Goal: Task Accomplishment & Management: Manage account settings

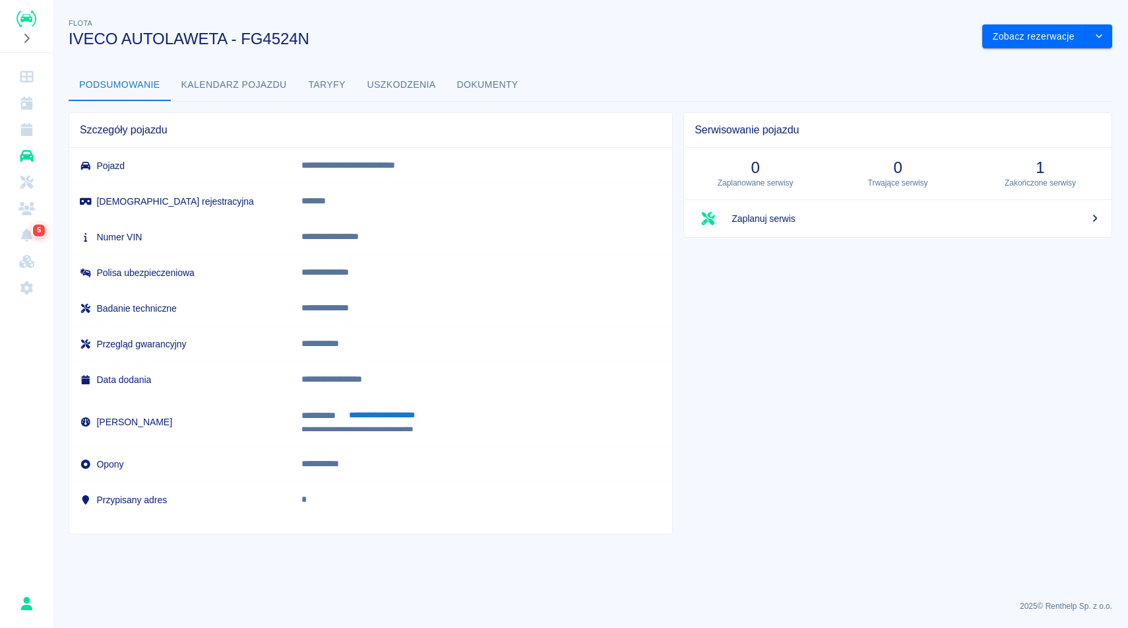
click at [28, 156] on icon "Flota" at bounding box center [26, 156] width 13 height 12
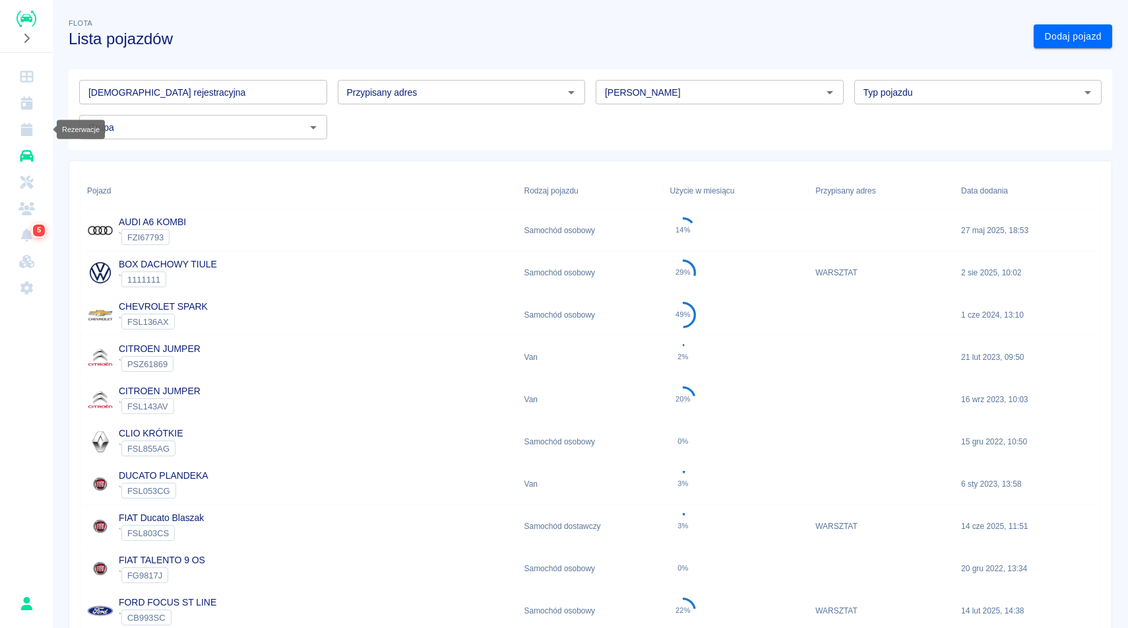
click at [22, 126] on icon "Rezerwacje" at bounding box center [26, 129] width 12 height 13
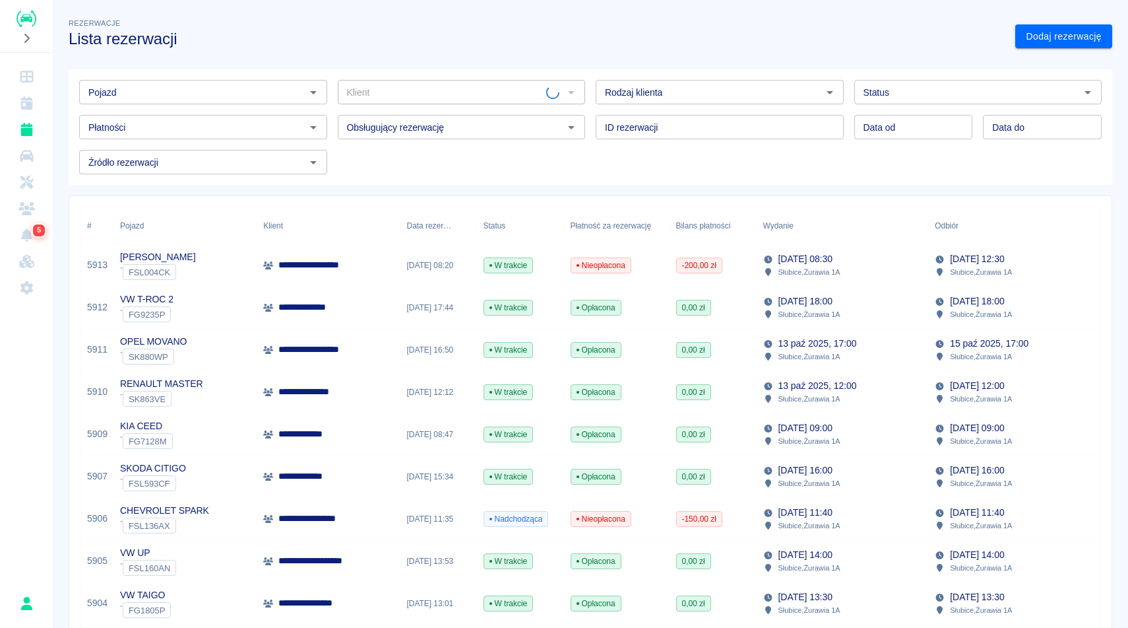
click at [290, 48] on h3 "Lista rezerwacji" at bounding box center [537, 39] width 936 height 18
click at [917, 81] on div "Status" at bounding box center [979, 92] width 248 height 24
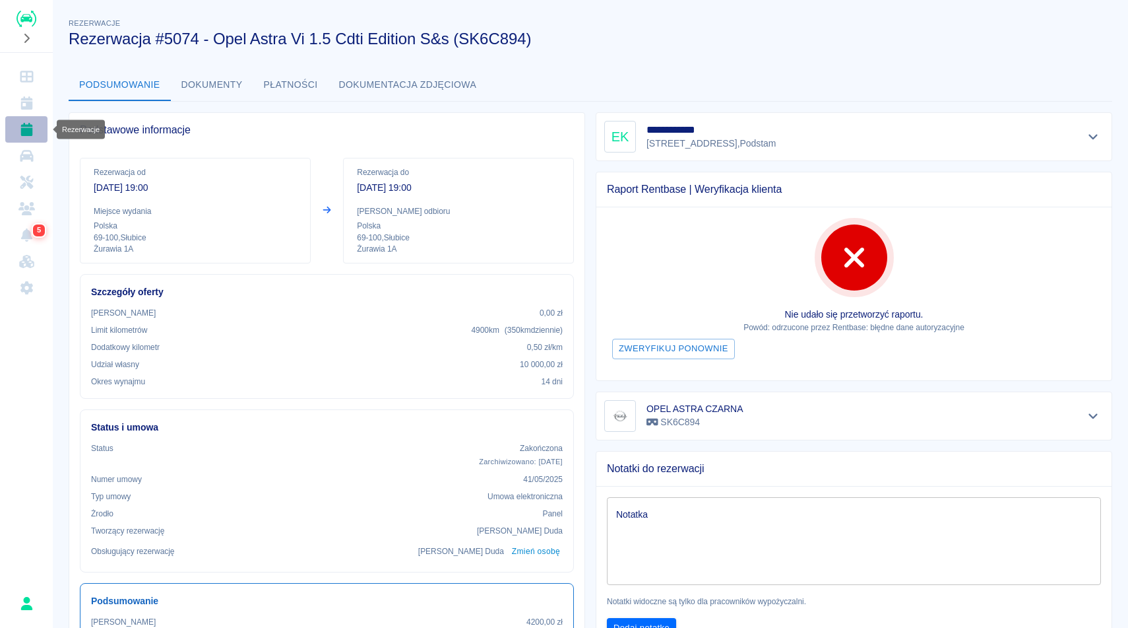
click at [24, 128] on icon "Rezerwacje" at bounding box center [26, 129] width 12 height 13
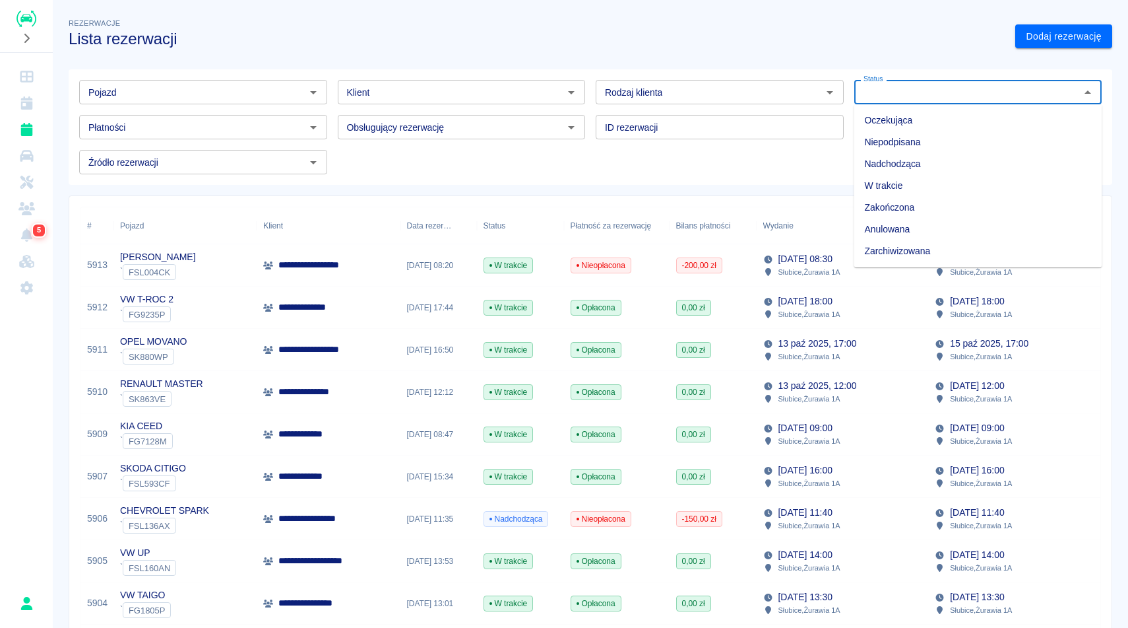
click at [919, 86] on input "Status" at bounding box center [967, 92] width 218 height 16
click at [928, 247] on li "Zarchiwizowana" at bounding box center [979, 251] width 248 height 22
type input "Zarchiwizowana"
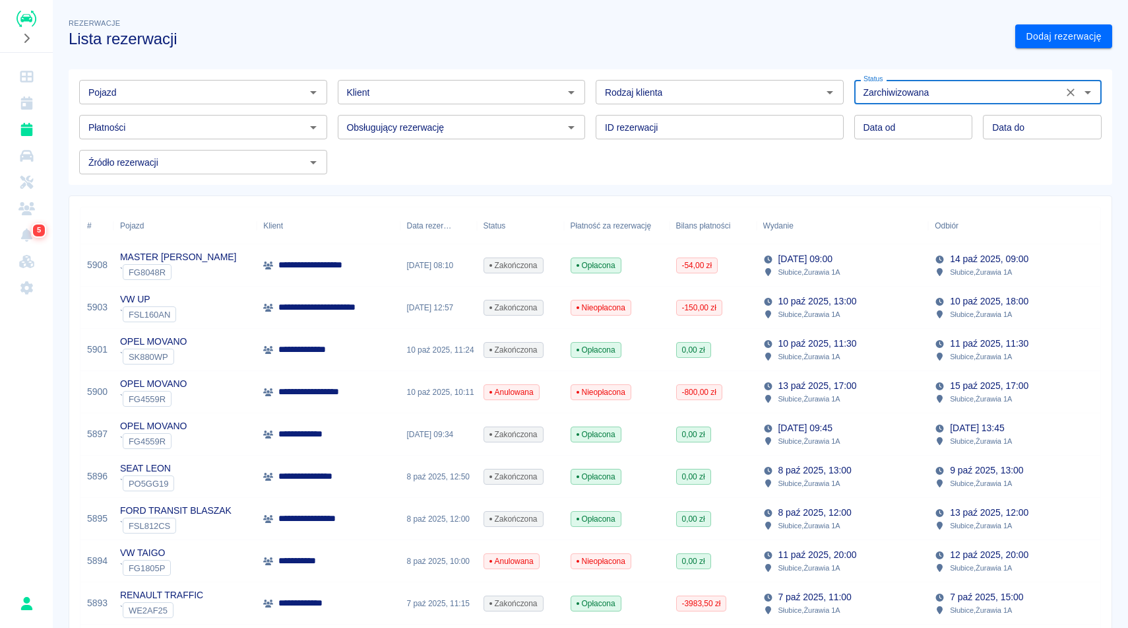
click at [279, 92] on input "Pojazd" at bounding box center [192, 92] width 218 height 16
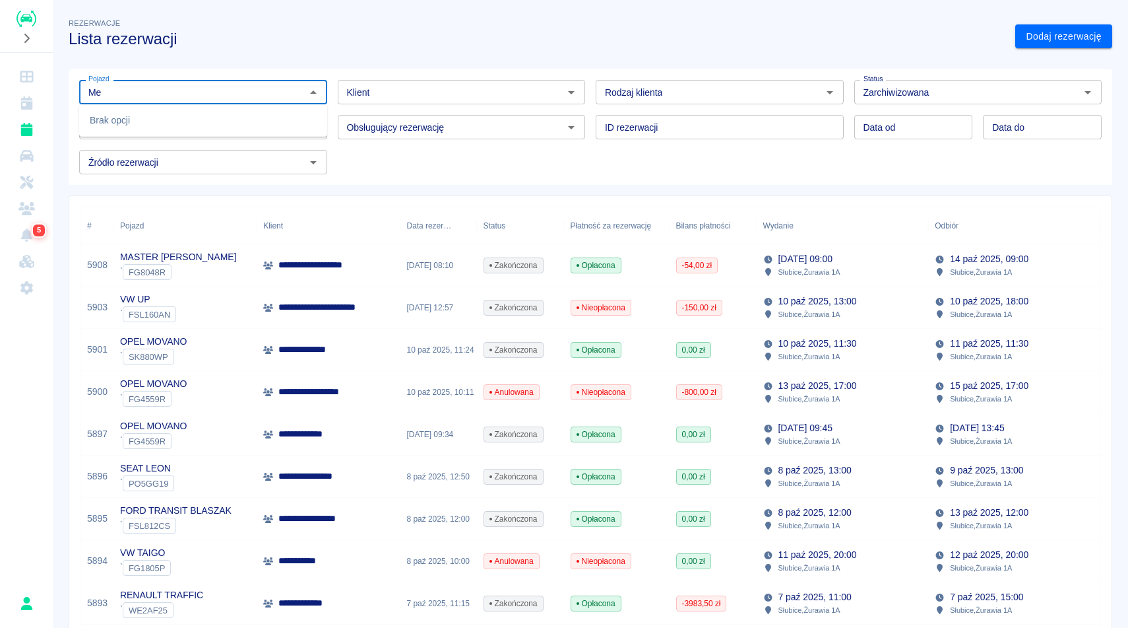
type input "M"
click at [286, 118] on li "VW CADDY - FSL823CS" at bounding box center [203, 121] width 248 height 22
type input "VW CADDY - FSL823CS"
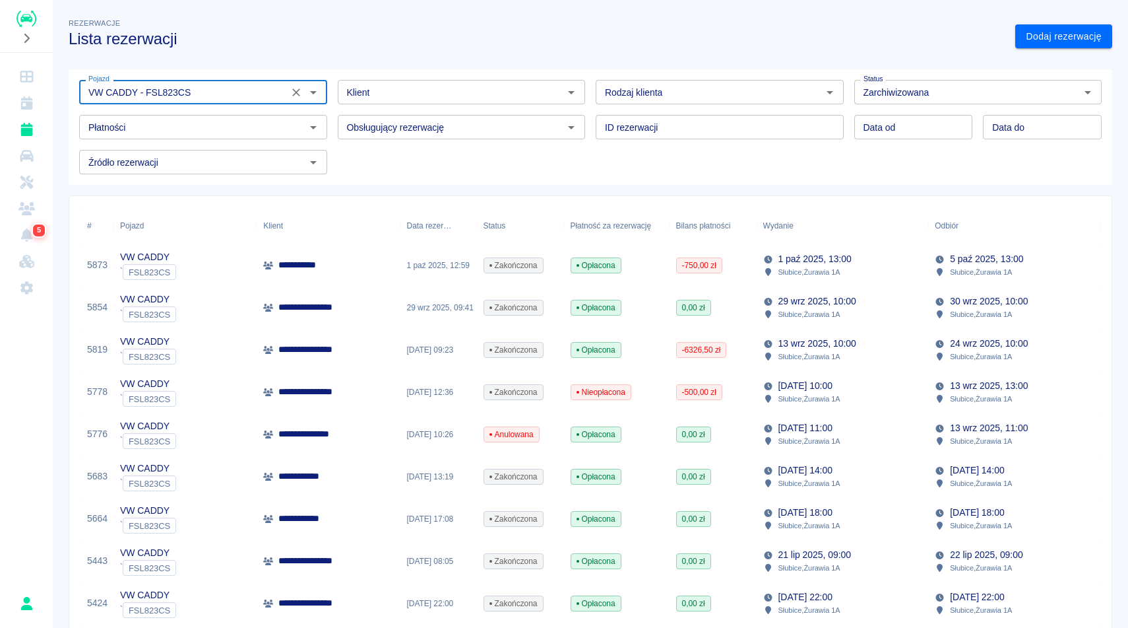
click at [1128, 203] on div "**********" at bounding box center [591, 404] width 1076 height 798
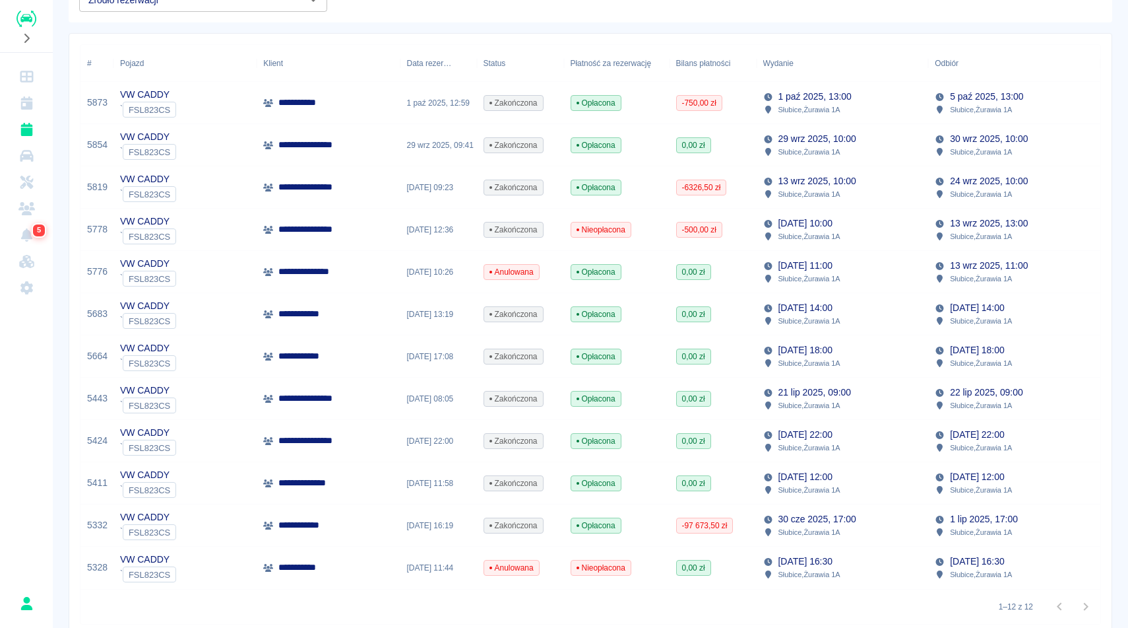
scroll to position [161, 0]
click at [895, 115] on div "1 paź 2025, 13:00 Słubice , Żurawia 1A" at bounding box center [843, 104] width 172 height 42
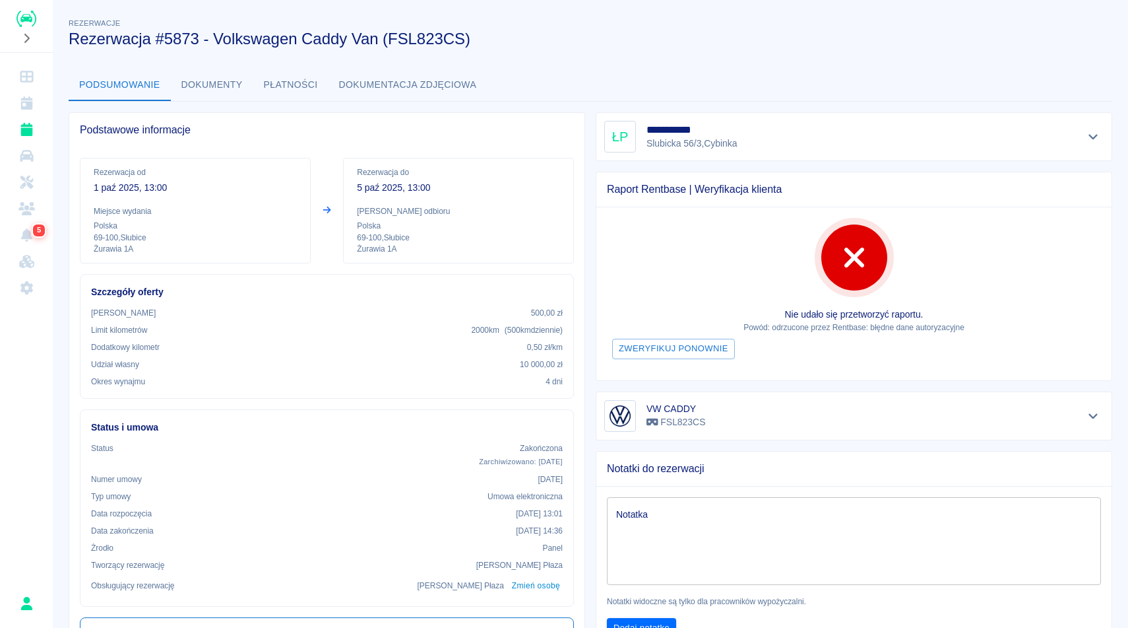
click at [224, 93] on button "Dokumenty" at bounding box center [212, 85] width 82 height 32
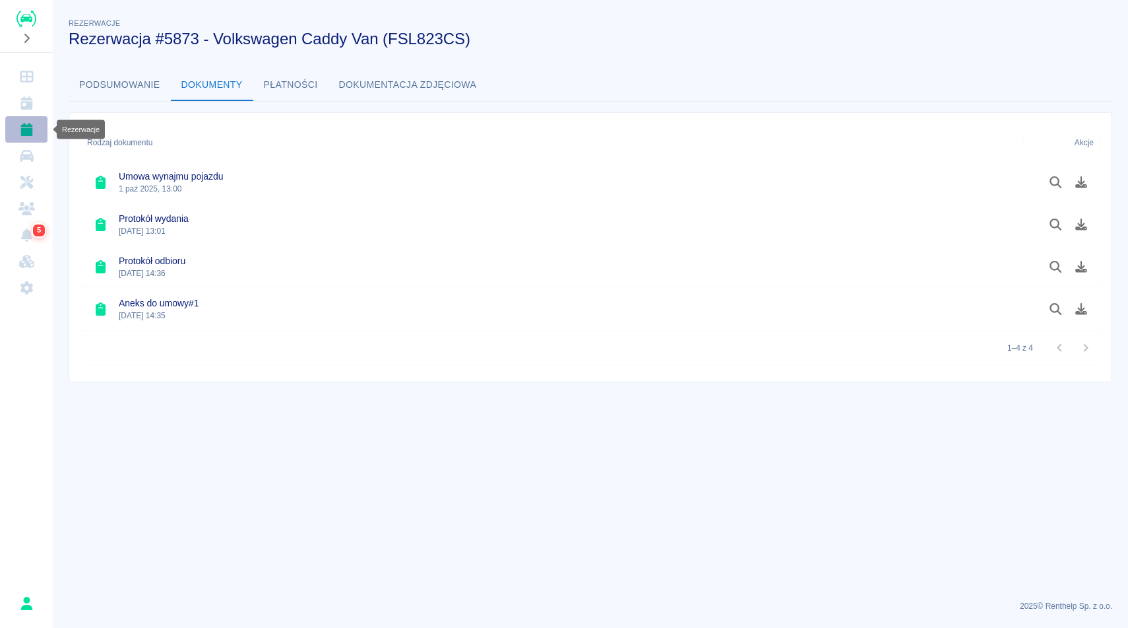
click at [32, 133] on icon "Rezerwacje" at bounding box center [26, 129] width 16 height 13
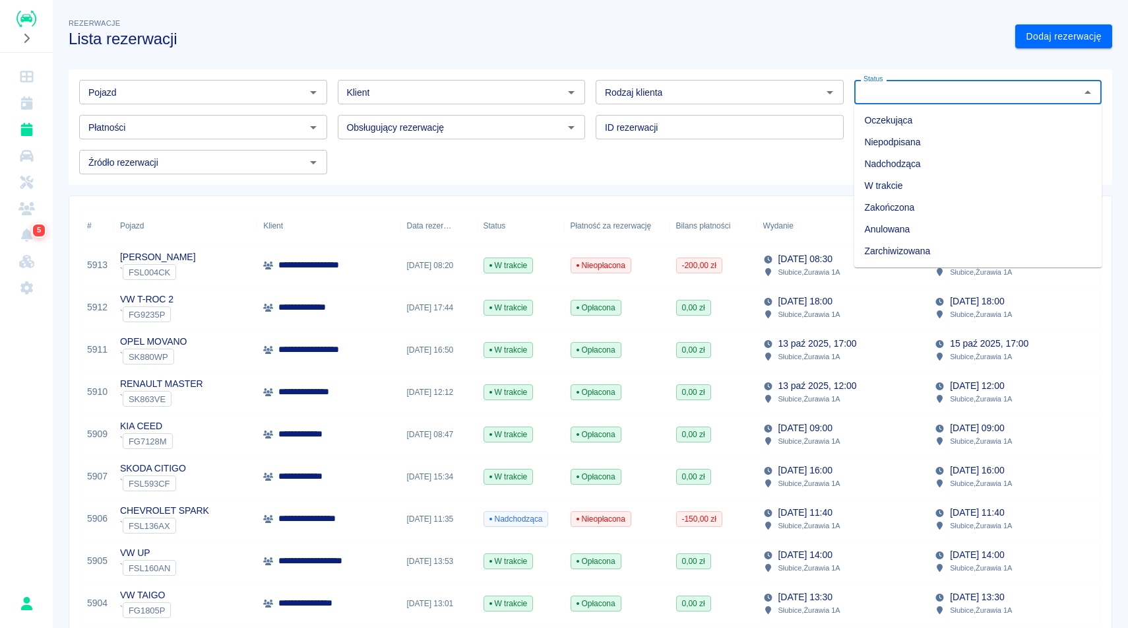
click at [891, 97] on input "Status" at bounding box center [967, 92] width 218 height 16
click at [897, 259] on li "Zarchiwizowana" at bounding box center [979, 251] width 248 height 22
type input "Zarchiwizowana"
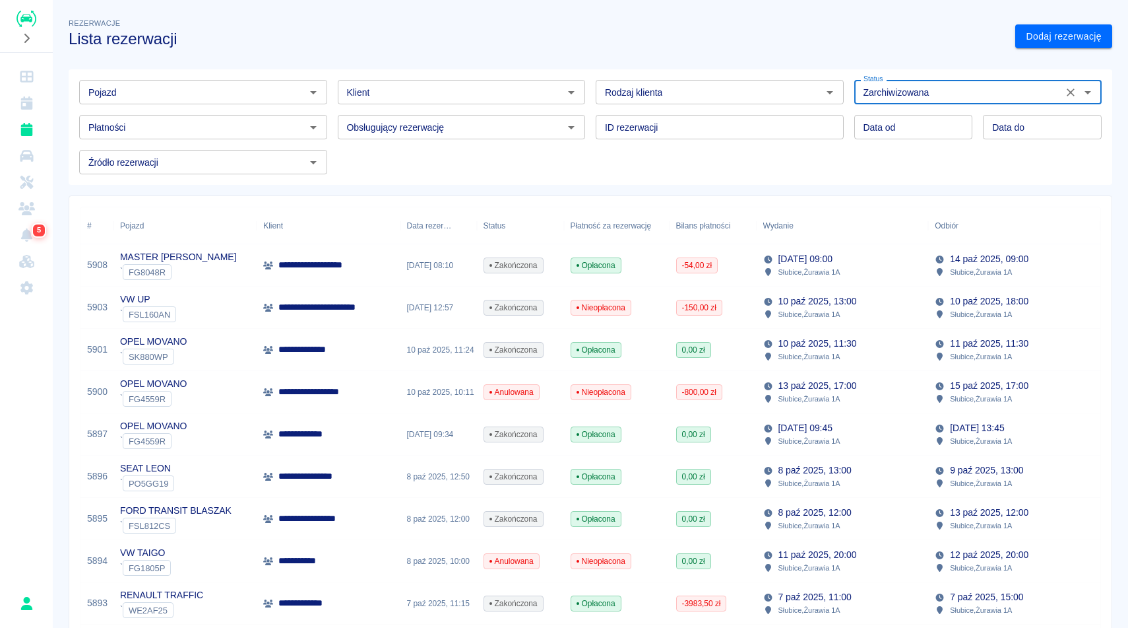
click at [193, 92] on input "Pojazd" at bounding box center [192, 92] width 218 height 16
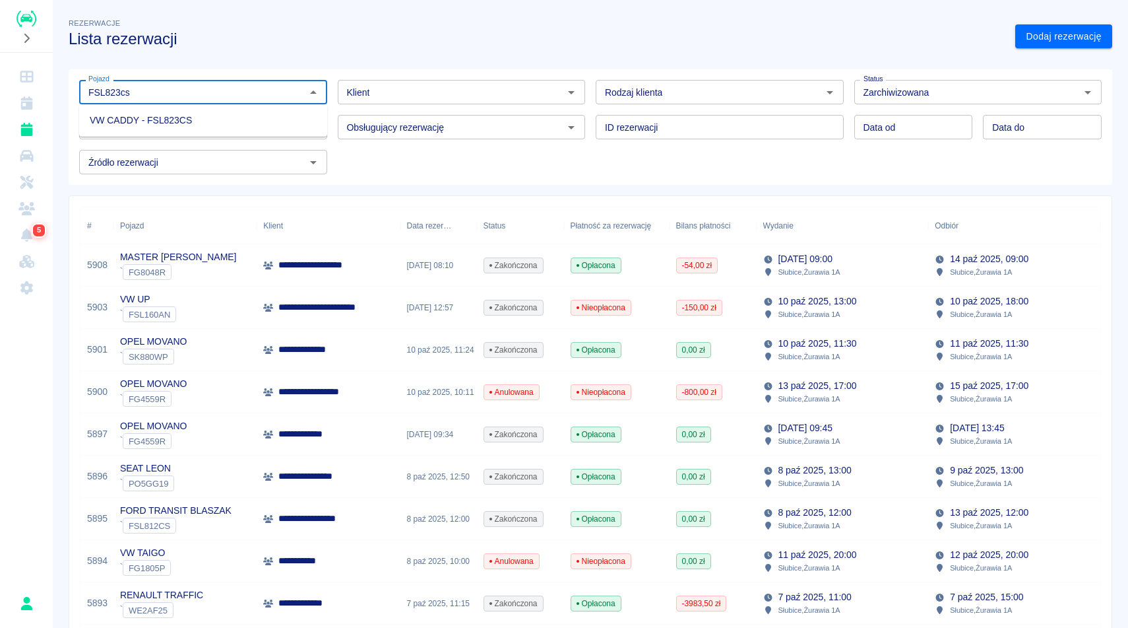
click at [123, 126] on li "VW CADDY - FSL823CS" at bounding box center [203, 121] width 248 height 22
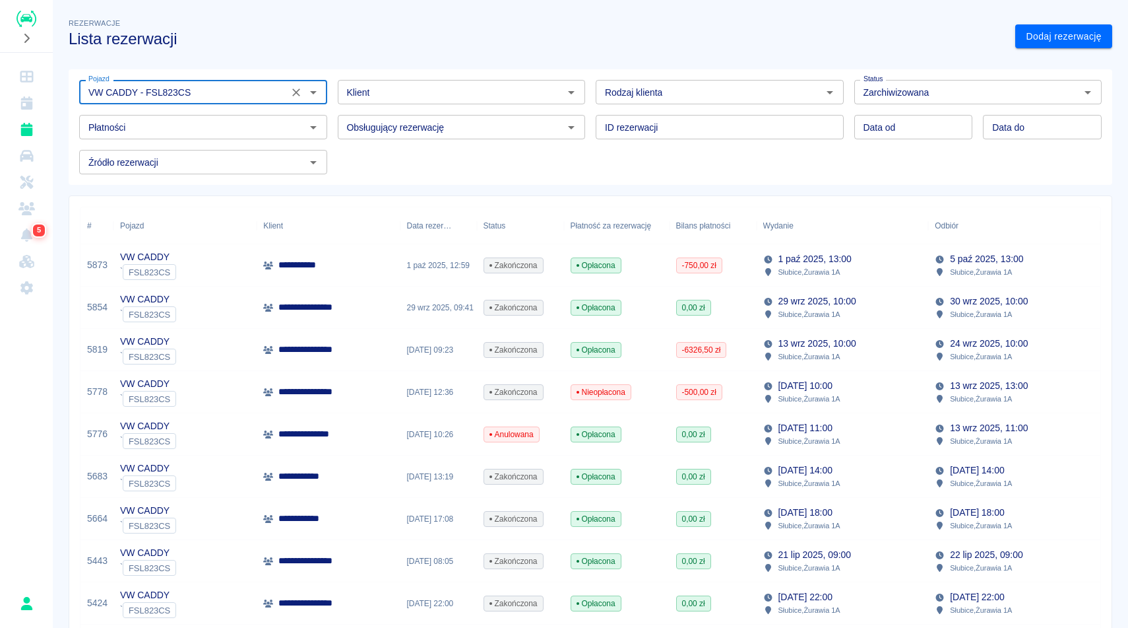
type input "VW CADDY - FSL823CS"
click at [1128, 268] on div "**********" at bounding box center [591, 404] width 1076 height 798
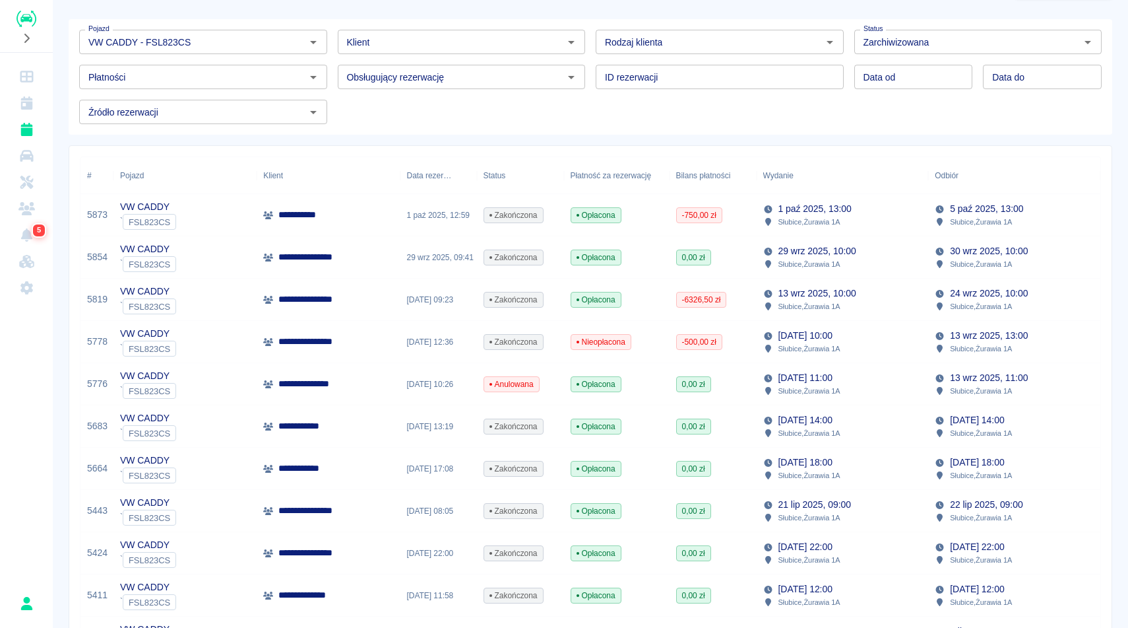
scroll to position [53, 0]
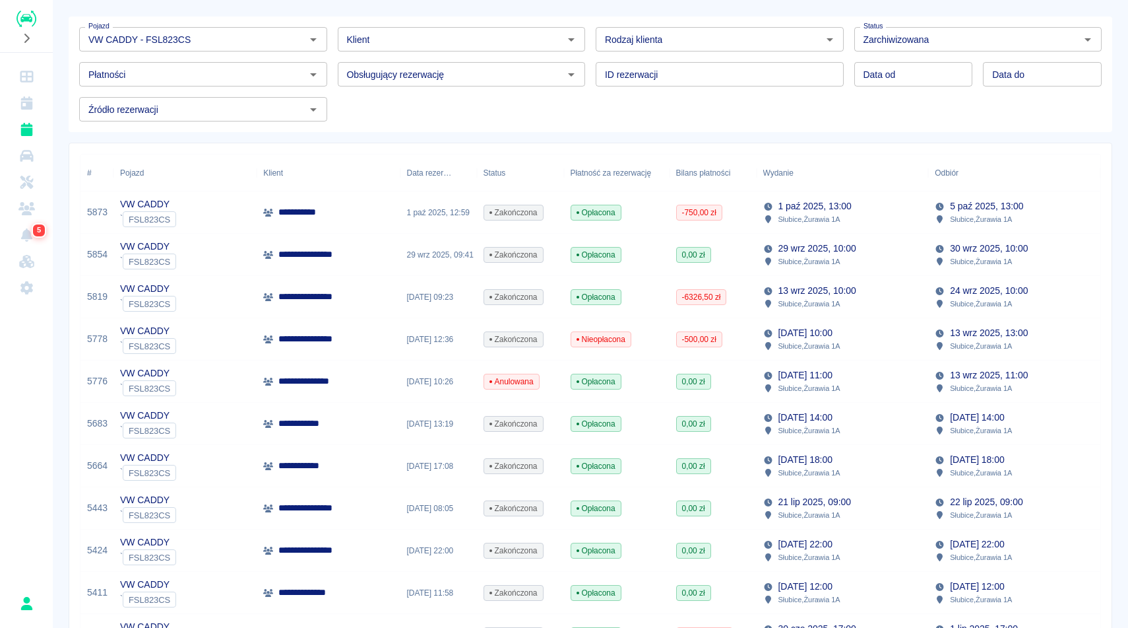
click at [943, 257] on div "Słubice , Żurawia 1A" at bounding box center [981, 261] width 93 height 12
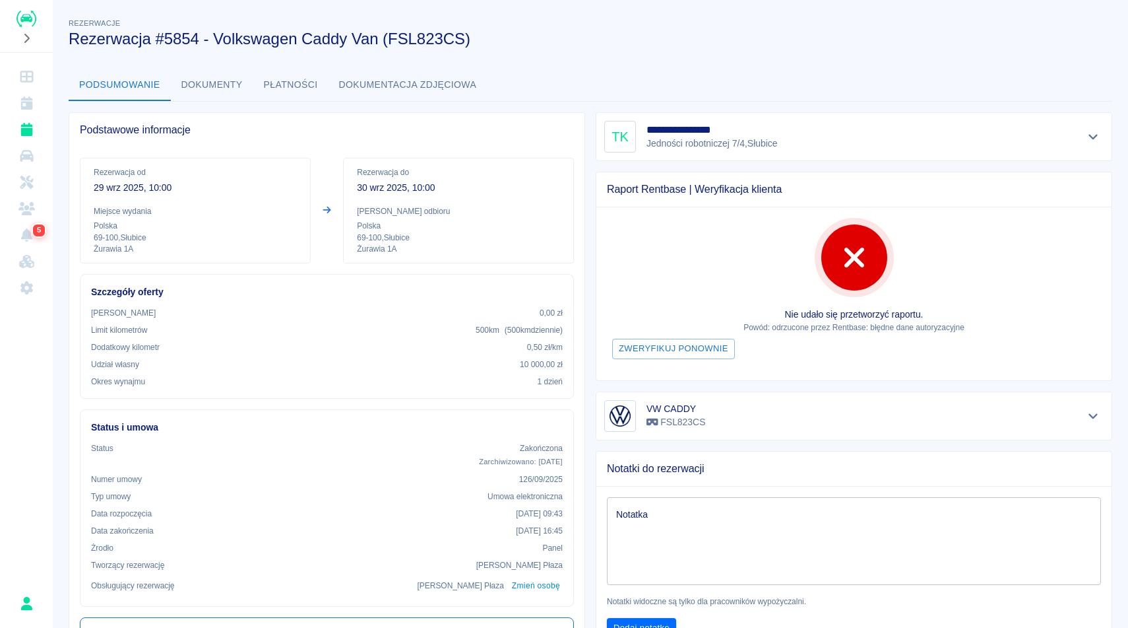
click at [189, 75] on button "Dokumenty" at bounding box center [212, 85] width 82 height 32
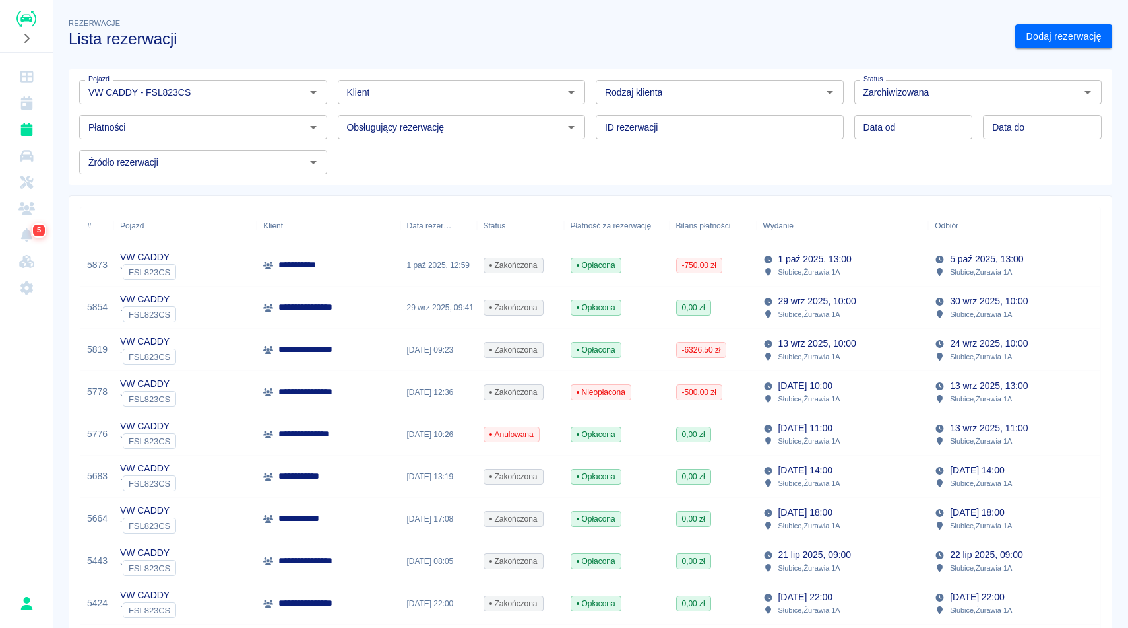
click at [414, 274] on div "1 paź 2025, 12:59" at bounding box center [439, 265] width 77 height 42
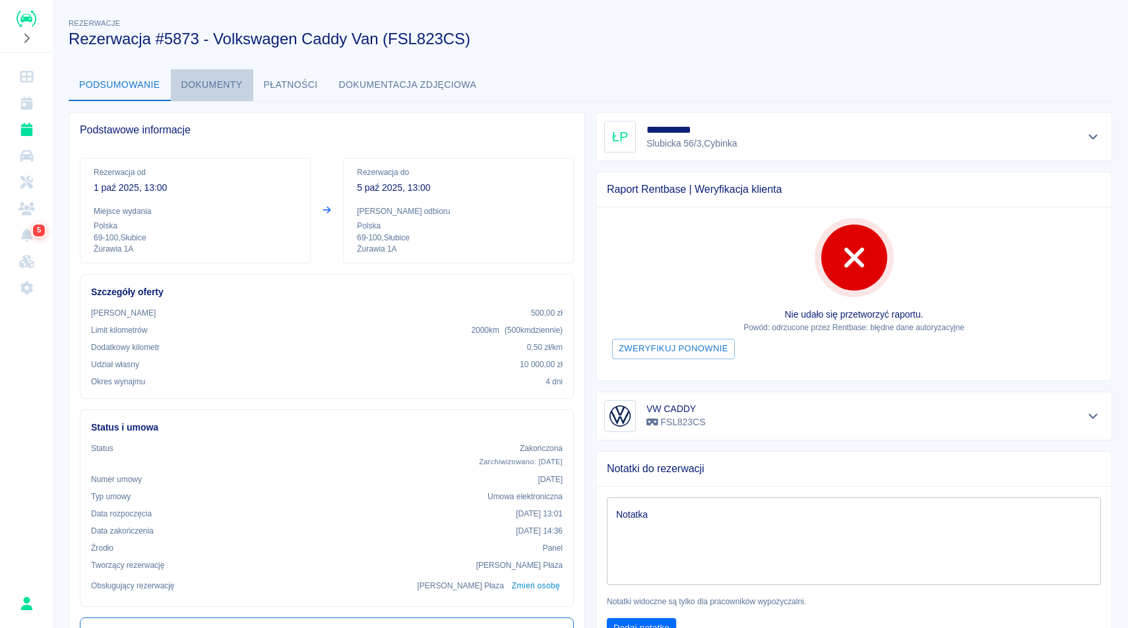
click at [218, 87] on button "Dokumenty" at bounding box center [212, 85] width 82 height 32
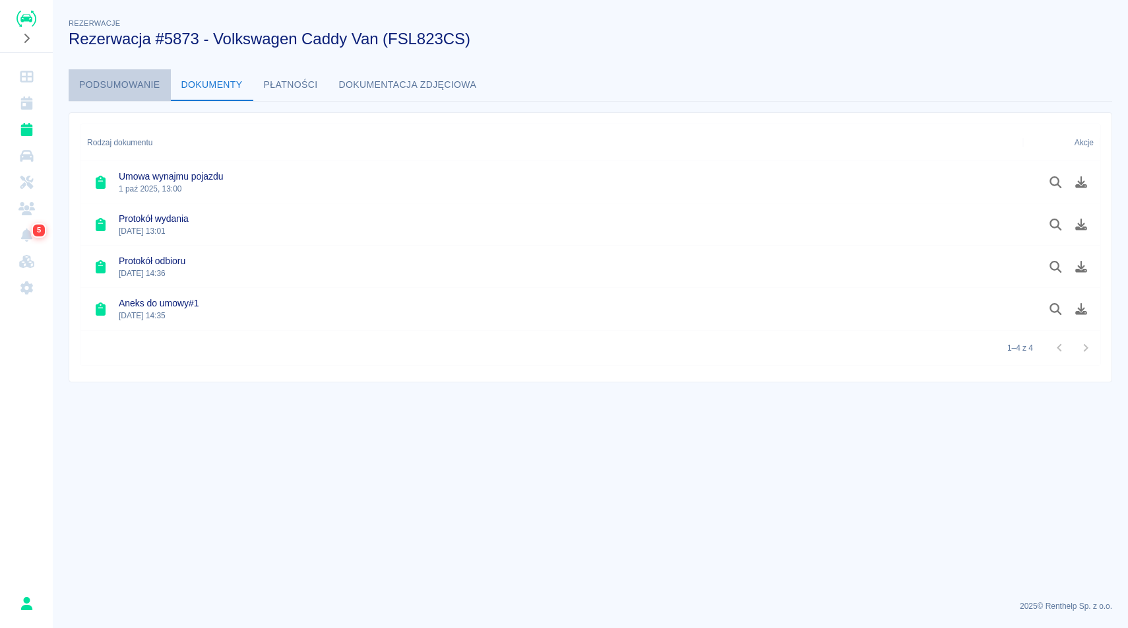
click at [123, 89] on button "Podsumowanie" at bounding box center [120, 85] width 102 height 32
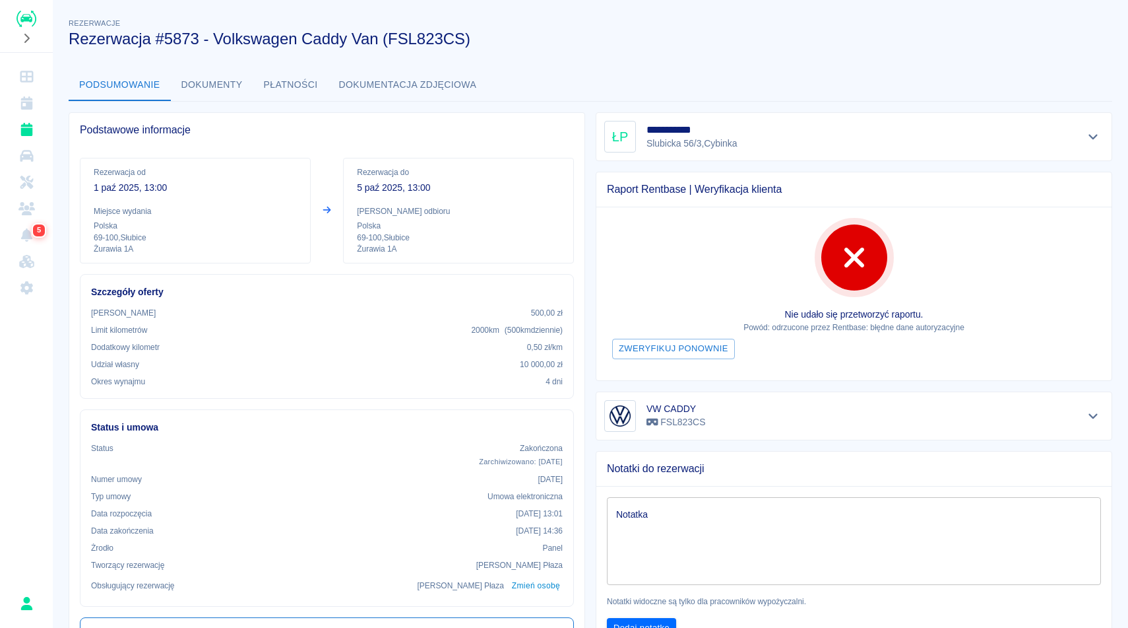
click at [505, 61] on div "**********" at bounding box center [591, 620] width 1076 height 1231
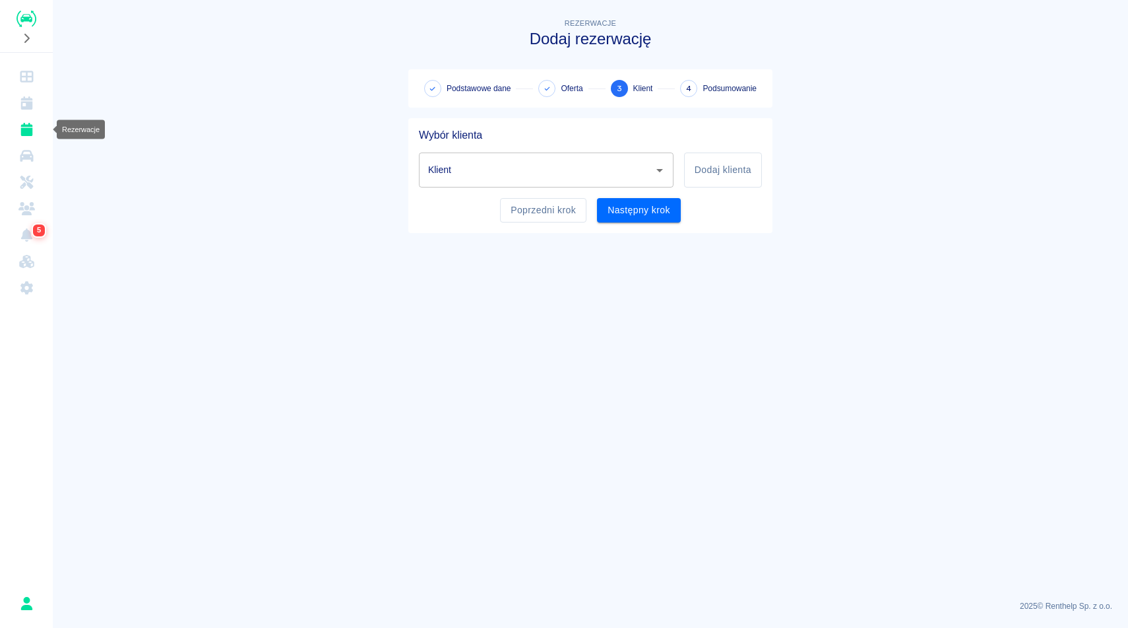
click at [33, 136] on link "Rezerwacje" at bounding box center [26, 129] width 42 height 26
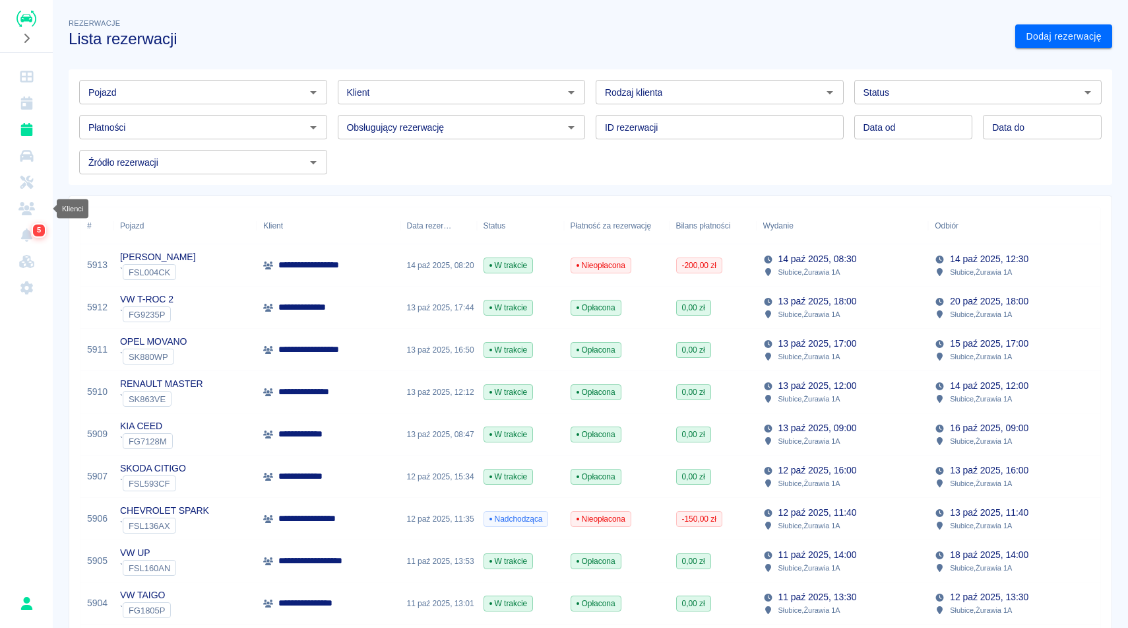
click at [32, 214] on icon "Klienci" at bounding box center [26, 208] width 16 height 13
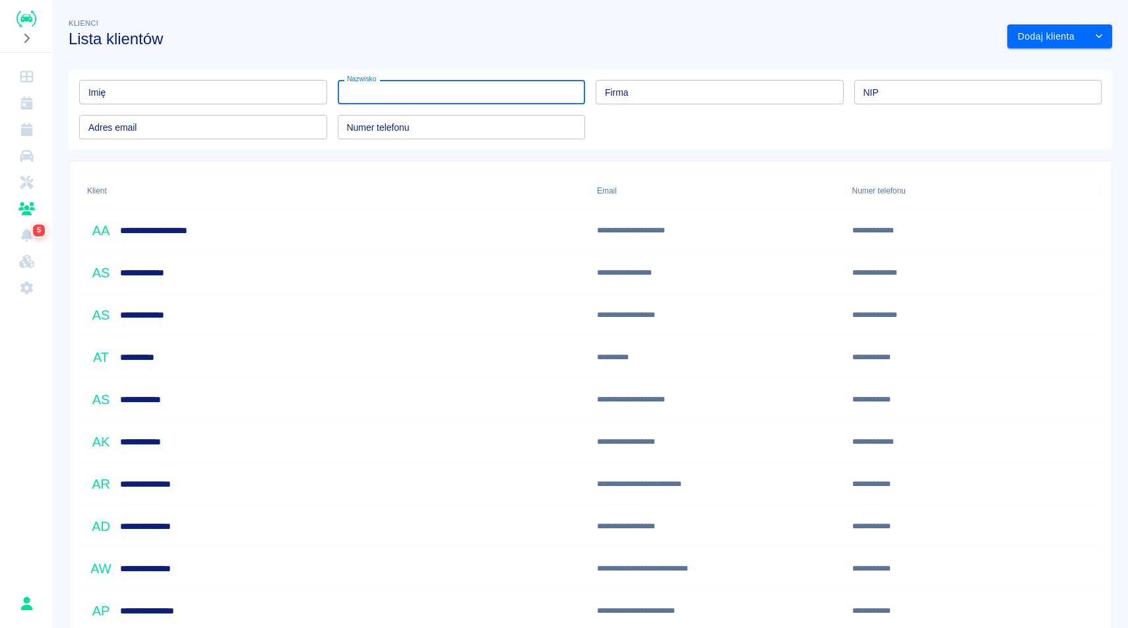
click at [377, 92] on input "Nazwisko" at bounding box center [462, 92] width 248 height 24
click at [273, 84] on input "Imię" at bounding box center [203, 92] width 248 height 24
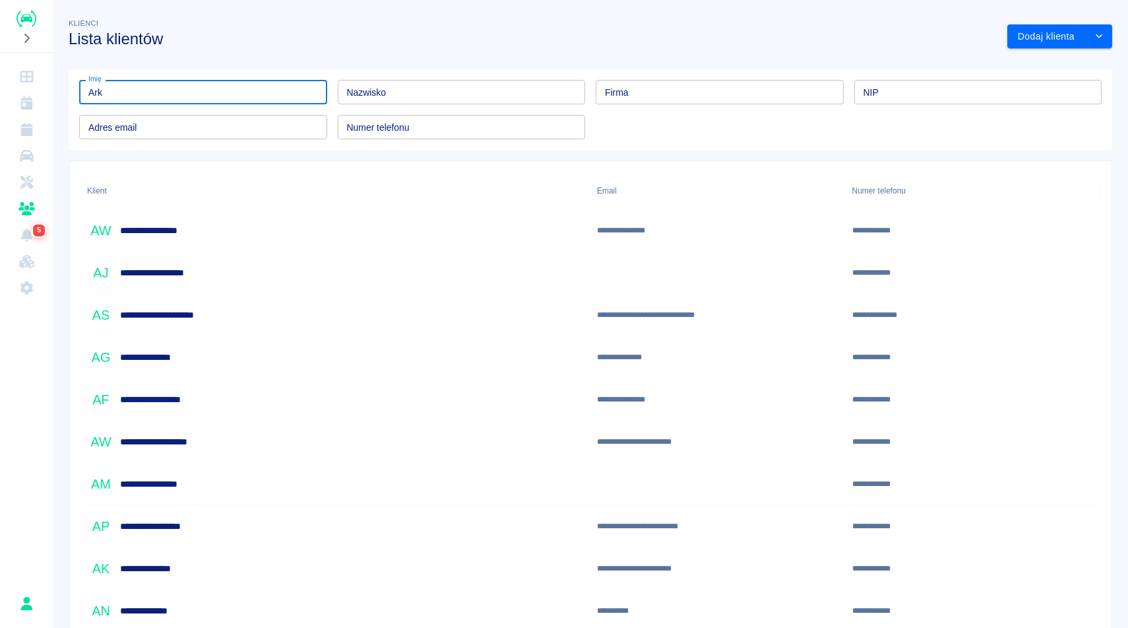
type input "Ark"
click at [209, 449] on div "**********" at bounding box center [336, 441] width 510 height 42
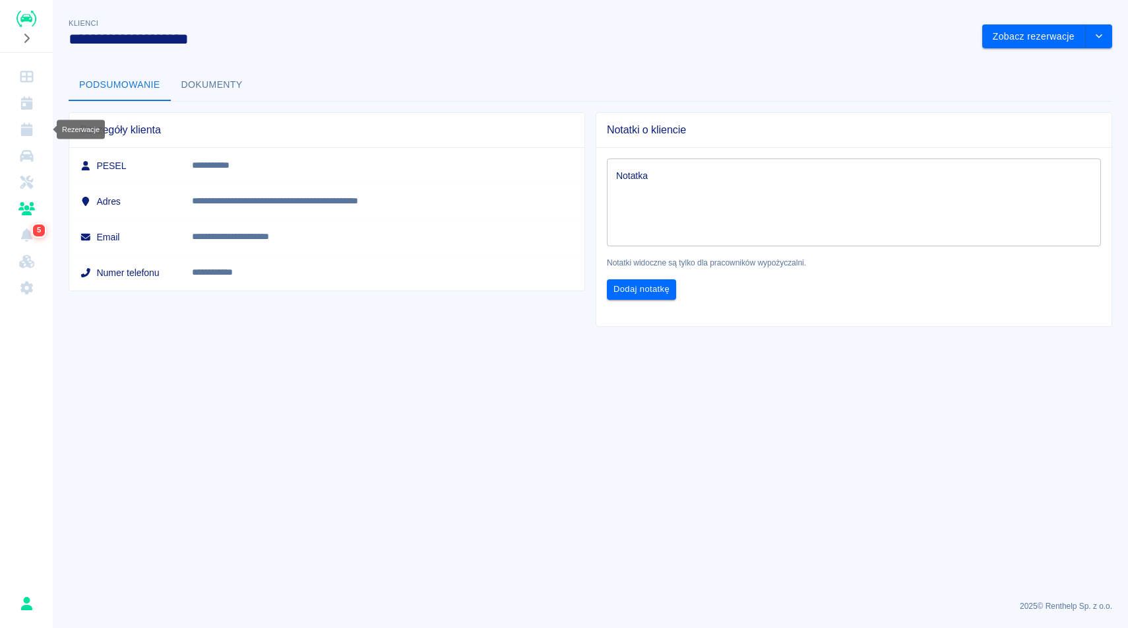
click at [27, 137] on link "Rezerwacje" at bounding box center [26, 129] width 42 height 26
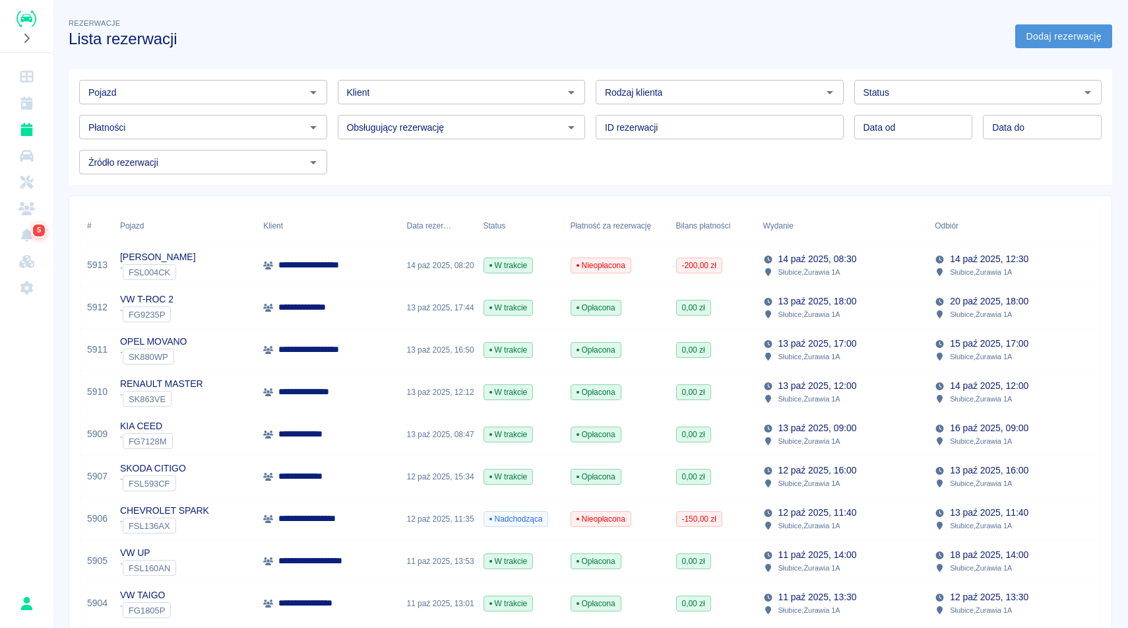
click at [1097, 24] on link "Dodaj rezerwację" at bounding box center [1064, 36] width 97 height 24
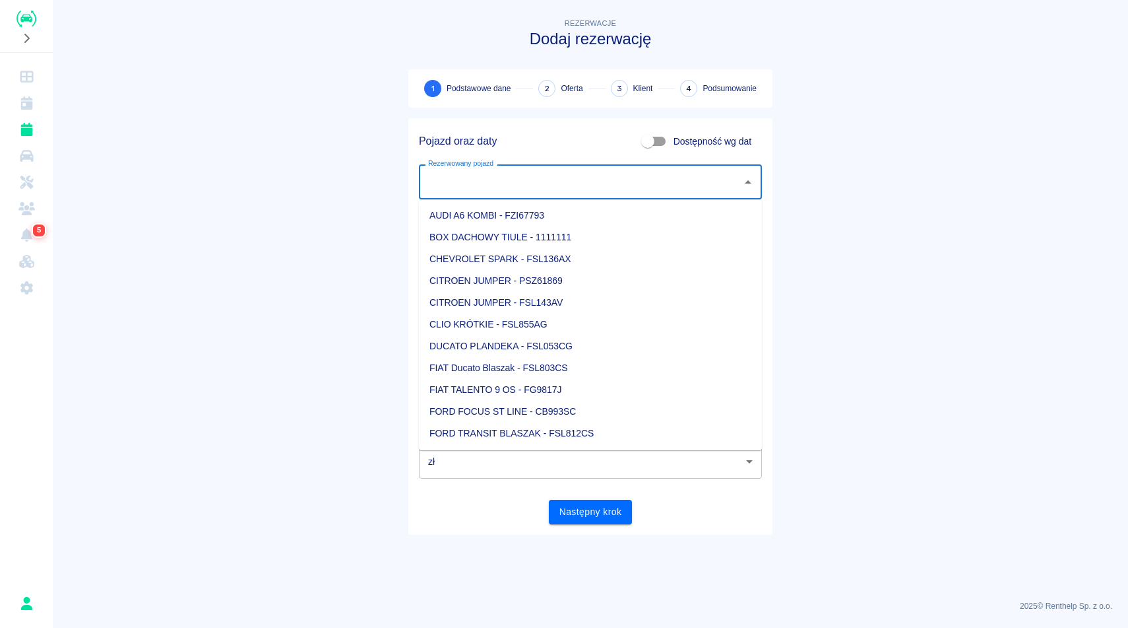
click at [644, 174] on input "Rezerwowany pojazd" at bounding box center [580, 181] width 311 height 23
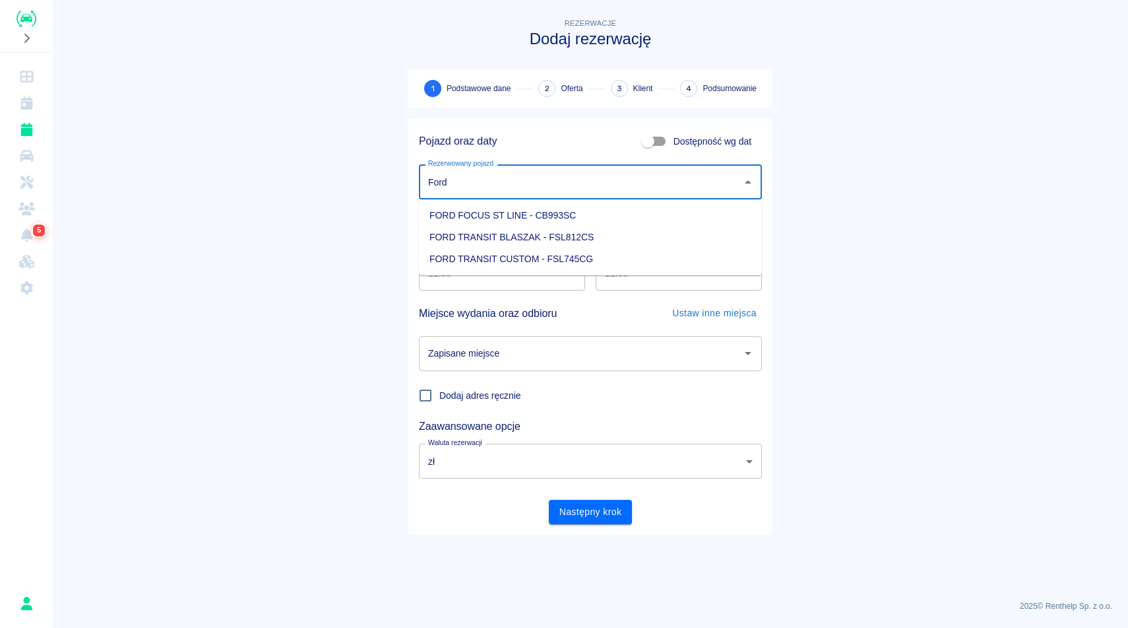
click at [535, 240] on li "FORD TRANSIT BLASZAK - FSL812CS" at bounding box center [590, 237] width 343 height 22
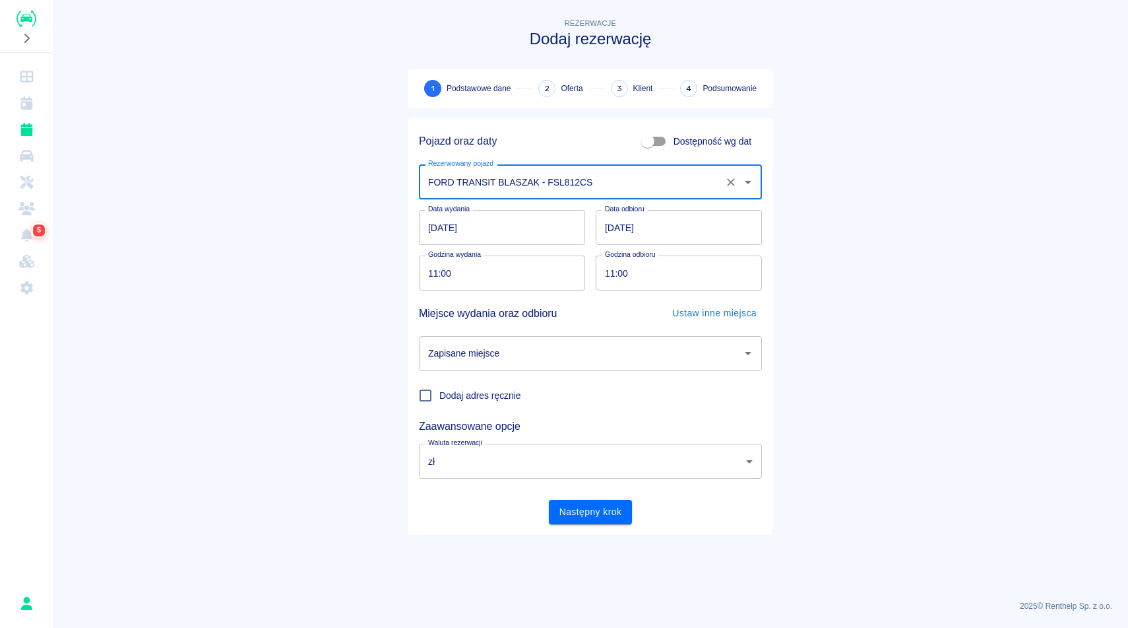
type input "FORD TRANSIT BLASZAK - FSL812CS"
click at [659, 236] on input "15.10.2025" at bounding box center [679, 227] width 166 height 35
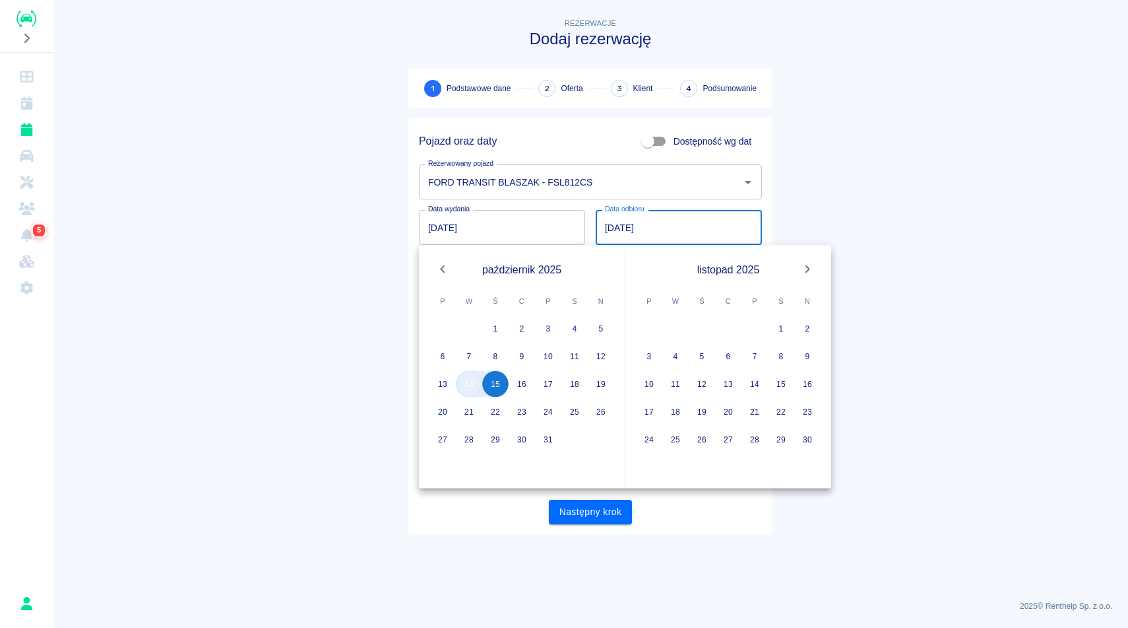
click at [475, 385] on button "14" at bounding box center [469, 384] width 26 height 26
click at [468, 387] on button "14" at bounding box center [469, 384] width 26 height 26
type input "14.10.2025"
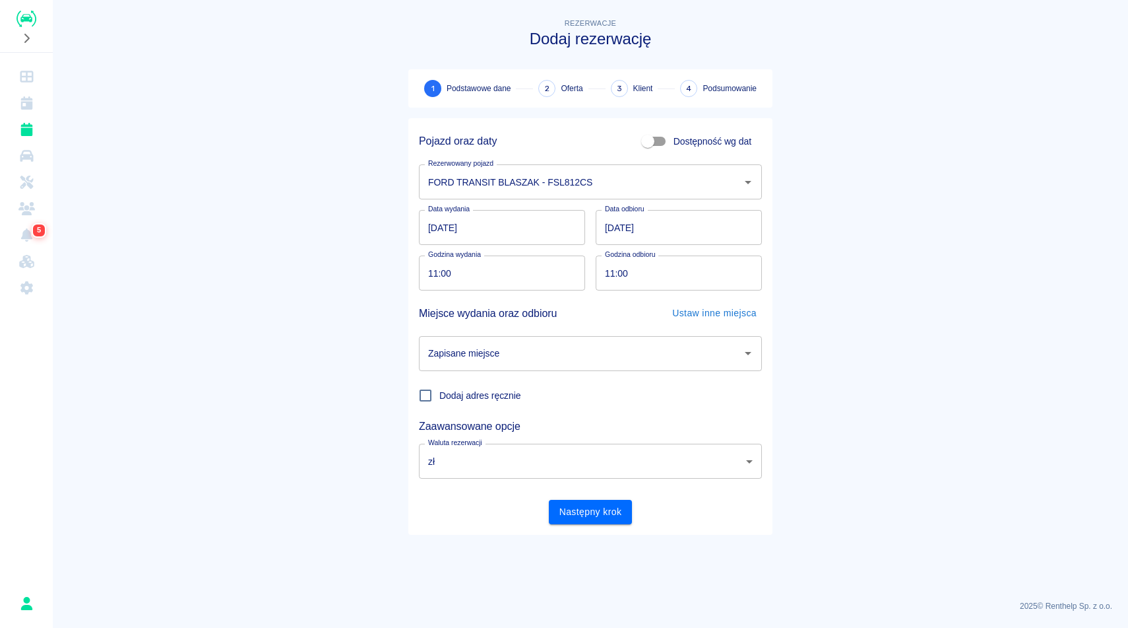
click at [672, 273] on input "11:00" at bounding box center [674, 272] width 157 height 35
type input "13:00"
click at [852, 398] on main "Rezerwacje Dodaj rezerwację 1 Podstawowe dane 2 Oferta 3 Klient 4 Podsumowanie …" at bounding box center [591, 302] width 1076 height 573
click at [597, 357] on input "Zapisane miejsce" at bounding box center [580, 353] width 311 height 23
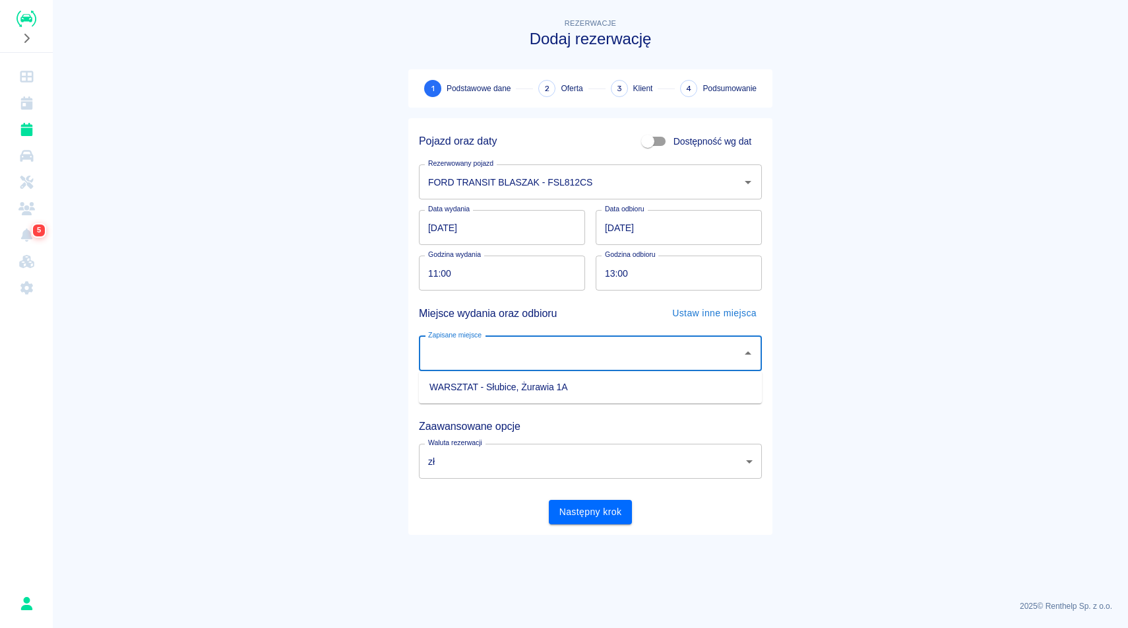
click at [583, 392] on li "WARSZTAT - Słubice, Żurawia 1A" at bounding box center [590, 387] width 343 height 22
type input "WARSZTAT - Słubice, Żurawia 1A"
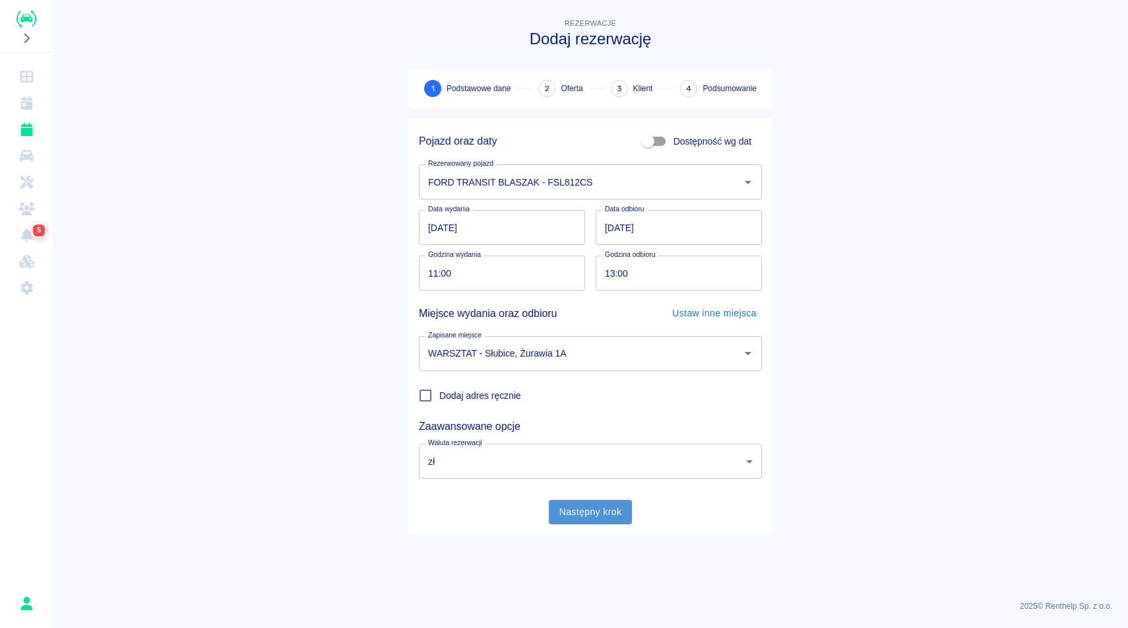
click at [586, 505] on button "Następny krok" at bounding box center [591, 512] width 84 height 24
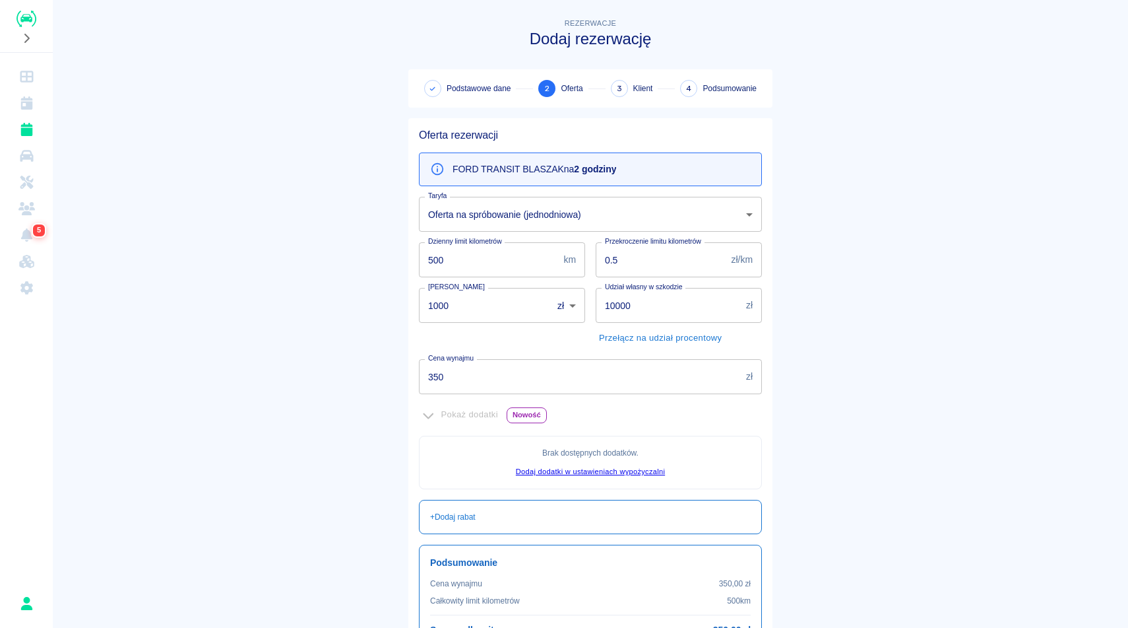
click at [919, 413] on main "Rezerwacje Dodaj rezerwację Podstawowe dane 2 Oferta 3 Klient 4 Podsumowanie Of…" at bounding box center [591, 370] width 1076 height 708
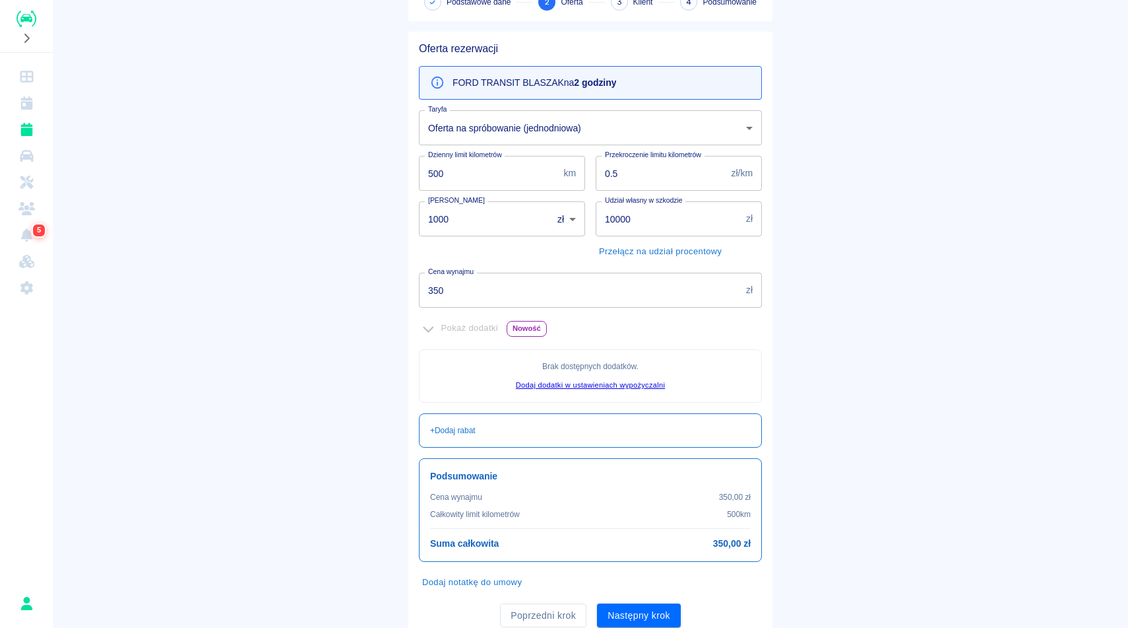
scroll to position [135, 0]
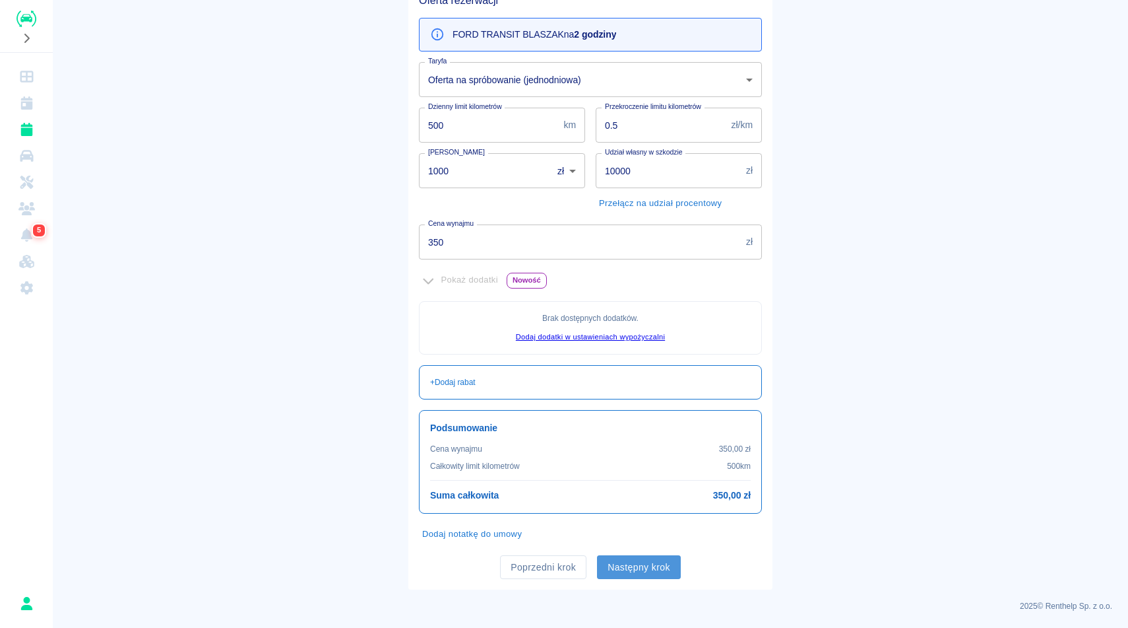
click at [619, 574] on button "Następny krok" at bounding box center [639, 567] width 84 height 24
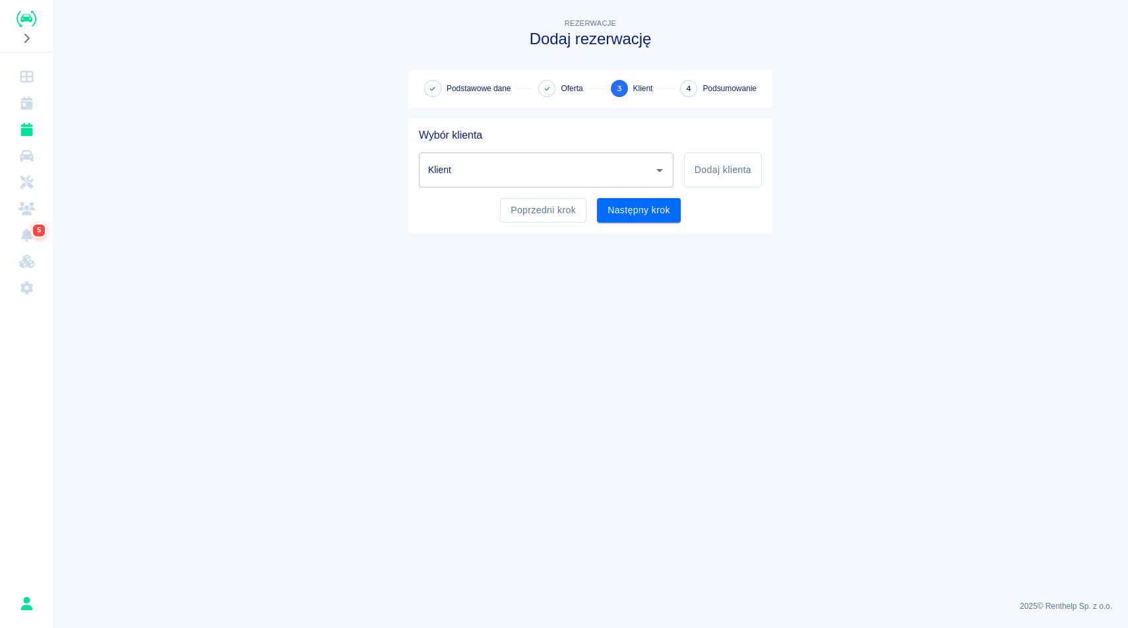
click at [512, 168] on input "Klient" at bounding box center [536, 169] width 223 height 23
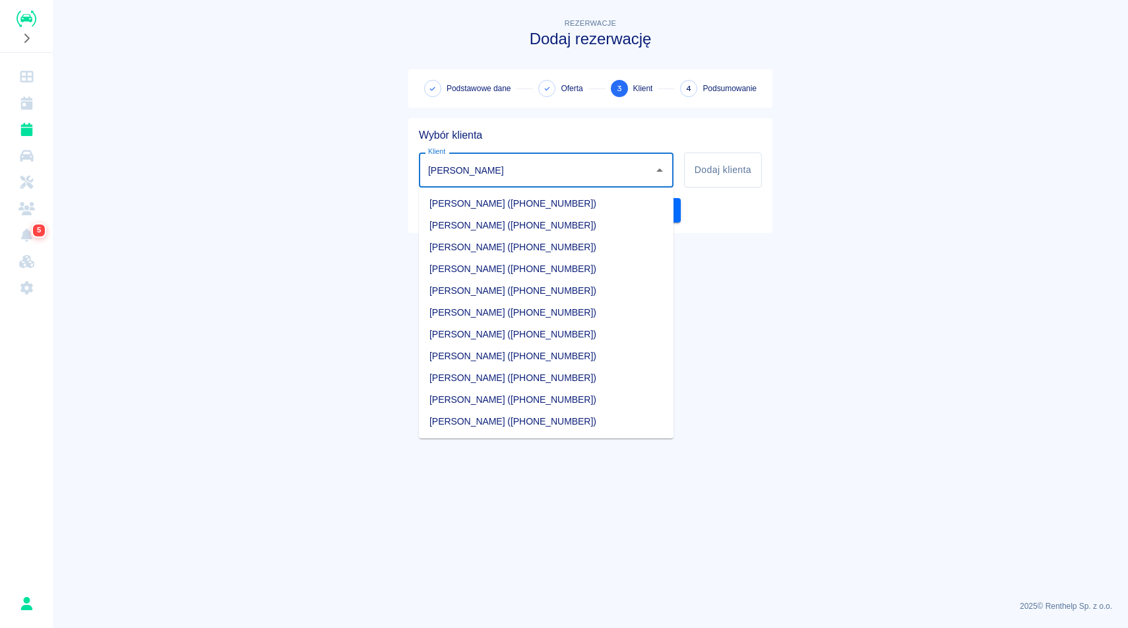
click at [506, 381] on li "Arkadiusz Wiśniewski (+48504719184)" at bounding box center [546, 378] width 255 height 22
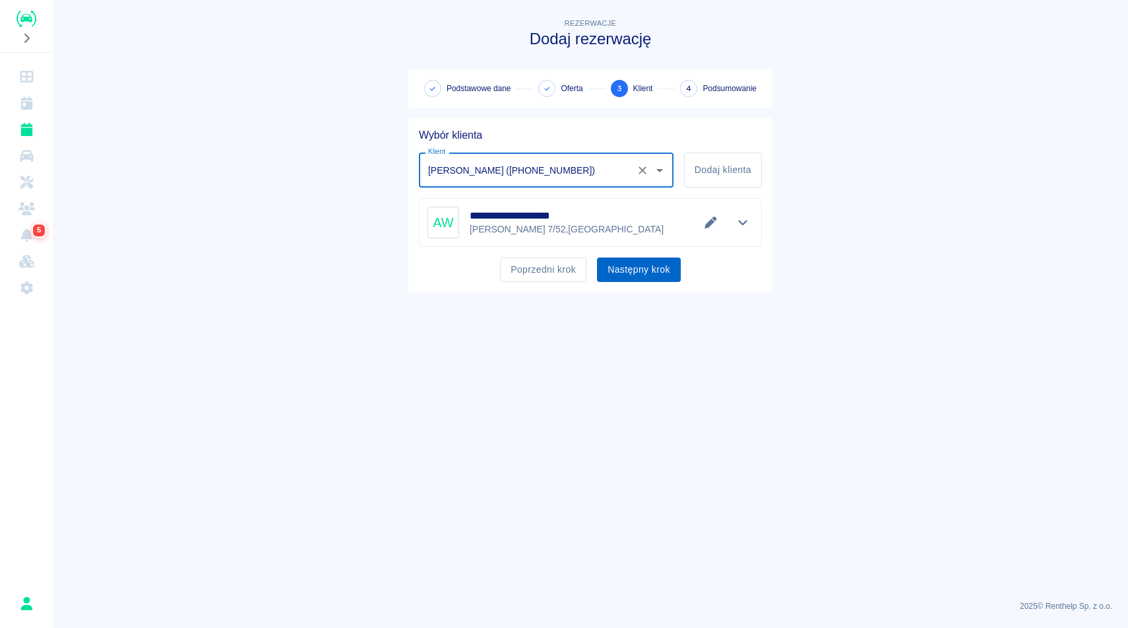
type input "Arkadiusz Wiśniewski (+48504719184)"
click at [655, 275] on button "Następny krok" at bounding box center [639, 269] width 84 height 24
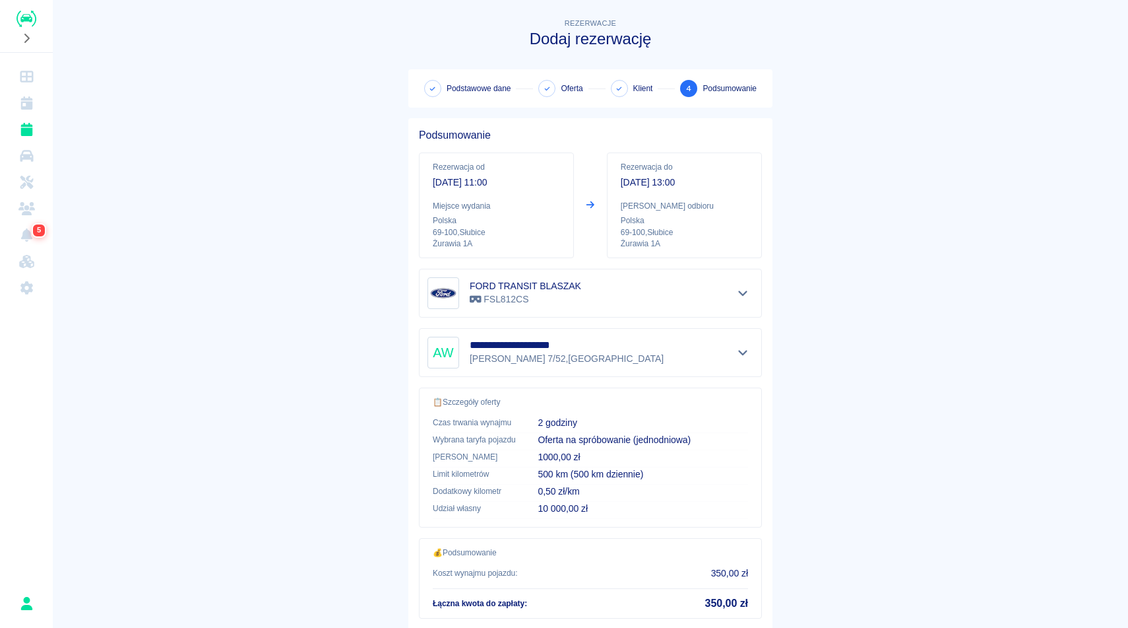
click at [935, 318] on main "**********" at bounding box center [591, 345] width 1076 height 658
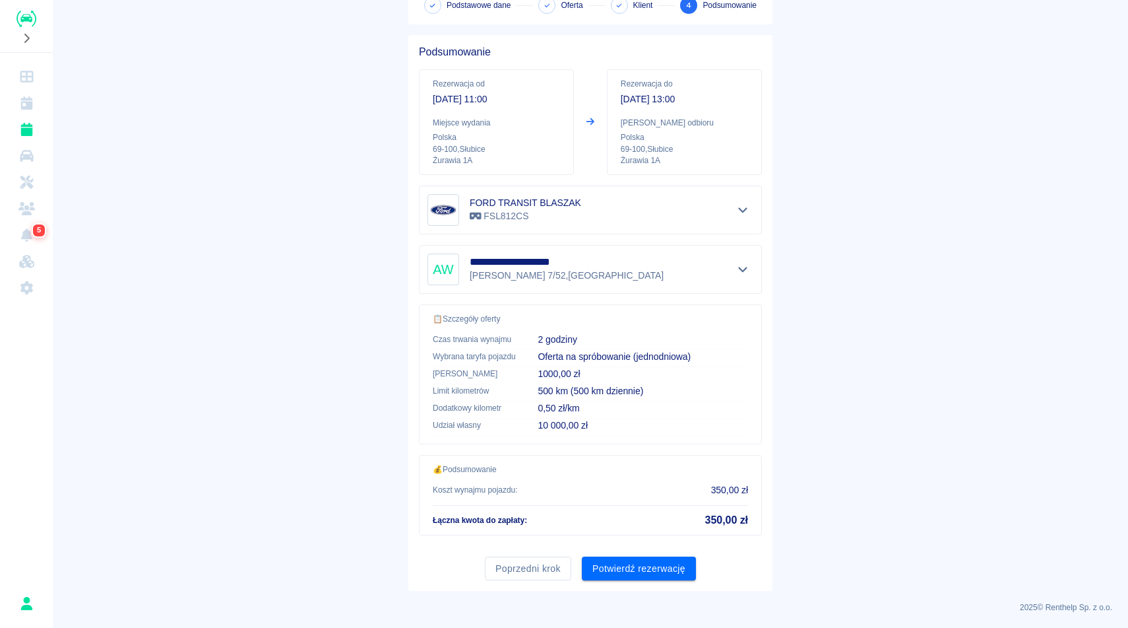
scroll to position [84, 0]
click at [675, 573] on button "Potwierdź rezerwację" at bounding box center [639, 567] width 114 height 24
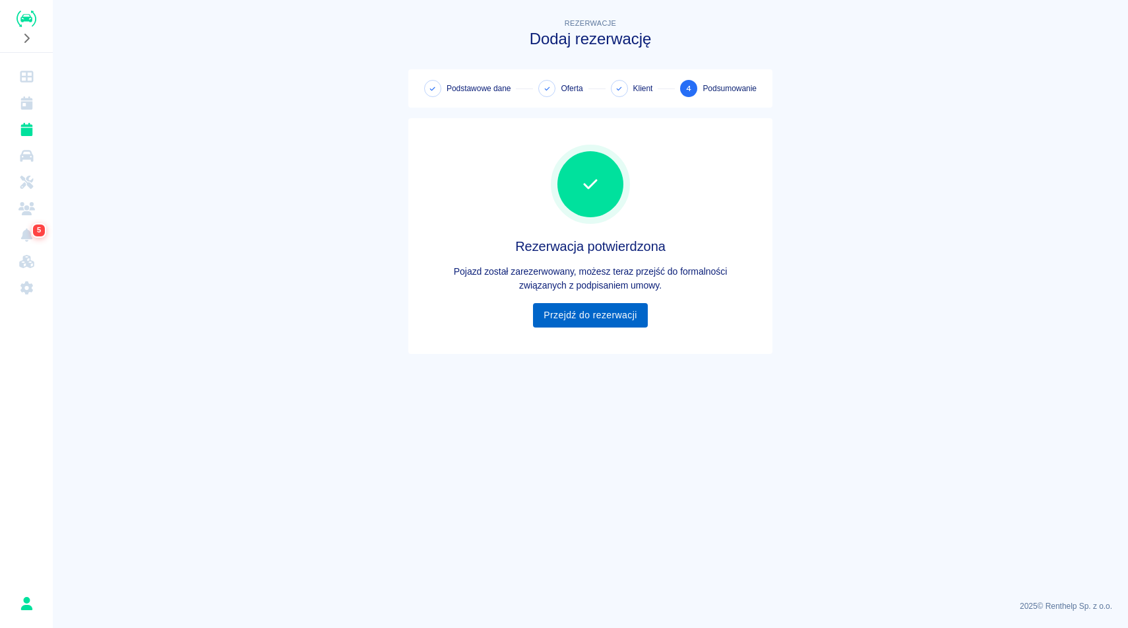
click at [603, 319] on link "Przejdź do rezerwacji" at bounding box center [590, 315] width 114 height 24
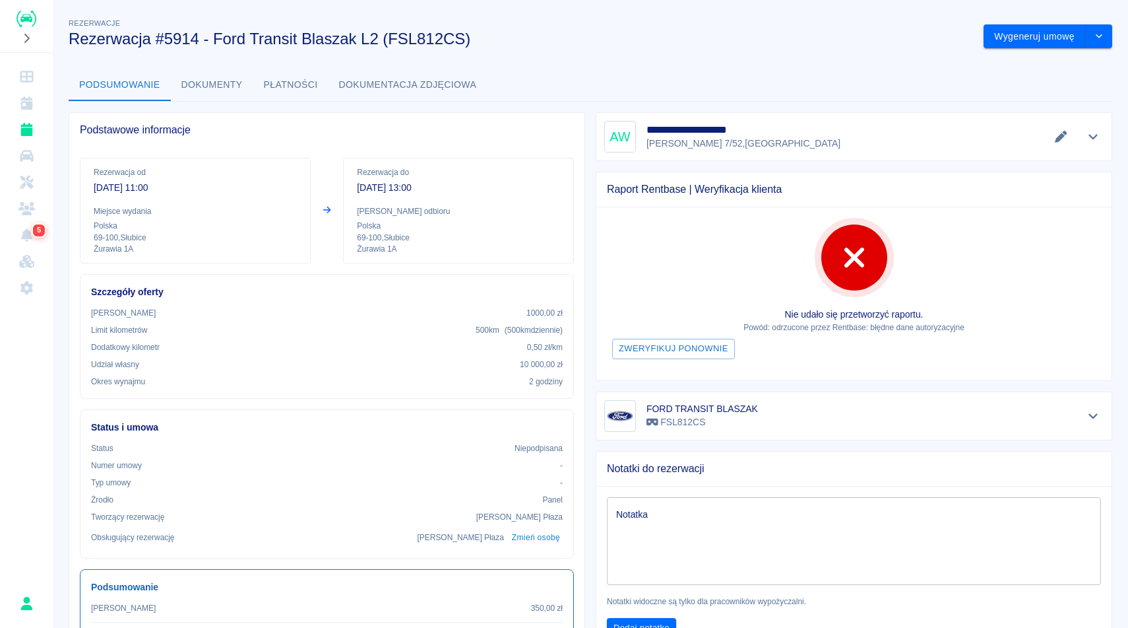
click at [692, 32] on h3 "Rezerwacja #5914 - Ford Transit Blaszak L2 (FSL812CS)" at bounding box center [521, 39] width 905 height 18
click at [1027, 34] on button "Wygeneruj umowę" at bounding box center [1035, 36] width 102 height 24
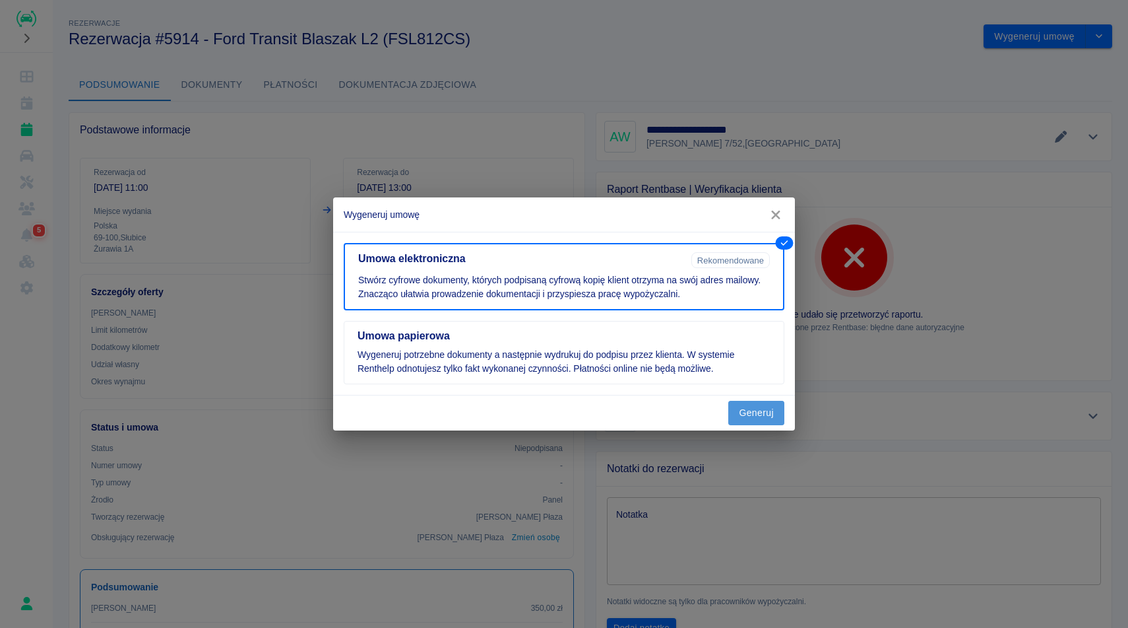
click at [743, 418] on button "Generuj" at bounding box center [756, 413] width 56 height 24
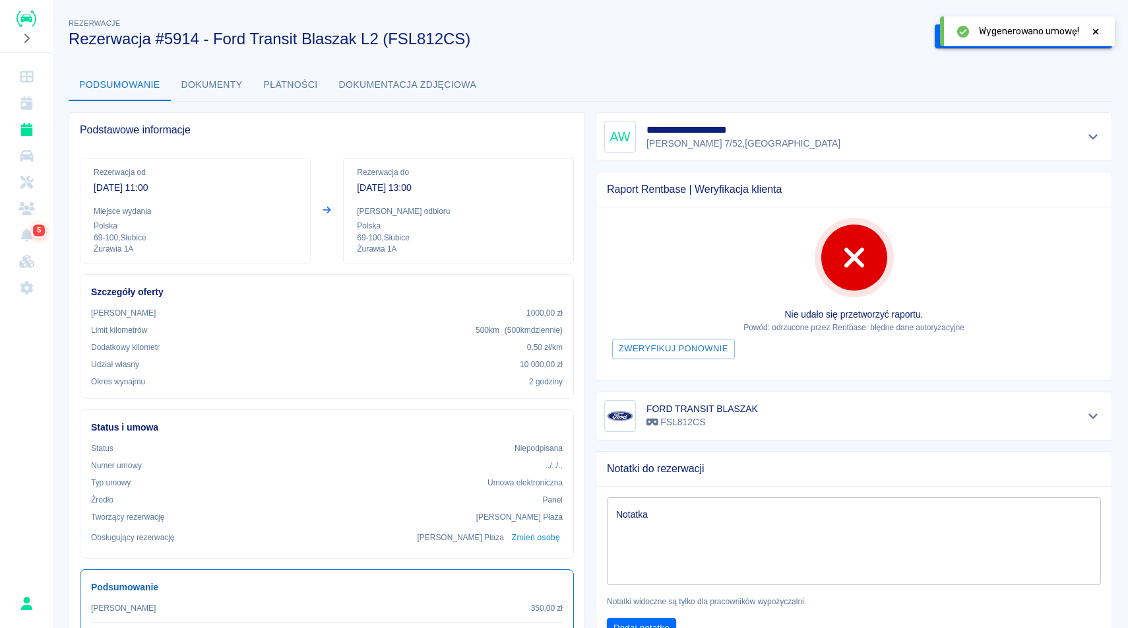
click at [1098, 28] on icon at bounding box center [1096, 31] width 12 height 9
click at [1035, 38] on button "Podpisz umowę elektroniczną" at bounding box center [1010, 36] width 151 height 24
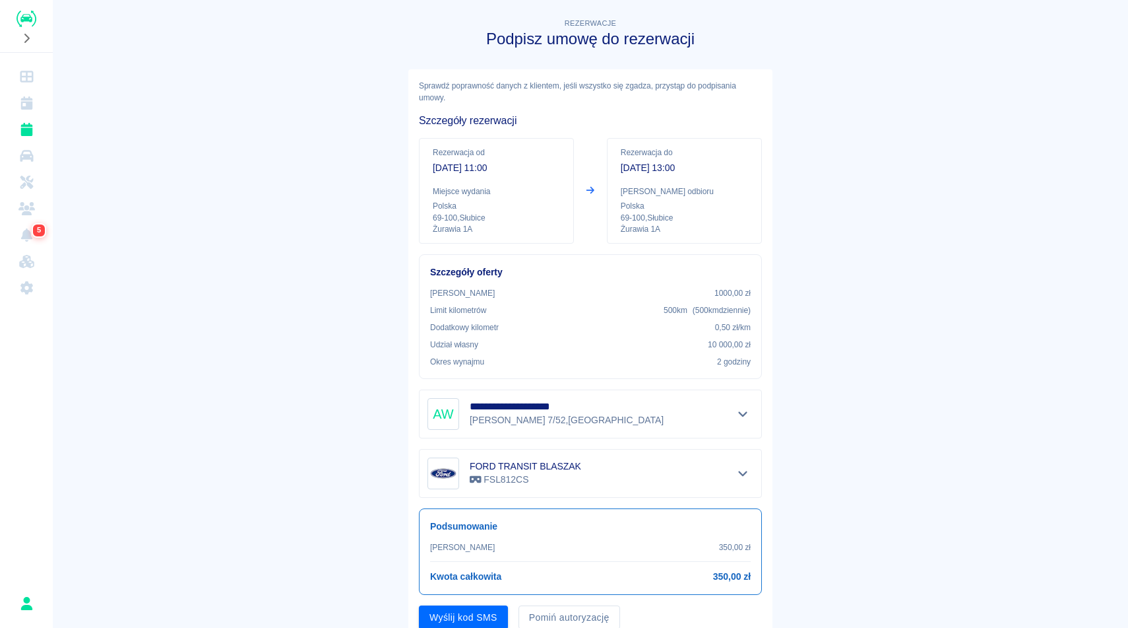
click at [887, 514] on main "**********" at bounding box center [591, 328] width 1076 height 624
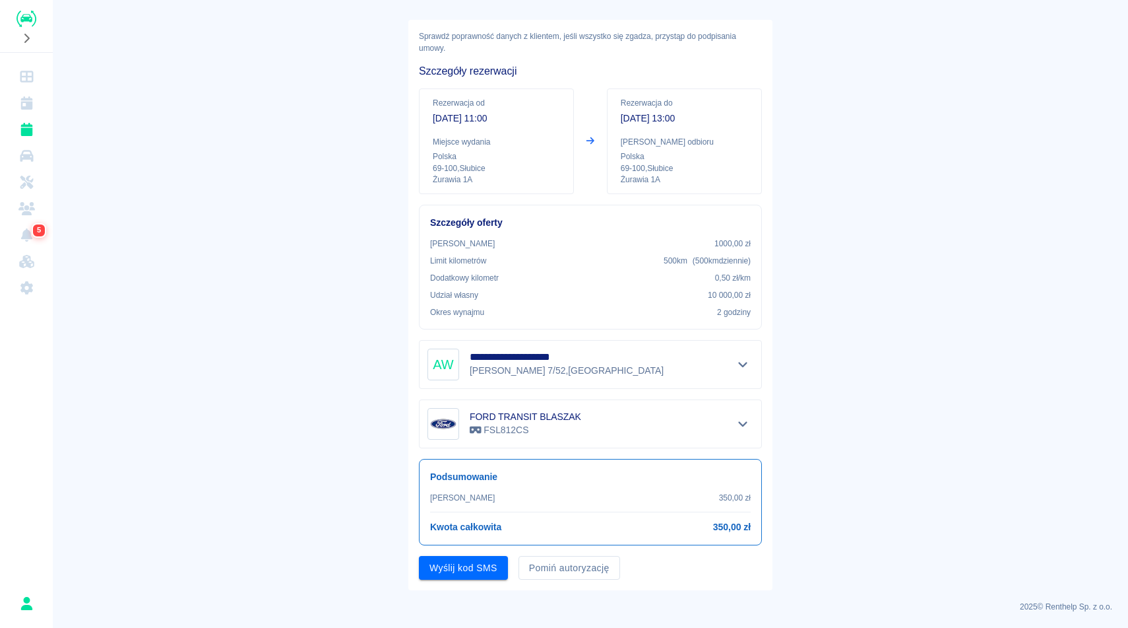
scroll to position [50, 0]
click at [591, 559] on button "Pomiń autoryzację" at bounding box center [570, 567] width 102 height 24
click at [500, 570] on button "Podpisz umowę" at bounding box center [464, 567] width 90 height 24
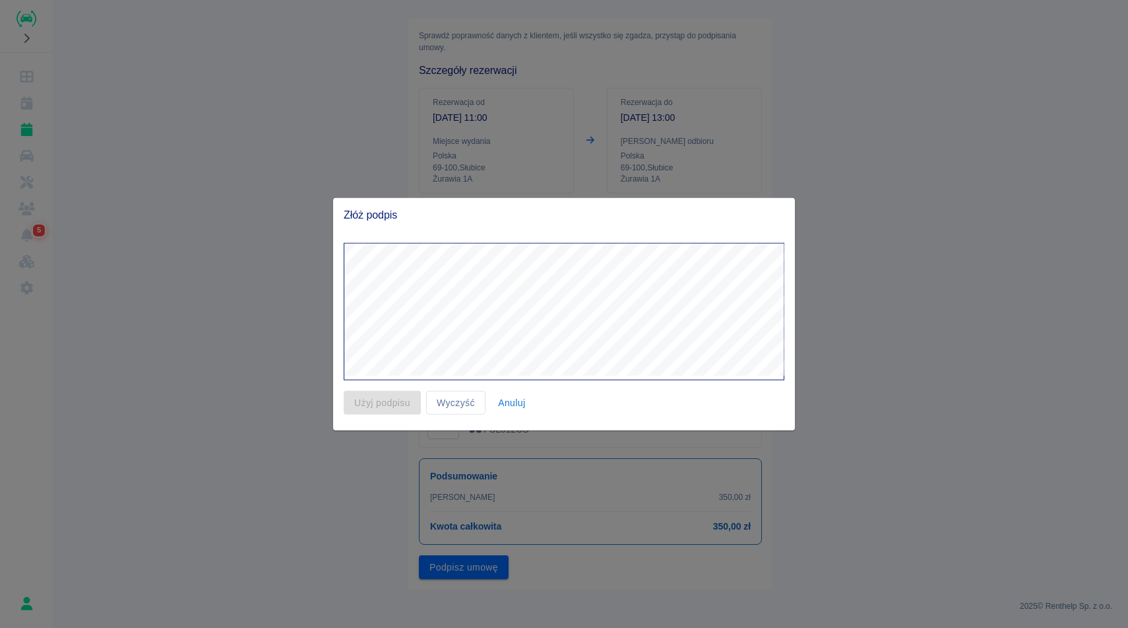
click at [718, 183] on div at bounding box center [564, 314] width 1128 height 628
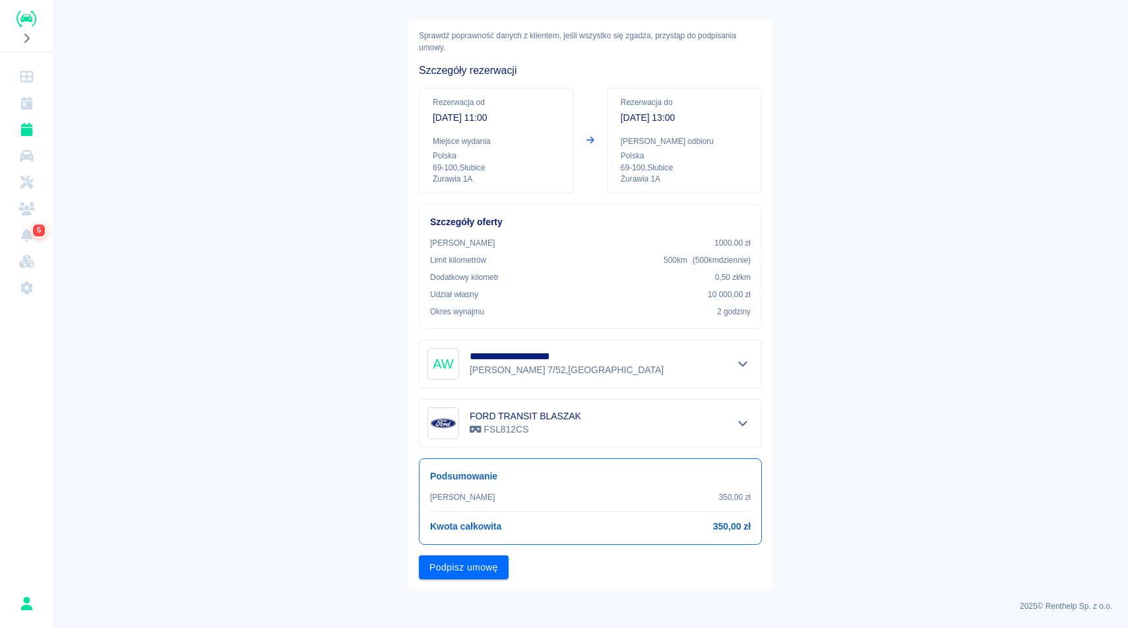
click at [891, 201] on main "**********" at bounding box center [591, 278] width 1076 height 624
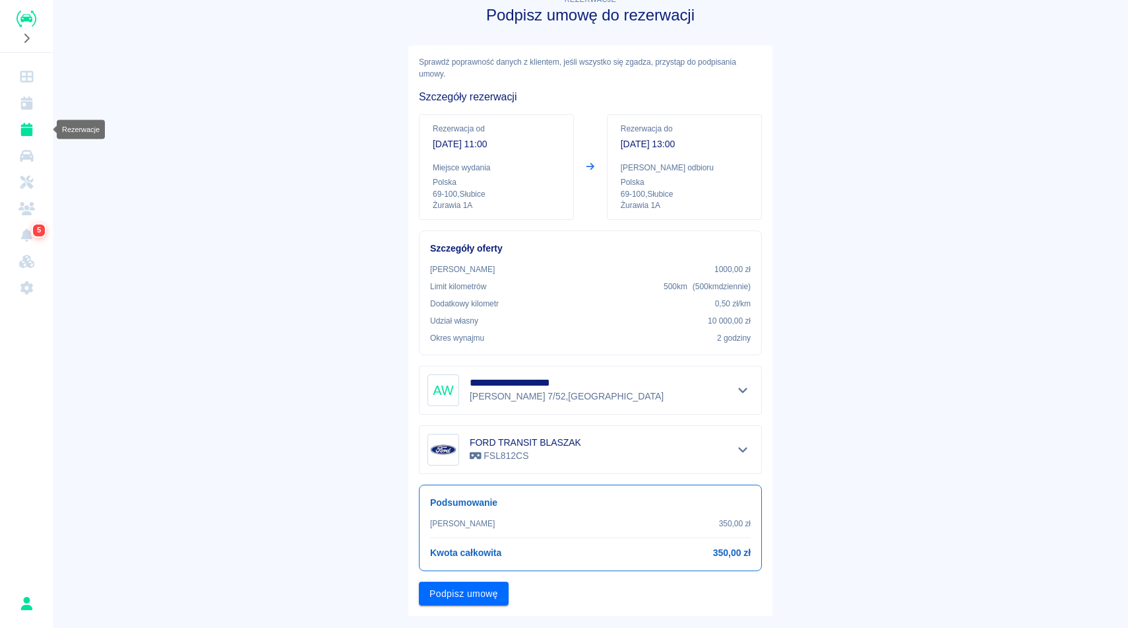
click at [30, 128] on icon "Rezerwacje" at bounding box center [26, 129] width 12 height 13
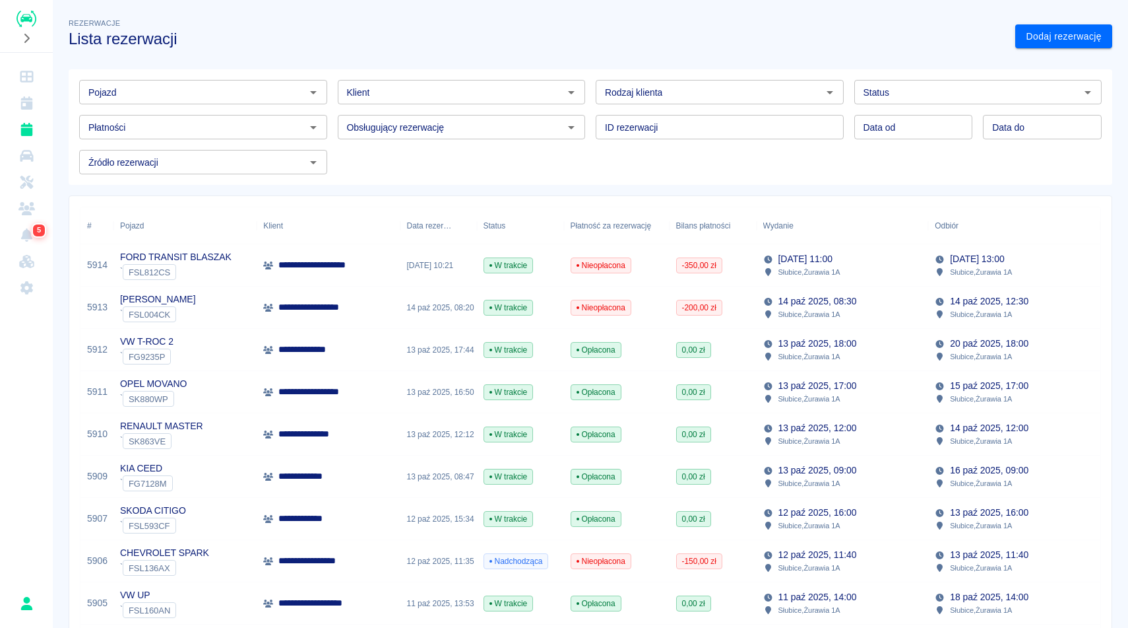
click at [255, 249] on div "FORD TRANSIT BLASZAK ` FSL812CS" at bounding box center [184, 265] width 143 height 42
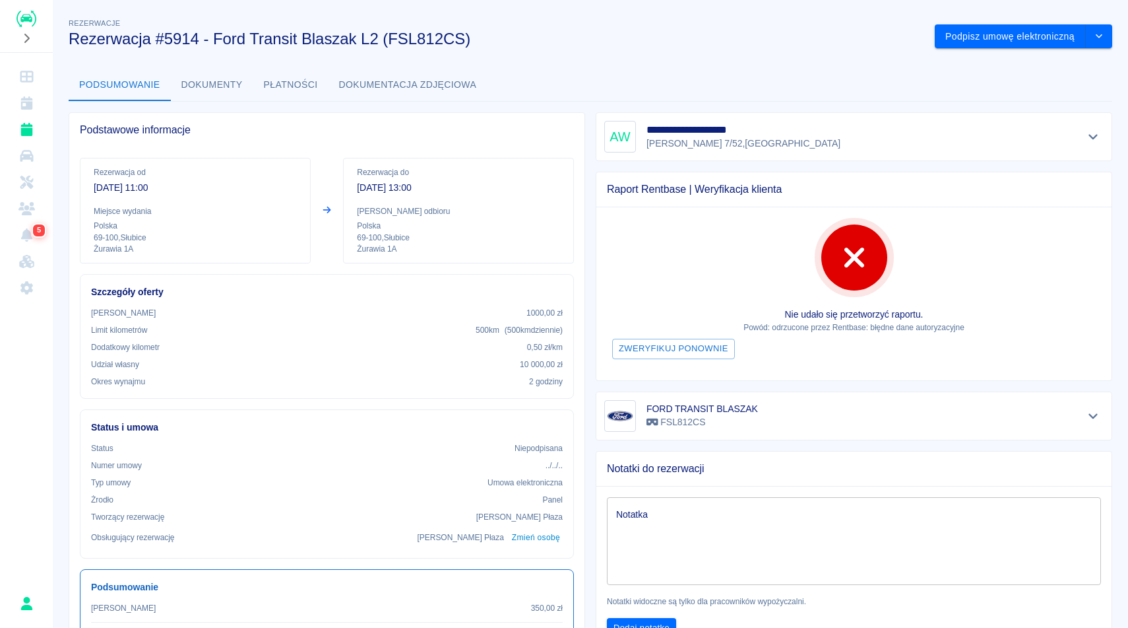
click at [682, 541] on textarea "Notatka" at bounding box center [854, 540] width 476 height 66
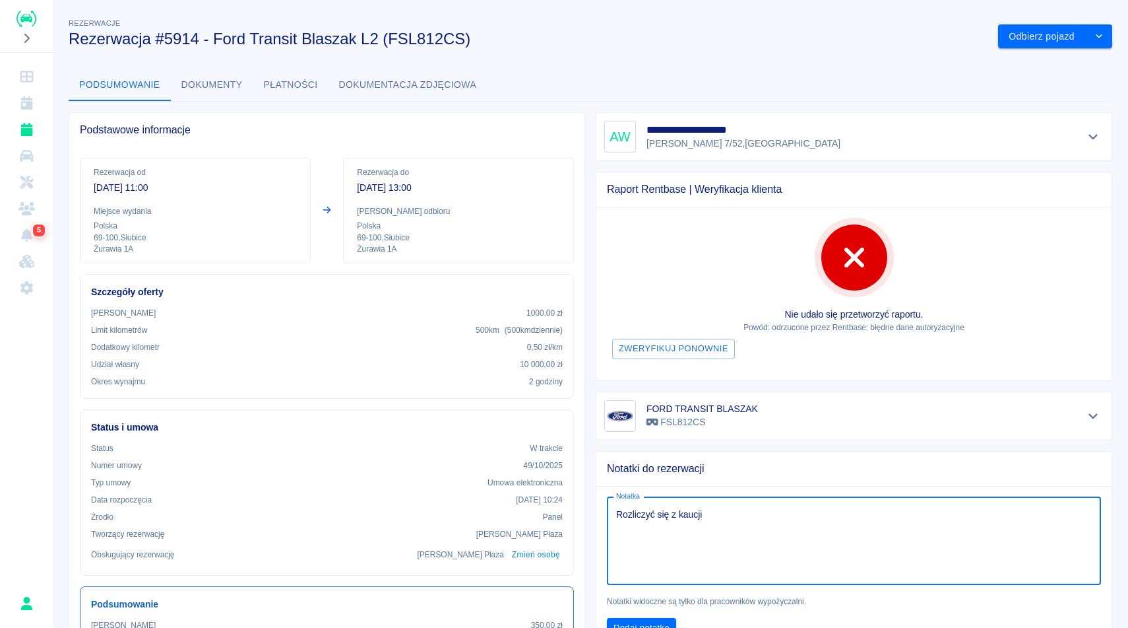
type textarea "Rozliczyć się z kaucji"
click at [797, 617] on div "Dodaj notatkę" at bounding box center [849, 622] width 505 height 31
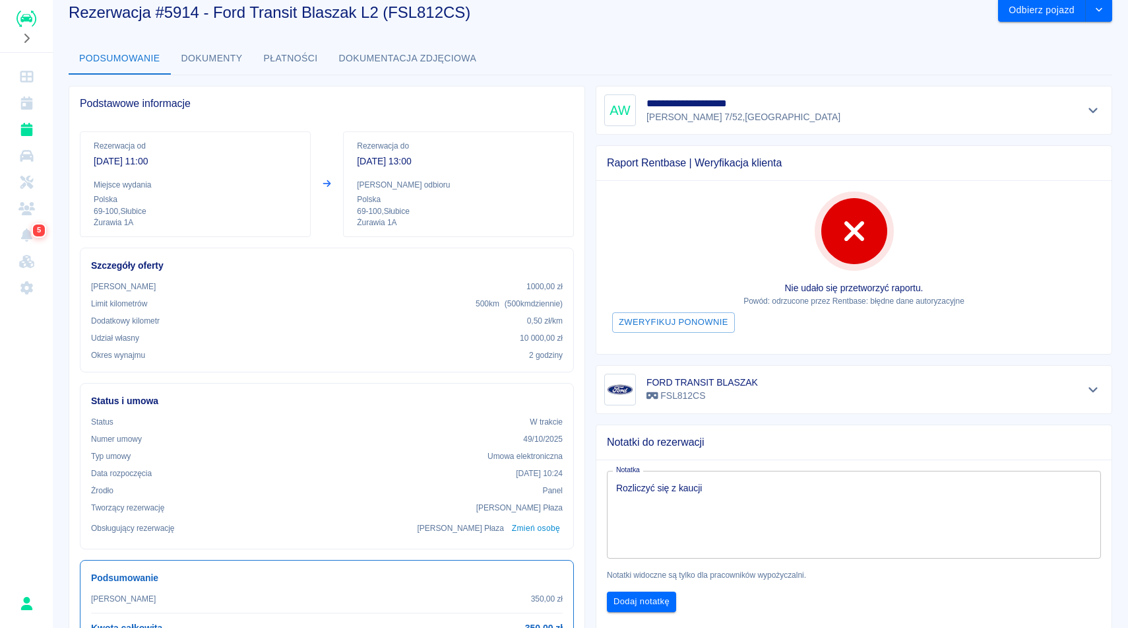
scroll to position [53, 0]
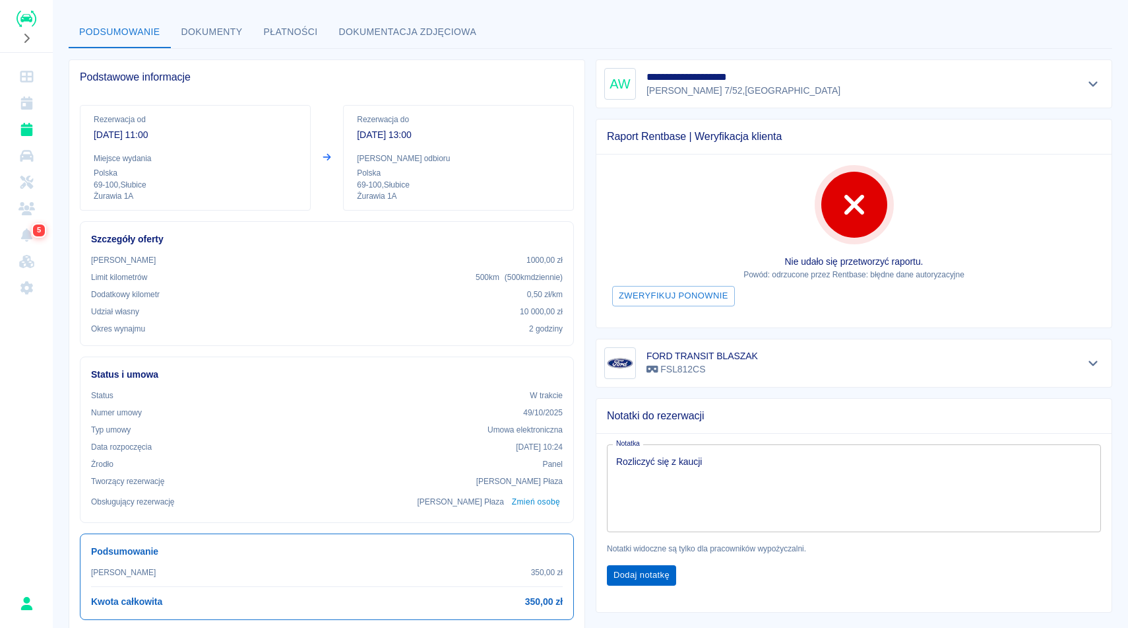
click at [650, 581] on button "Dodaj notatkę" at bounding box center [641, 575] width 69 height 20
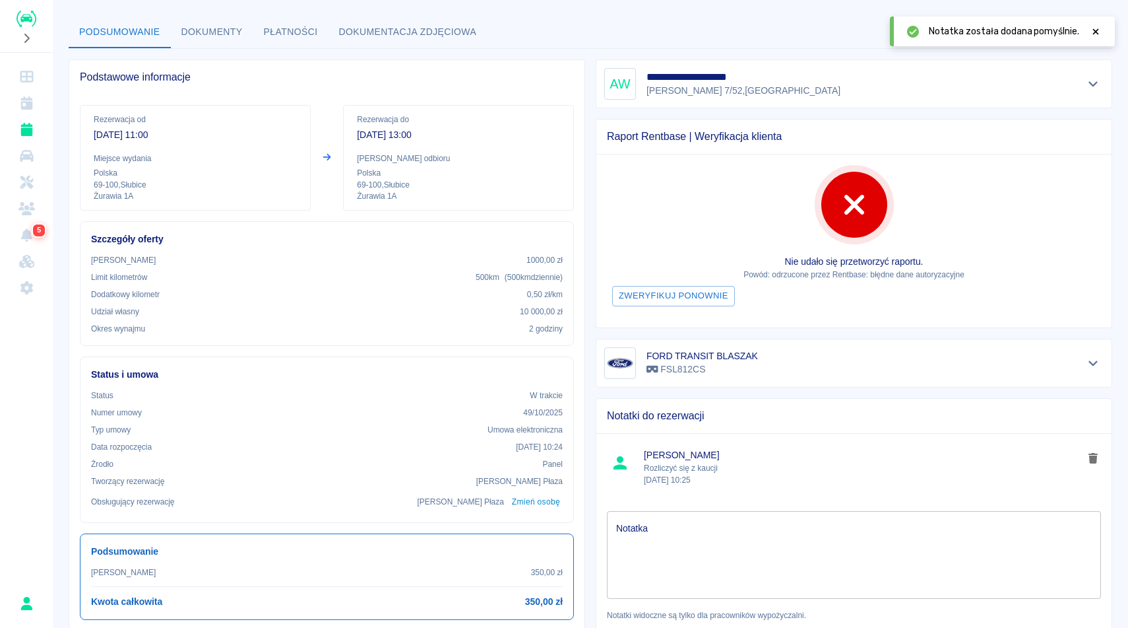
click at [1092, 29] on icon at bounding box center [1096, 31] width 12 height 9
click at [37, 230] on span "5" at bounding box center [38, 230] width 9 height 13
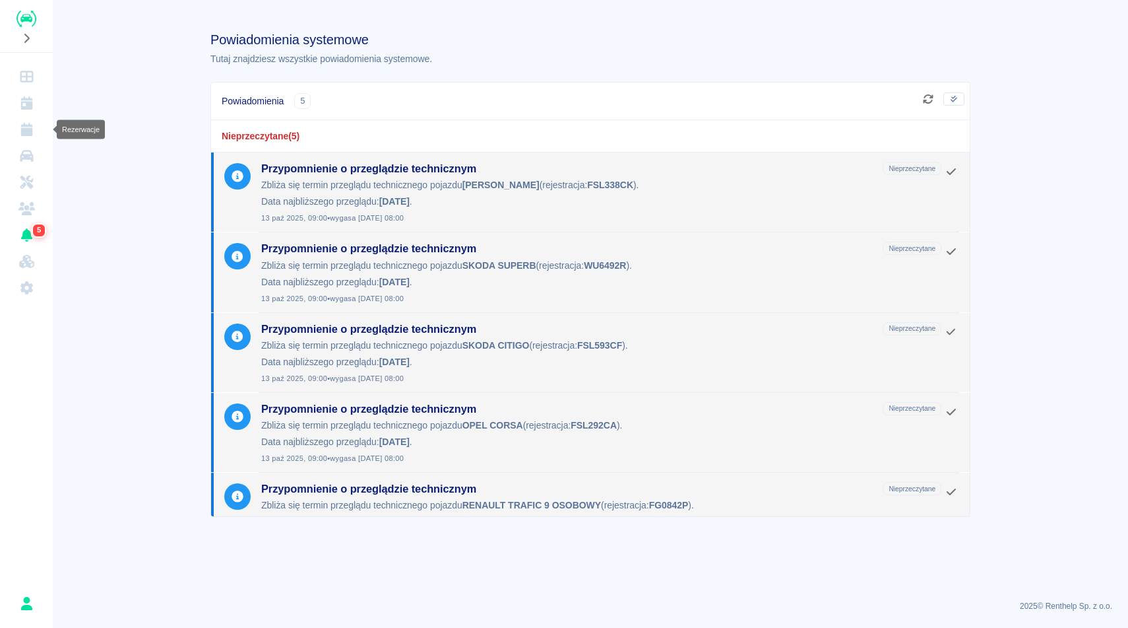
click at [28, 127] on icon "Rezerwacje" at bounding box center [26, 129] width 12 height 13
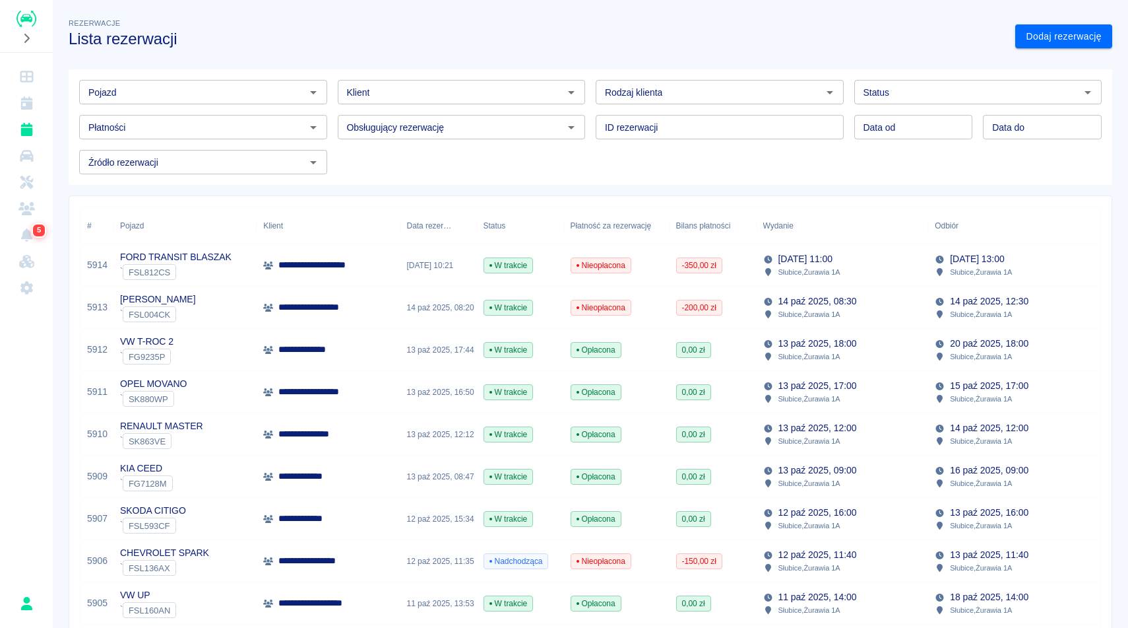
click at [647, 271] on div "Nieopłacona" at bounding box center [617, 265] width 106 height 42
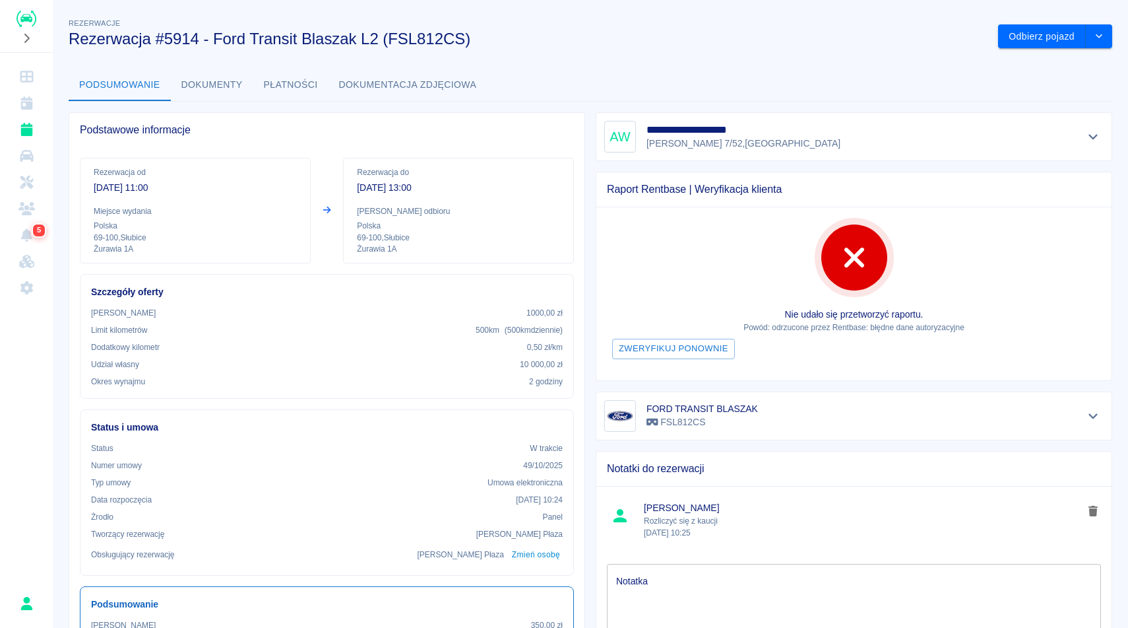
click at [654, 77] on div "Podsumowanie Dokumenty Płatności Dokumentacja zdjęciowa" at bounding box center [591, 85] width 1044 height 32
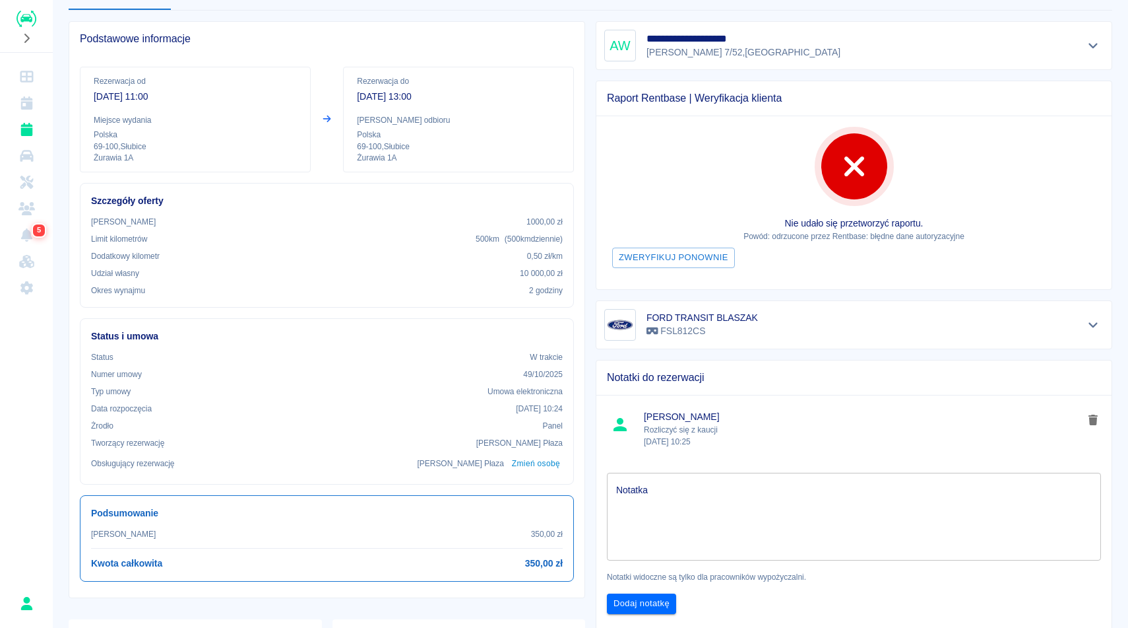
scroll to position [132, 0]
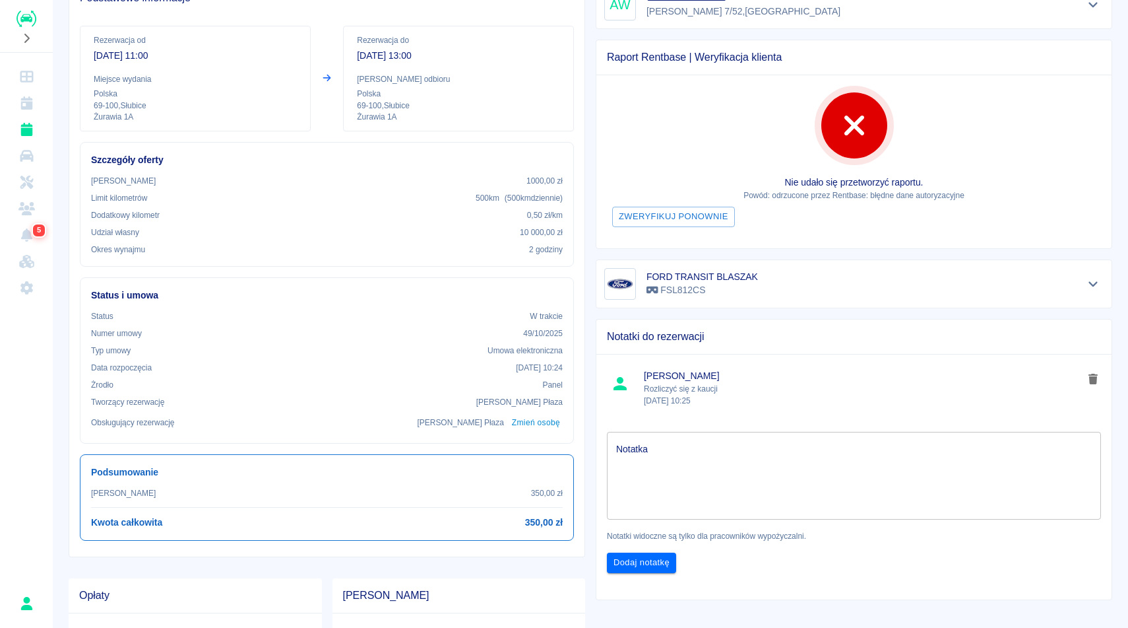
click at [756, 377] on span "[PERSON_NAME]" at bounding box center [863, 376] width 439 height 14
click at [688, 392] on p "Rozliczyć się z kaucji 14 paź 2025, 10:25" at bounding box center [863, 395] width 439 height 24
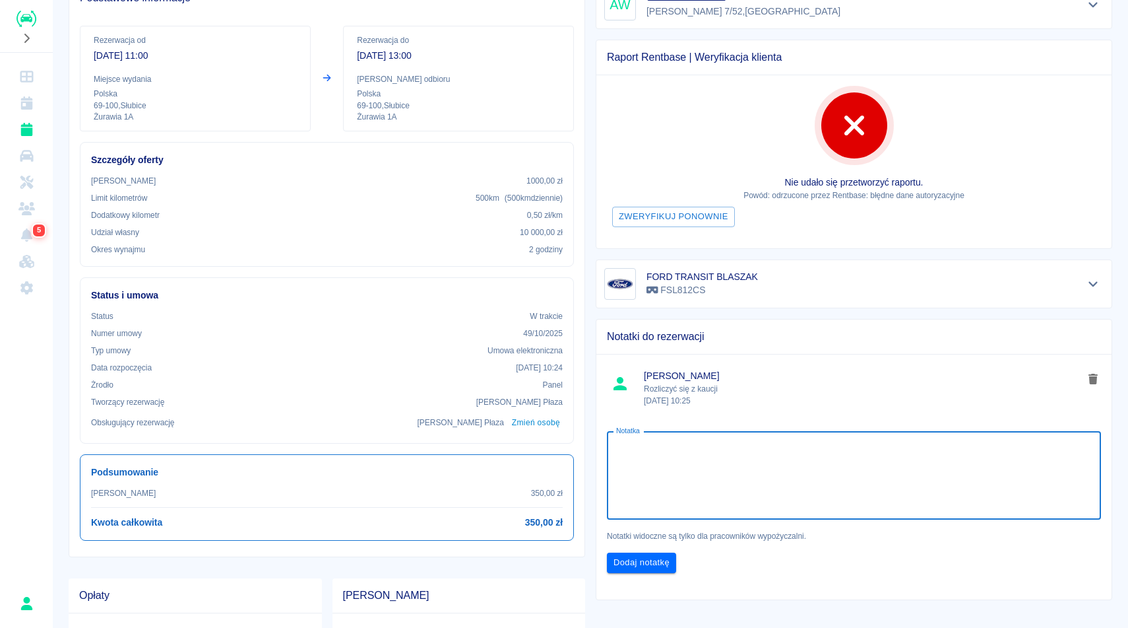
click at [679, 465] on textarea "Notatka" at bounding box center [854, 475] width 476 height 66
type textarea "150 zł zapłacić za wynajem"
click at [633, 567] on button "Dodaj notatkę" at bounding box center [641, 562] width 69 height 20
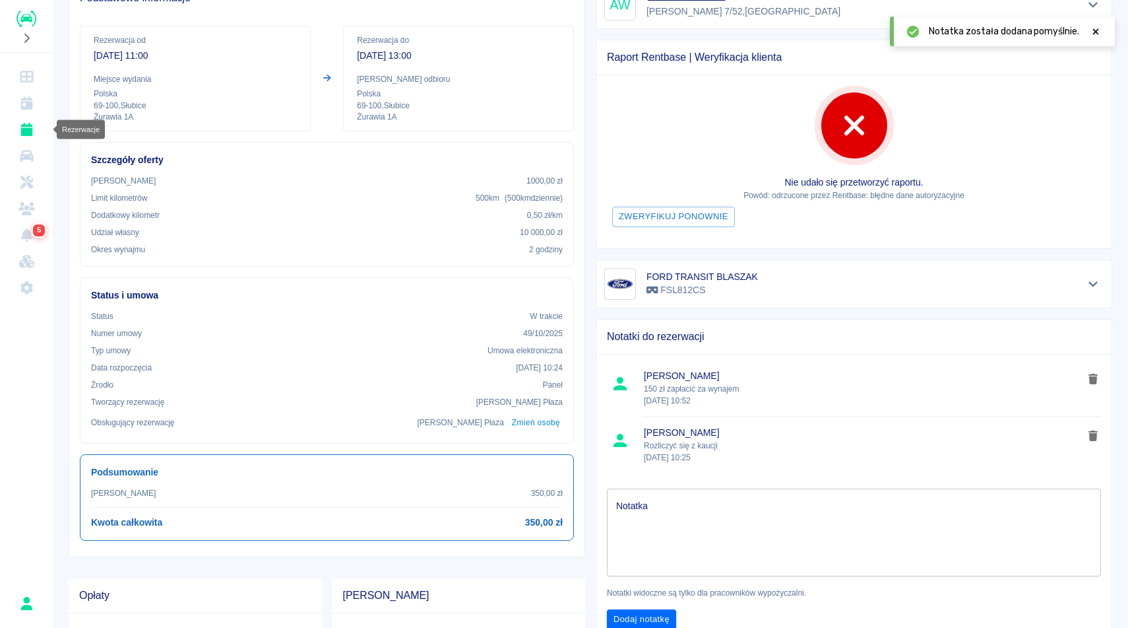
click at [18, 131] on icon "Rezerwacje" at bounding box center [26, 129] width 16 height 13
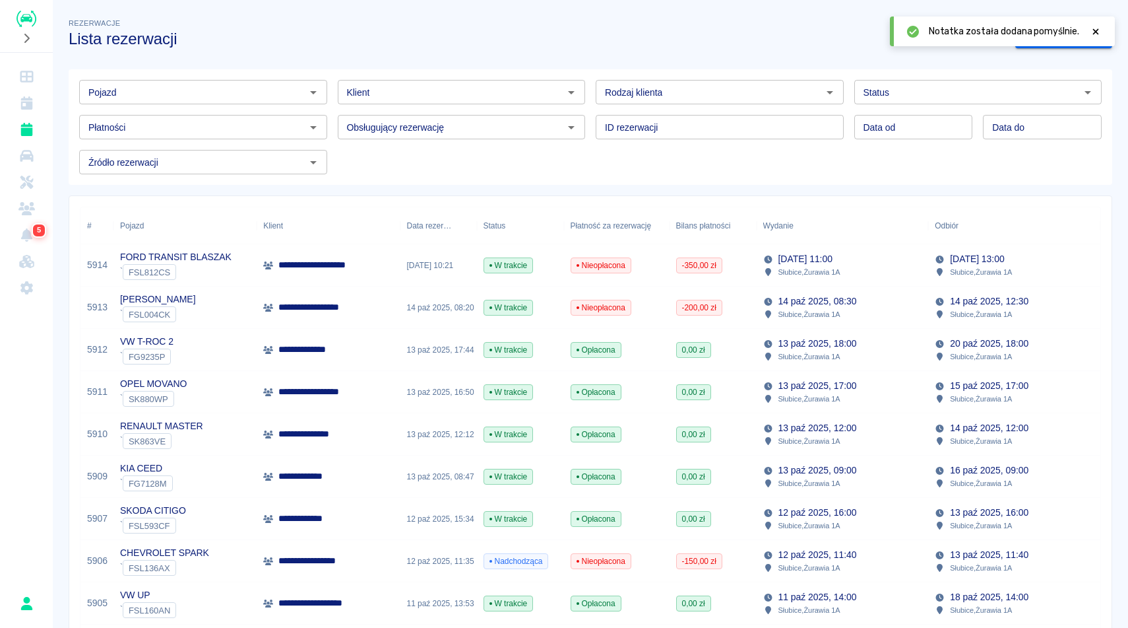
click at [353, 37] on h3 "Lista rezerwacji" at bounding box center [537, 39] width 936 height 18
click at [621, 20] on div "Rezerwacje Lista rezerwacji" at bounding box center [531, 26] width 947 height 43
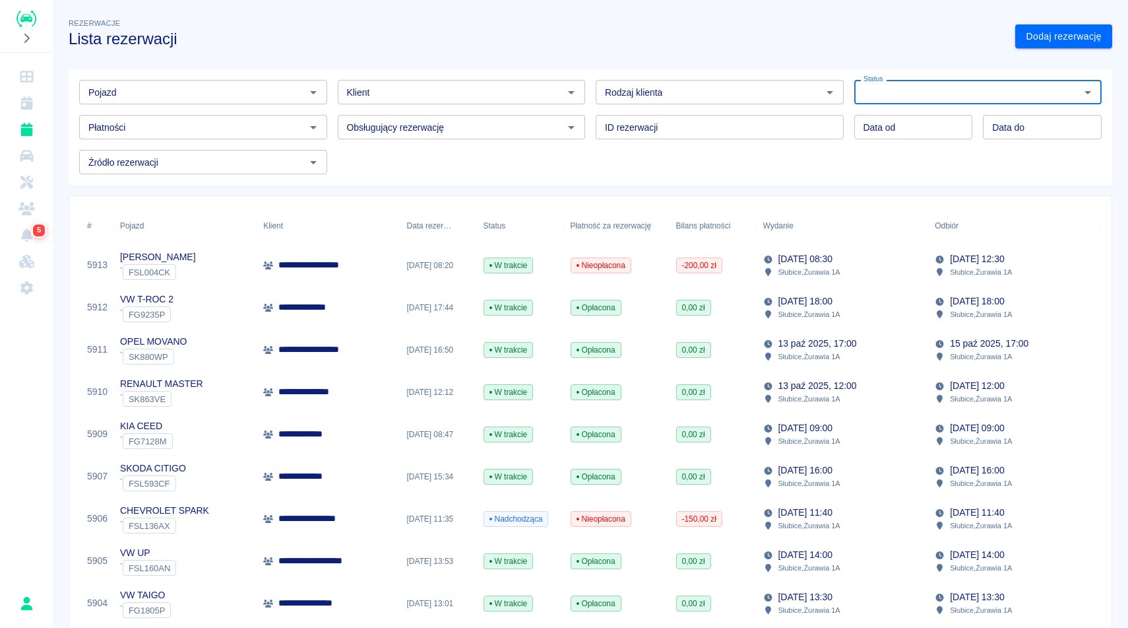
click at [719, 41] on h3 "Lista rezerwacji" at bounding box center [537, 39] width 936 height 18
click at [914, 88] on input "Status" at bounding box center [967, 92] width 218 height 16
click at [906, 245] on li "Zarchiwizowana" at bounding box center [979, 251] width 248 height 22
type input "Zarchiwizowana"
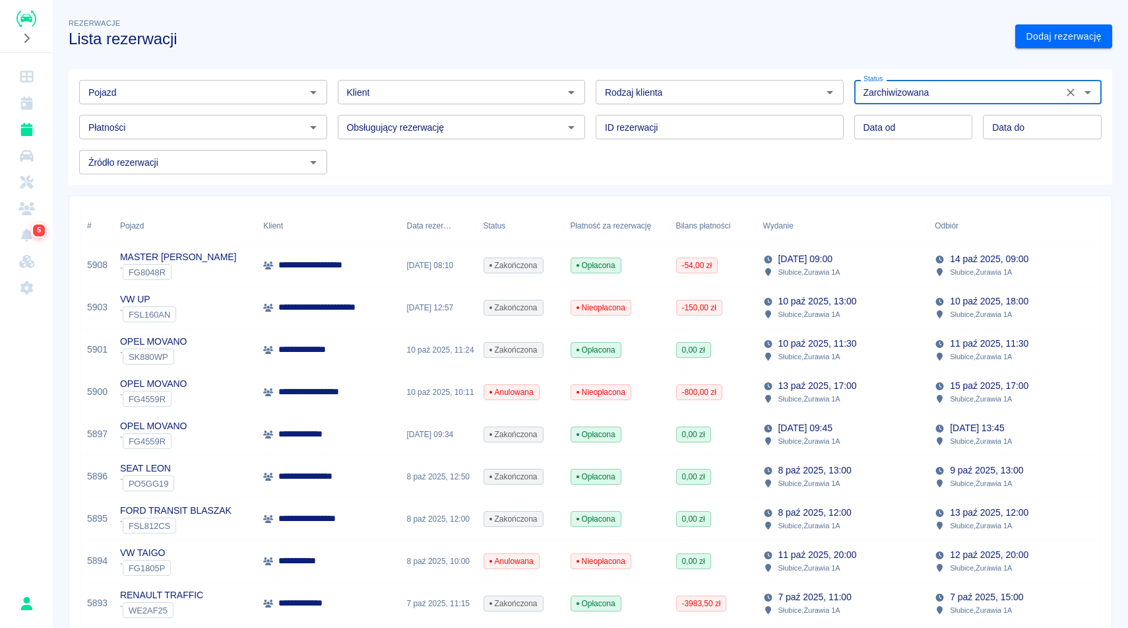
click at [284, 100] on div "Pojazd" at bounding box center [203, 92] width 248 height 24
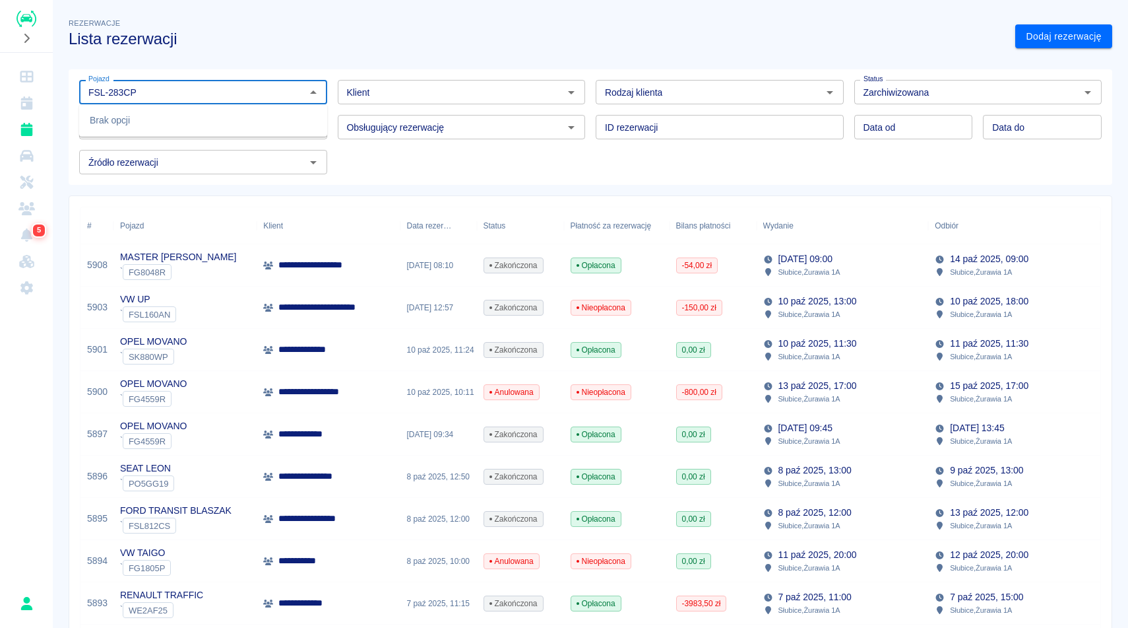
click at [107, 95] on input "FSL-283CP" at bounding box center [192, 92] width 218 height 16
click at [142, 136] on body "**********" at bounding box center [564, 314] width 1128 height 628
click at [141, 117] on li "SKODA FABIA - FSL283CP" at bounding box center [203, 121] width 248 height 22
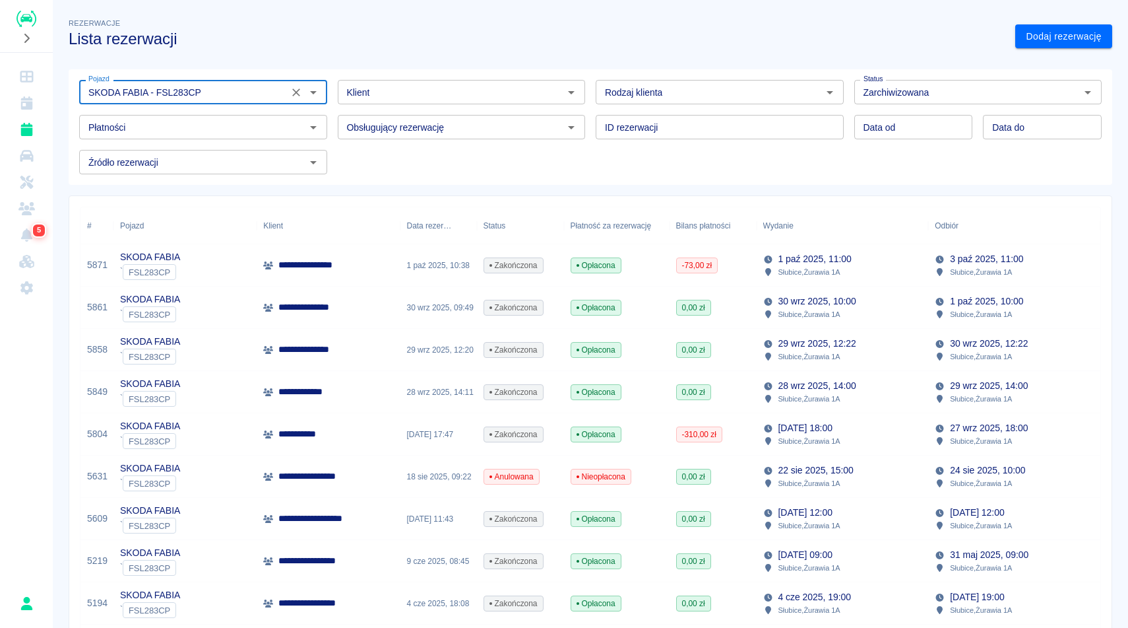
type input "SKODA FABIA - FSL283CP"
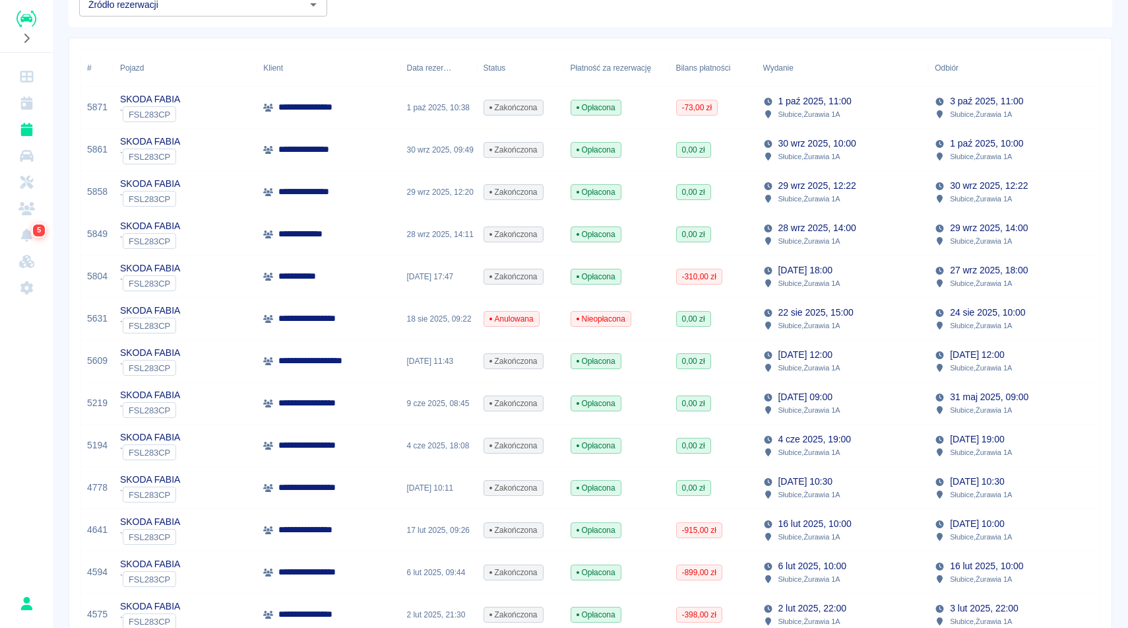
scroll to position [158, 0]
click at [938, 238] on icon at bounding box center [940, 240] width 6 height 8
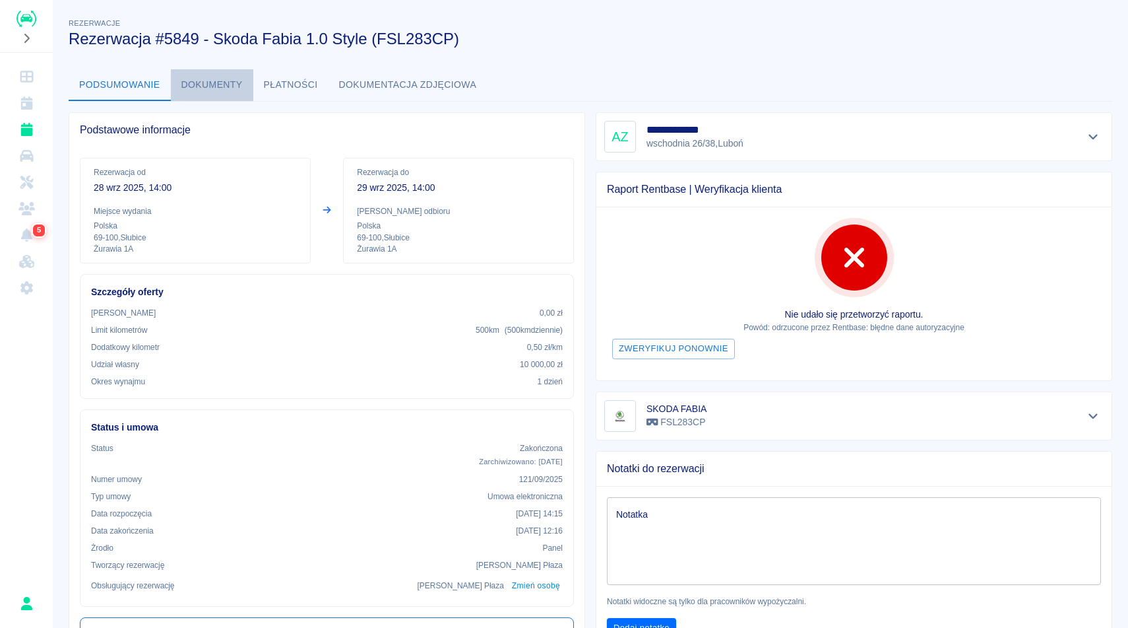
click at [213, 87] on button "Dokumenty" at bounding box center [212, 85] width 82 height 32
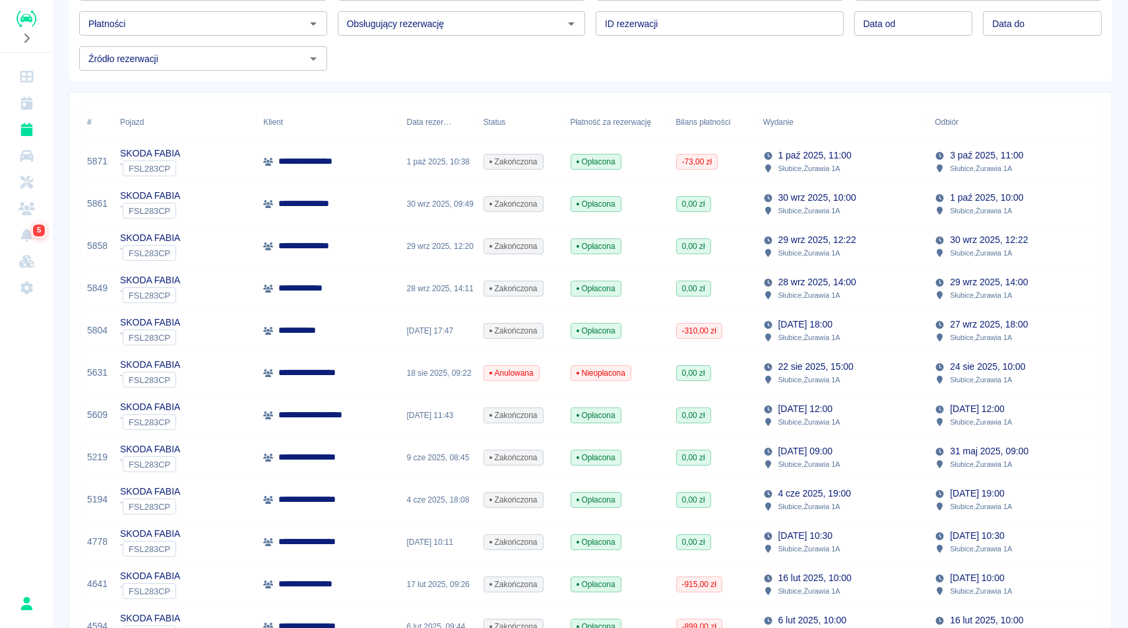
scroll to position [106, 0]
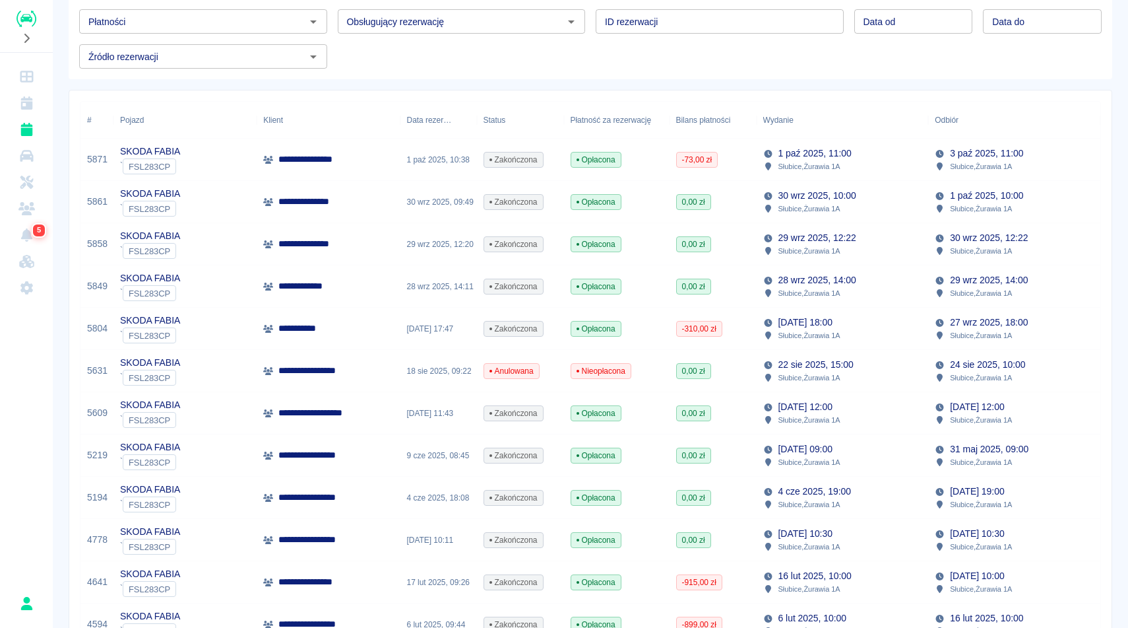
click at [431, 53] on div "Pojazd SKODA FABIA - FSL283CP Pojazd Klient Klient Rodzaj klienta Rodzaj klient…" at bounding box center [585, 16] width 1033 height 105
click at [1128, 152] on div "**********" at bounding box center [591, 573] width 1076 height 1347
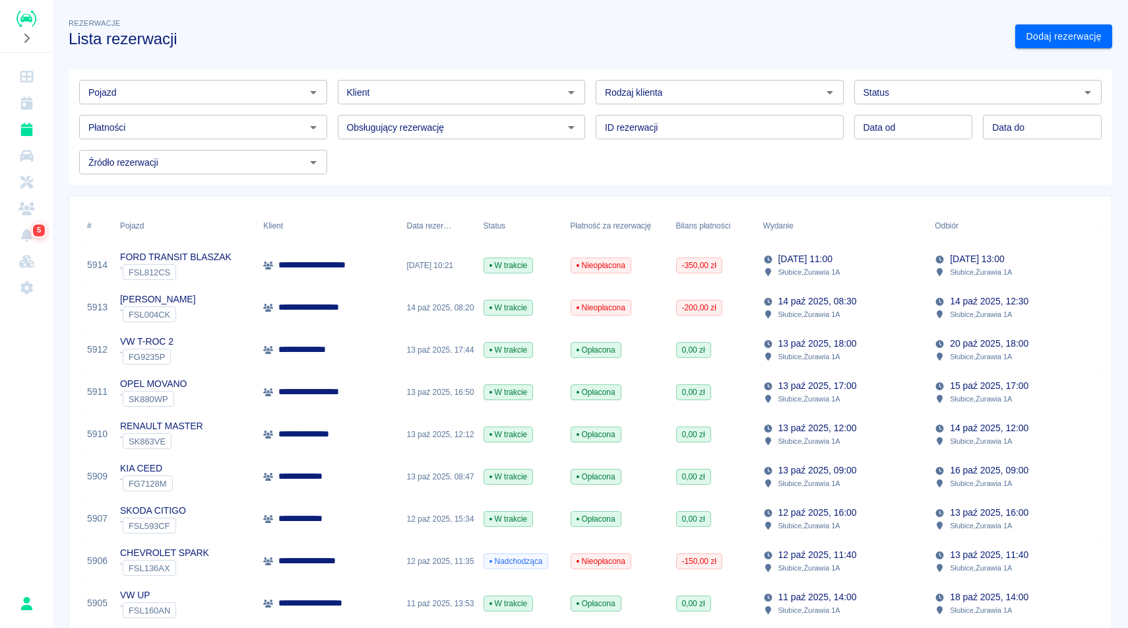
click at [160, 102] on div "Pojazd" at bounding box center [203, 92] width 248 height 24
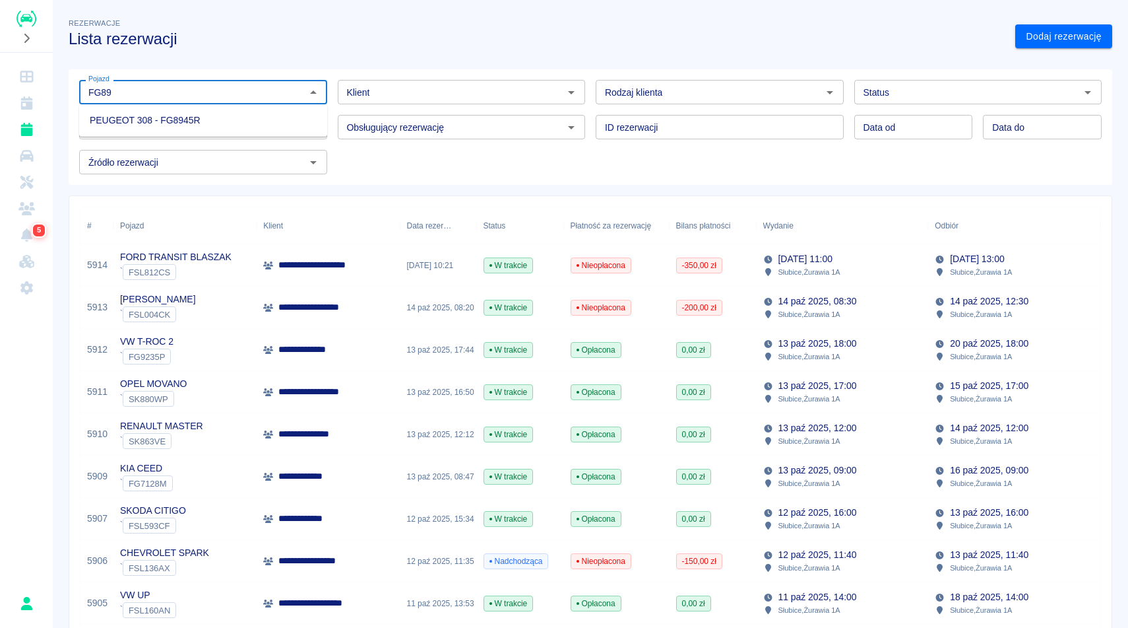
click at [143, 132] on ul "PEUGEOT 308 - FG8945R" at bounding box center [203, 120] width 248 height 32
click at [197, 122] on li "PEUGEOT 308 - FG8945R" at bounding box center [203, 121] width 248 height 22
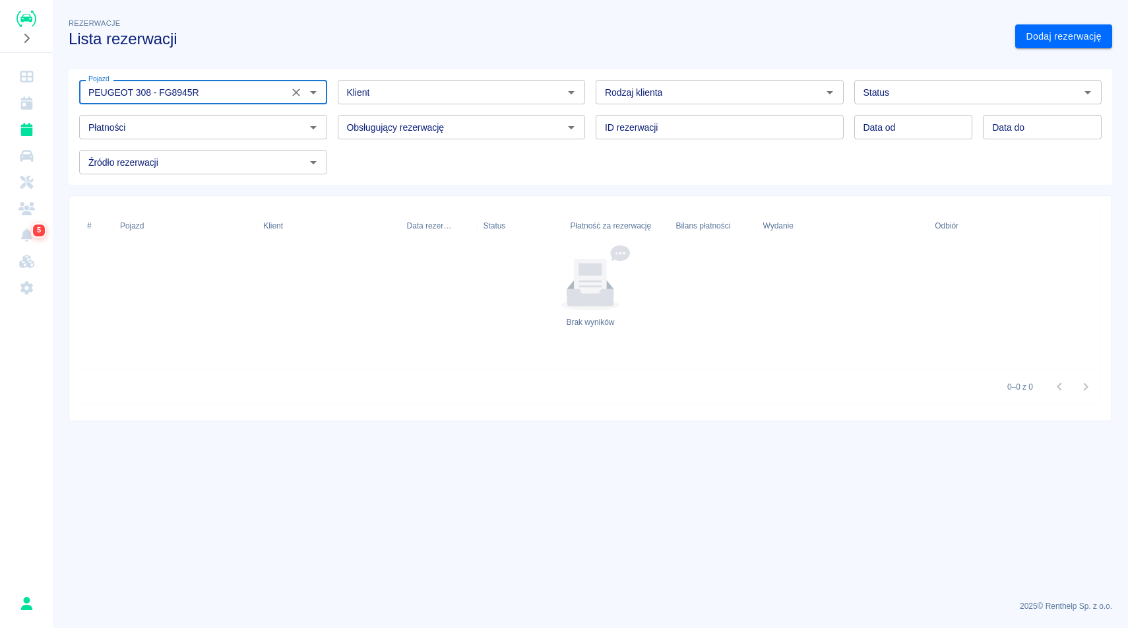
type input "PEUGEOT 308 - FG8945R"
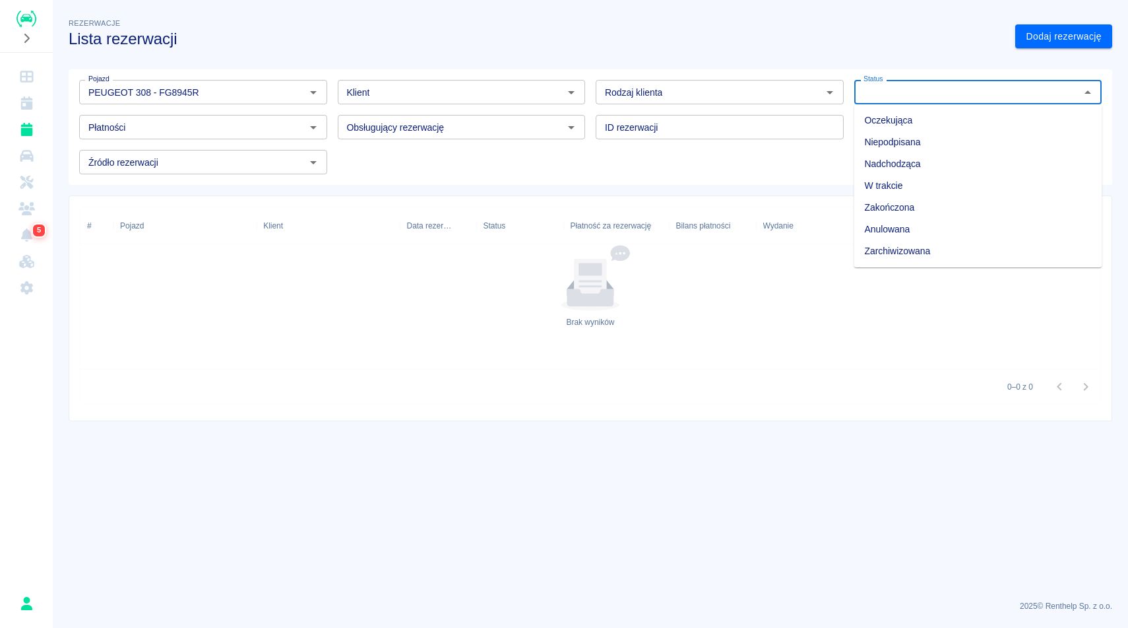
click at [872, 95] on input "Status" at bounding box center [967, 92] width 218 height 16
click at [909, 248] on li "Zarchiwizowana" at bounding box center [979, 251] width 248 height 22
type input "Zarchiwizowana"
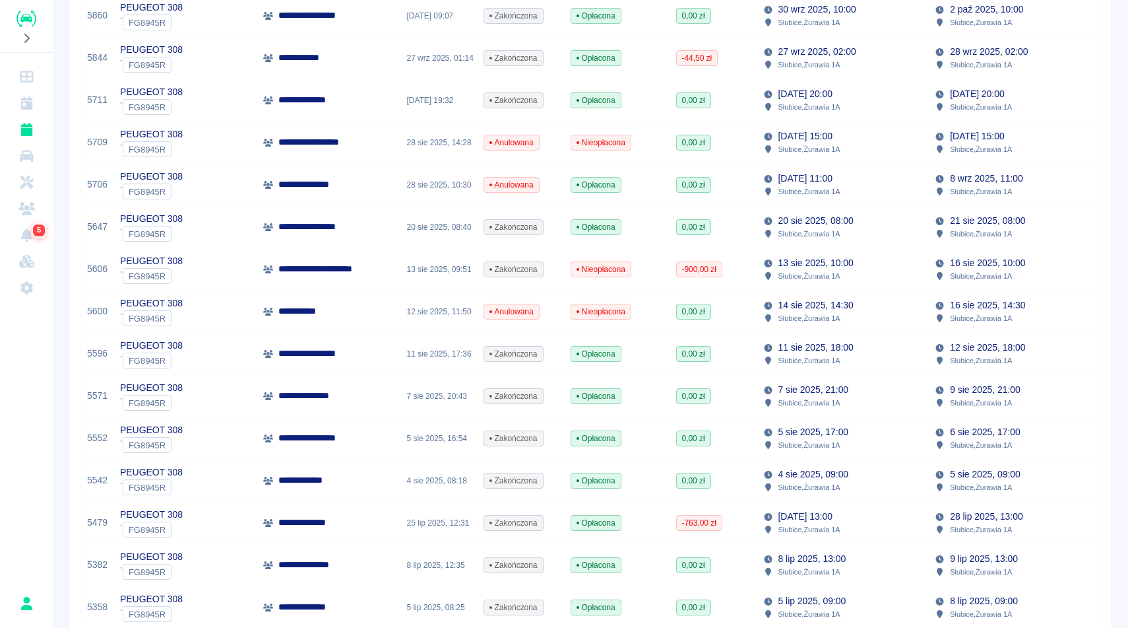
scroll to position [290, 0]
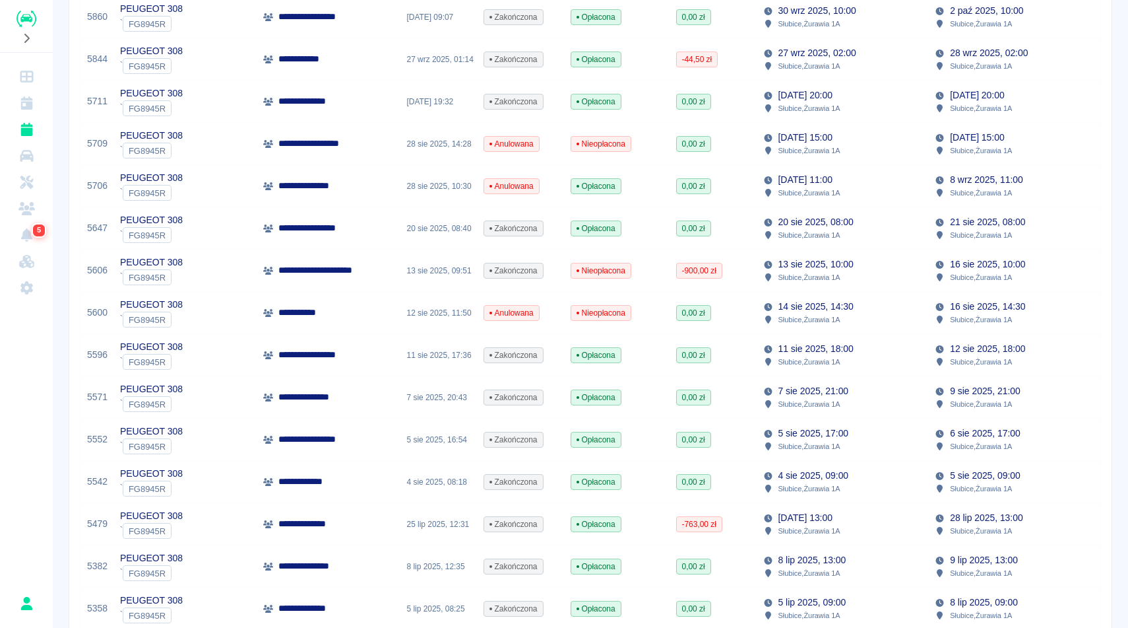
click at [880, 362] on div "[DATE] 18:00 Słubice , Żurawia 1A" at bounding box center [843, 355] width 172 height 42
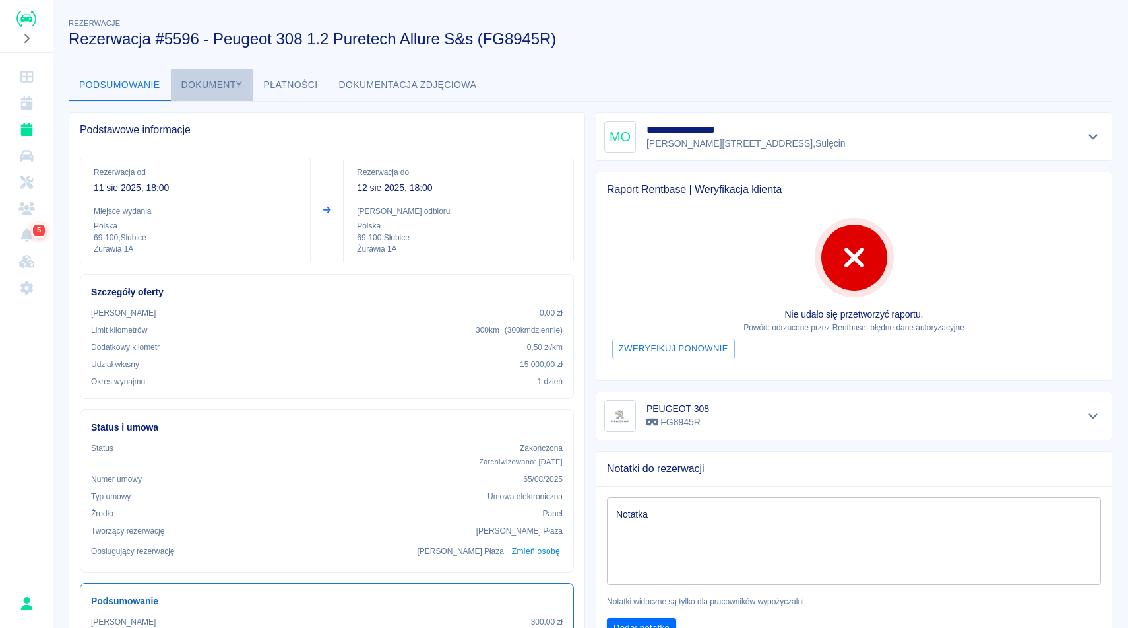
click at [223, 76] on button "Dokumenty" at bounding box center [212, 85] width 82 height 32
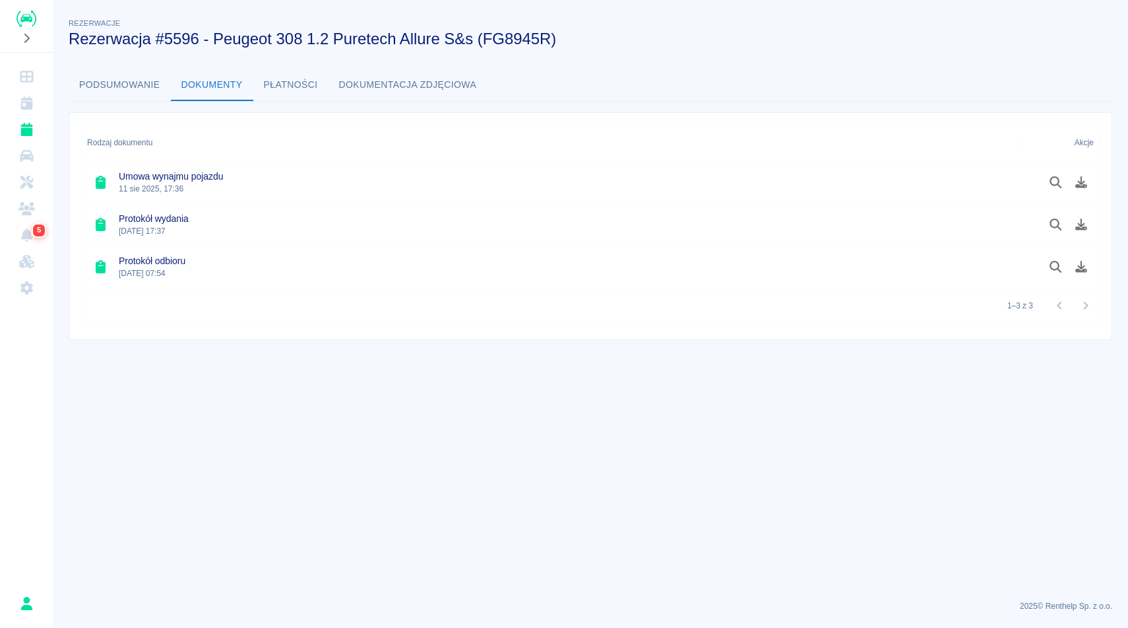
click at [121, 93] on button "Podsumowanie" at bounding box center [120, 85] width 102 height 32
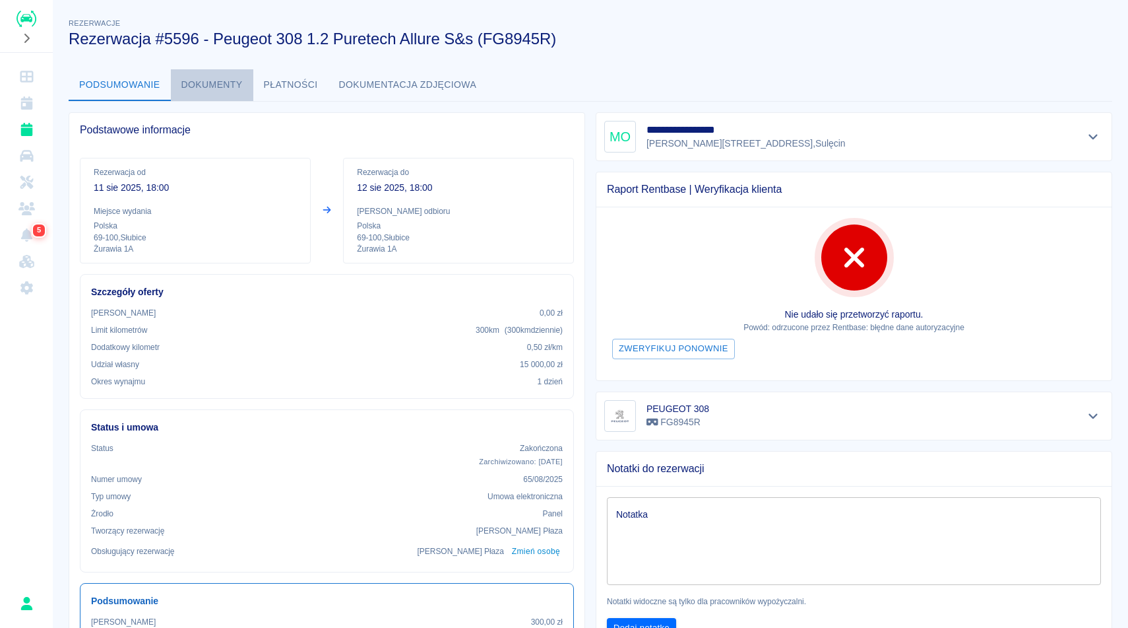
click at [214, 86] on button "Dokumenty" at bounding box center [212, 85] width 82 height 32
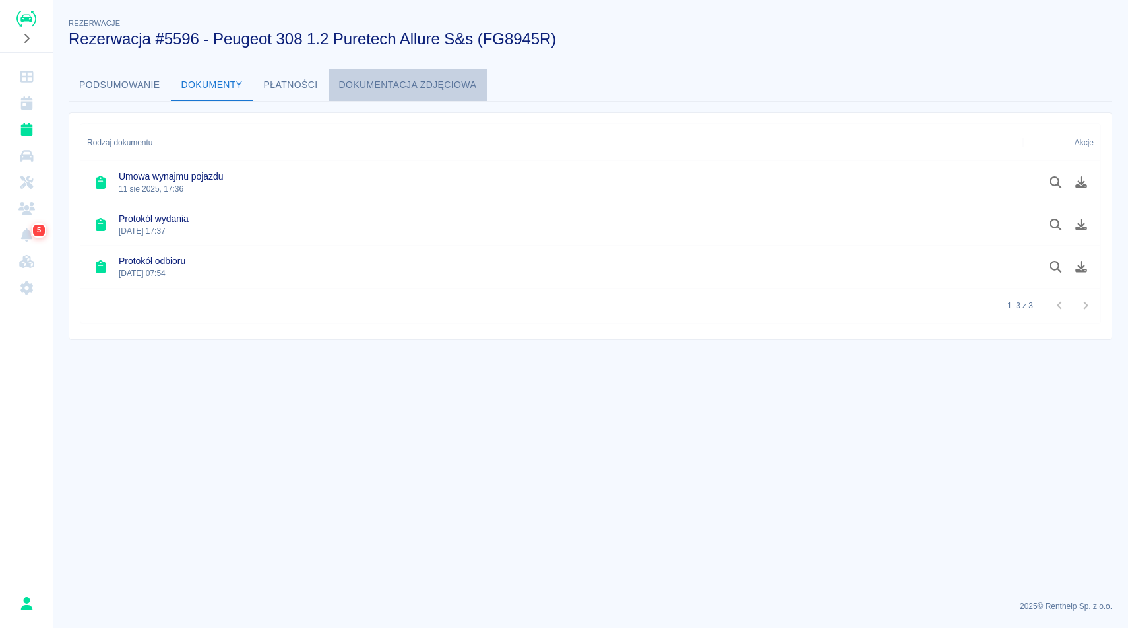
click at [369, 94] on button "Dokumentacja zdjęciowa" at bounding box center [408, 85] width 159 height 32
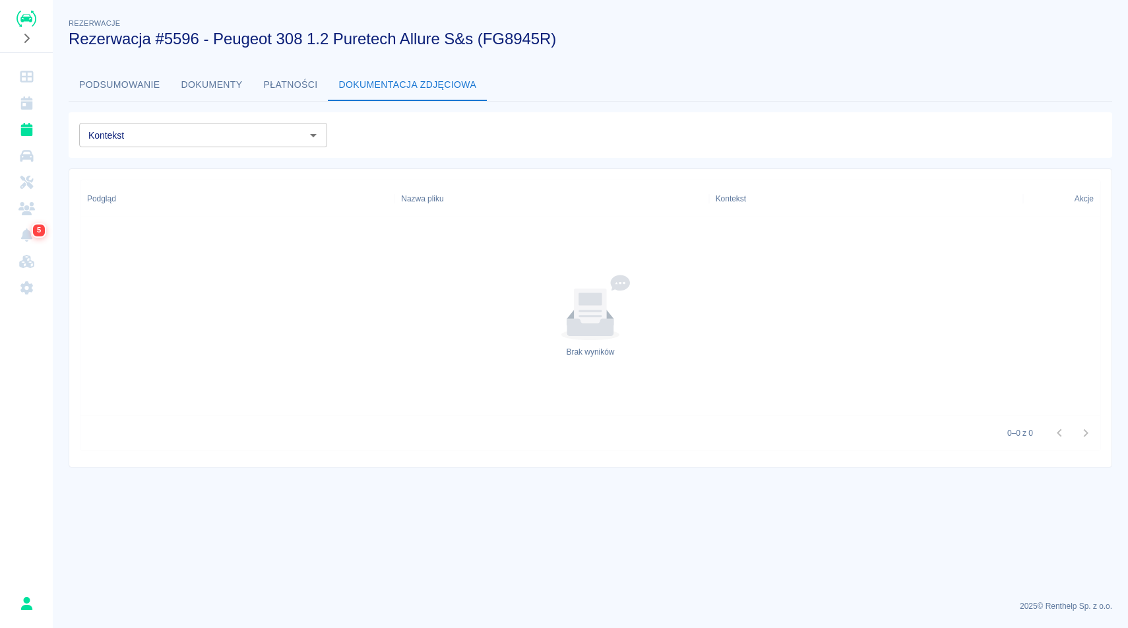
click at [298, 86] on button "Płatności" at bounding box center [290, 85] width 75 height 32
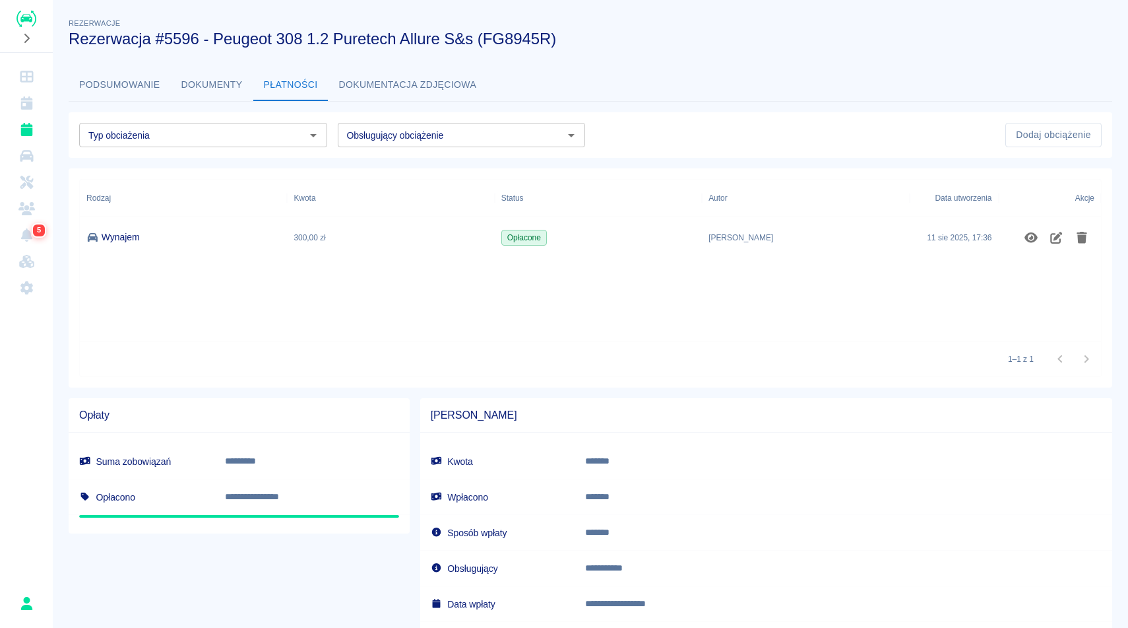
click at [240, 87] on button "Dokumenty" at bounding box center [212, 85] width 82 height 32
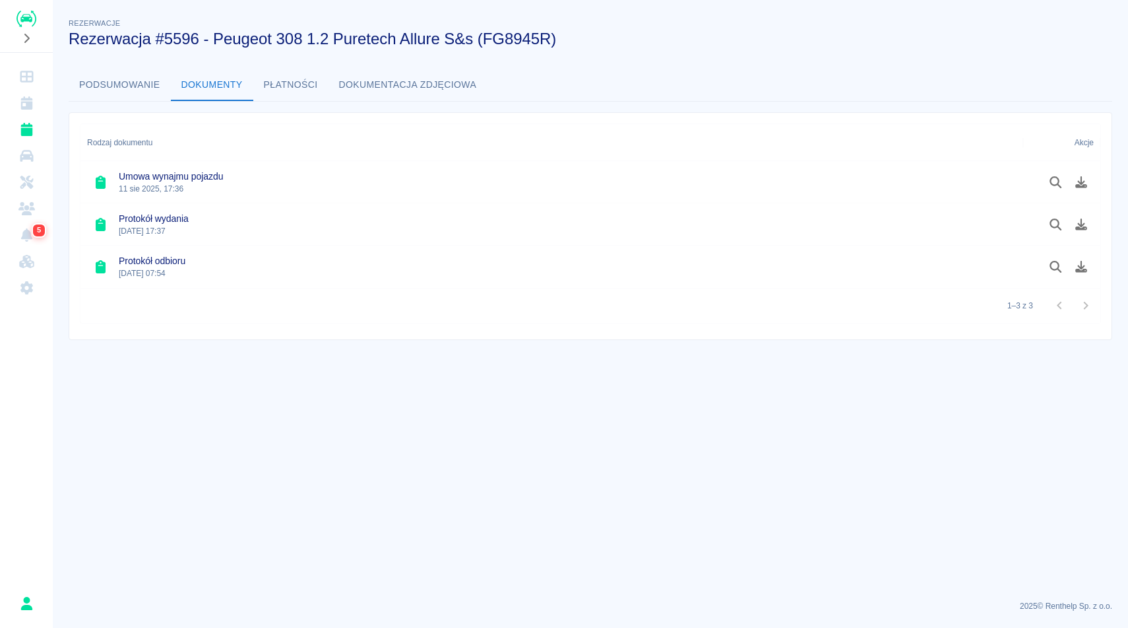
click at [131, 77] on button "Podsumowanie" at bounding box center [120, 85] width 102 height 32
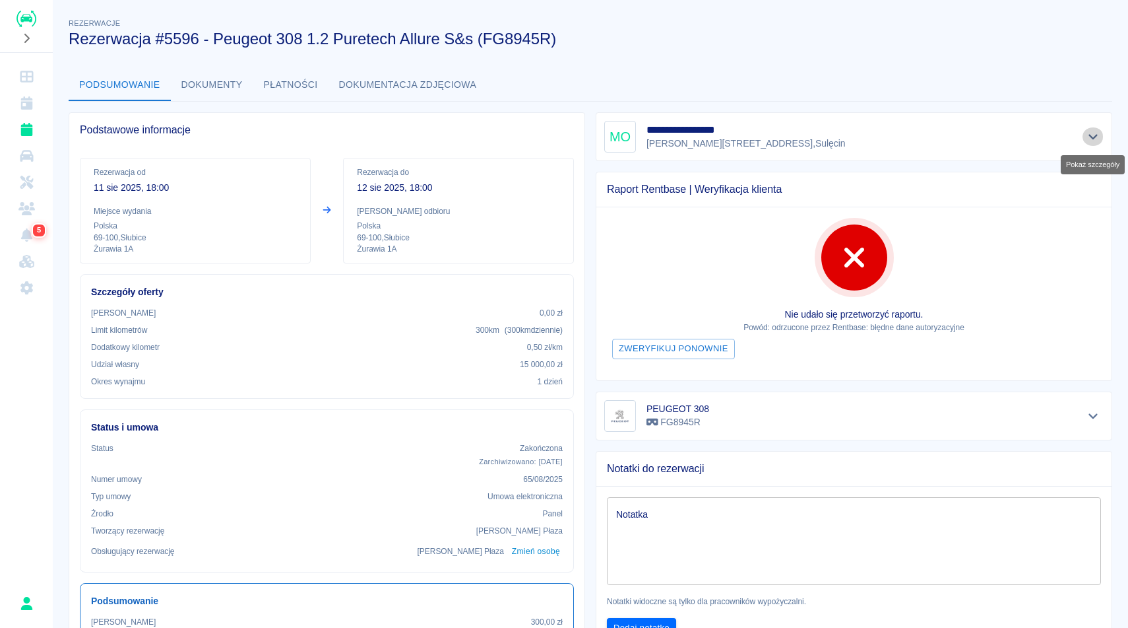
click at [1088, 131] on icon "Pokaż szczegóły" at bounding box center [1093, 137] width 15 height 12
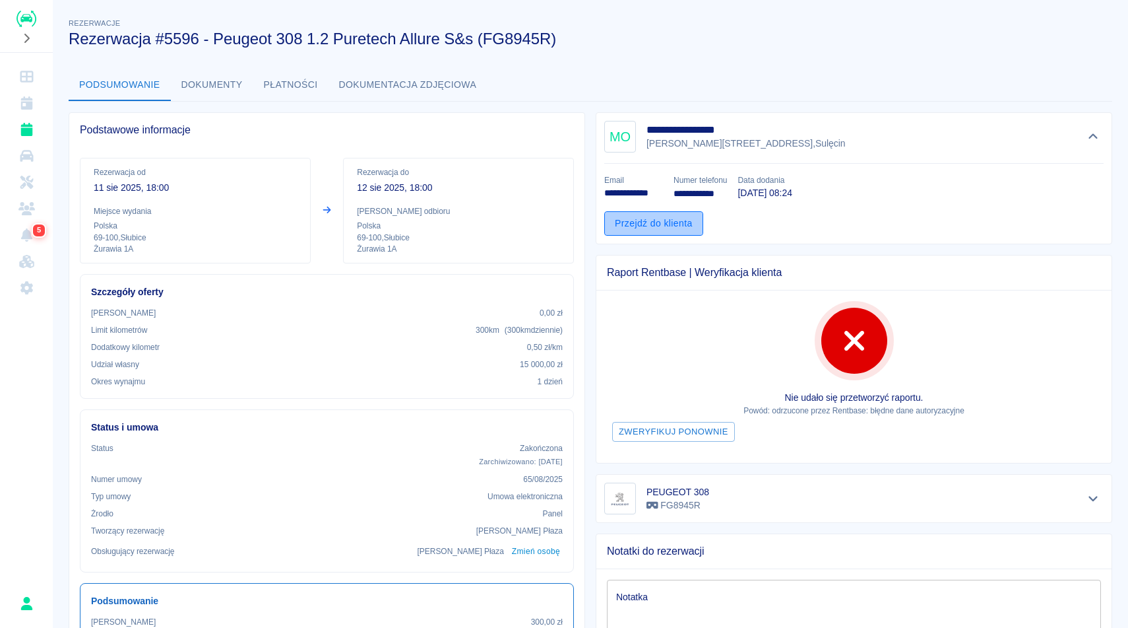
click at [693, 220] on link "Przejdź do klienta" at bounding box center [653, 223] width 99 height 24
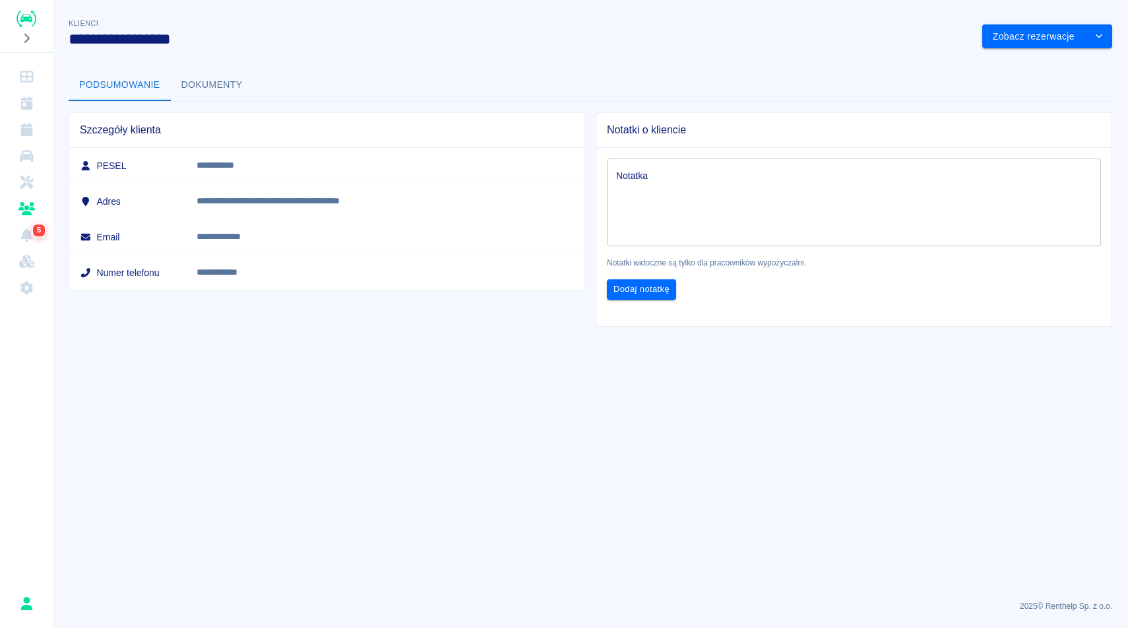
click at [655, 45] on h3 "**********" at bounding box center [520, 39] width 903 height 18
click at [365, 63] on div "**********" at bounding box center [591, 165] width 1076 height 321
click at [27, 214] on icon "Klienci" at bounding box center [26, 208] width 16 height 13
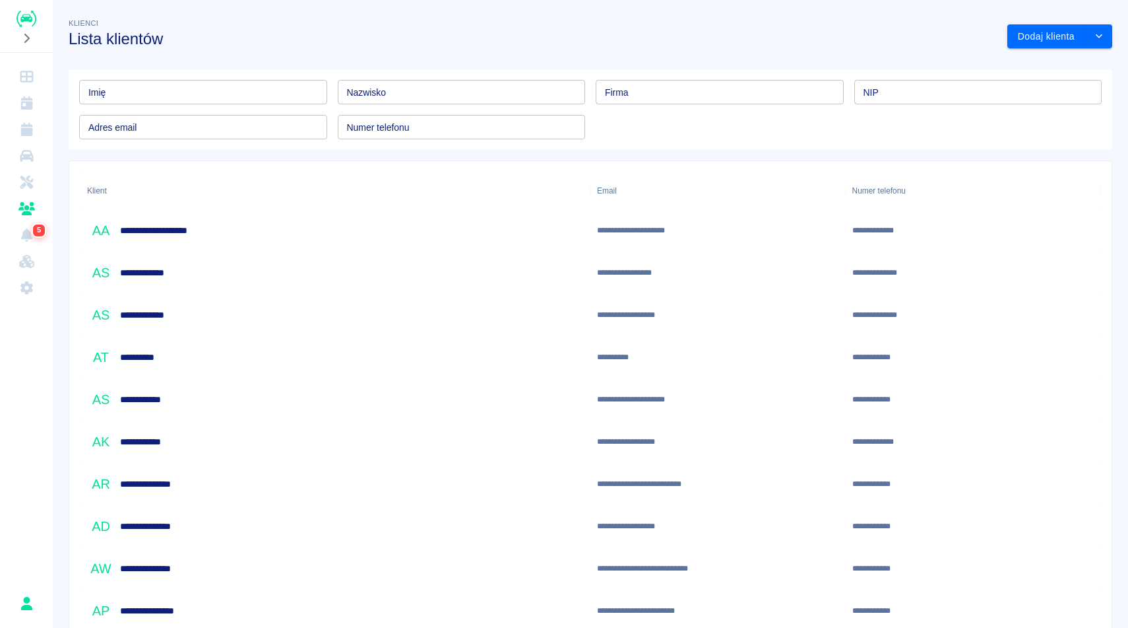
click at [402, 28] on div "Klienci Lista klientów" at bounding box center [527, 26] width 939 height 43
click at [625, 18] on div "Klienci Lista klientów" at bounding box center [527, 26] width 939 height 43
click at [609, 27] on div "Klienci Lista klientów" at bounding box center [527, 26] width 939 height 43
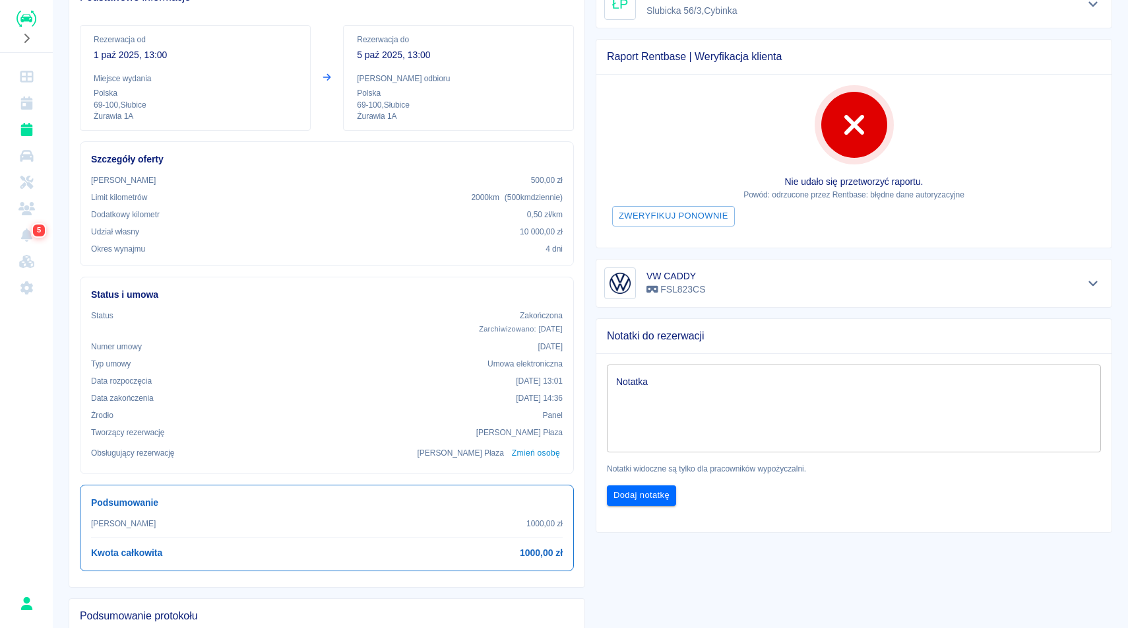
scroll to position [132, 0]
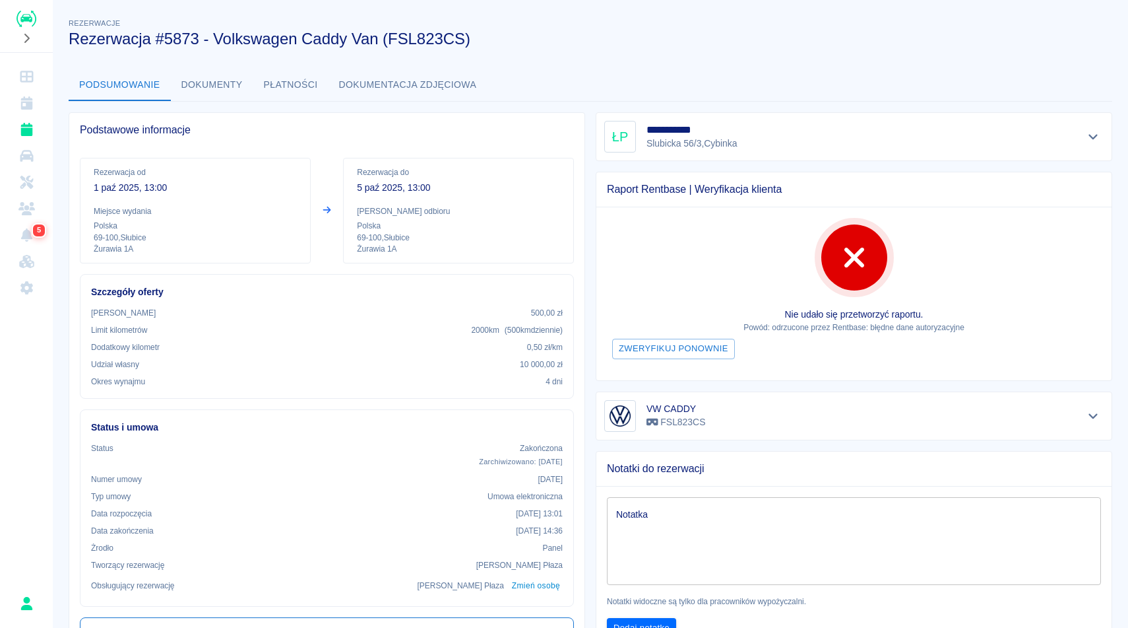
click at [746, 40] on h3 "Rezerwacja #5873 - Volkswagen Caddy Van (FSL823CS)" at bounding box center [585, 39] width 1033 height 18
click at [746, 39] on h3 "Rezerwacja #5873 - Volkswagen Caddy Van (FSL823CS)" at bounding box center [585, 39] width 1033 height 18
click at [858, 42] on h3 "Rezerwacja #5873 - Volkswagen Caddy Van (FSL823CS)" at bounding box center [585, 39] width 1033 height 18
click at [28, 121] on link "Rezerwacje" at bounding box center [26, 129] width 42 height 26
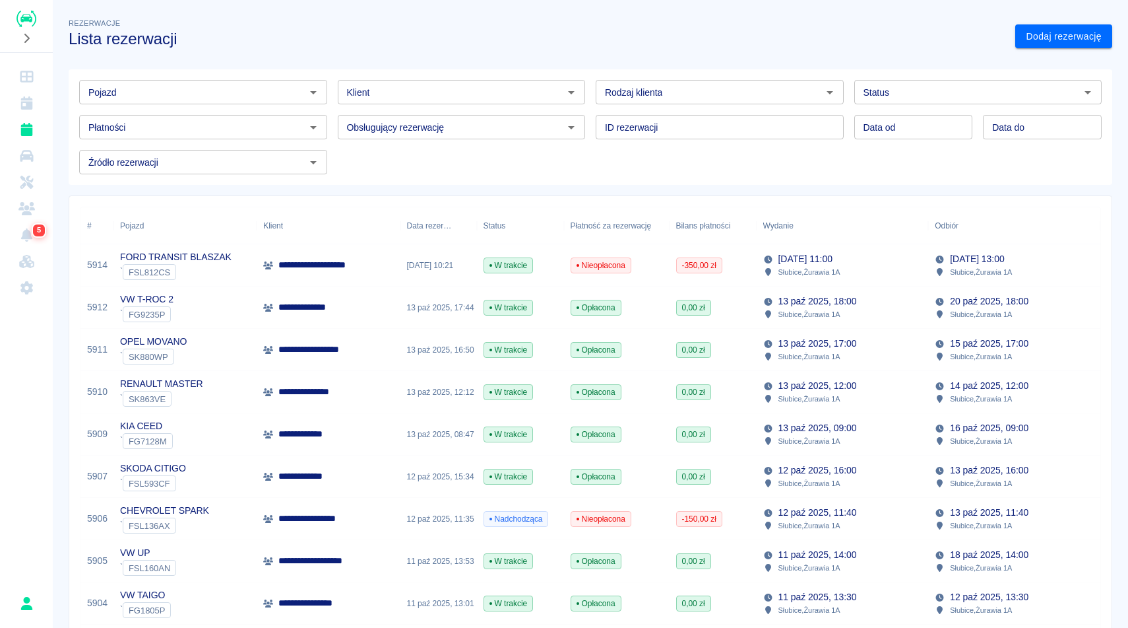
click at [842, 21] on div "Rezerwacje Lista rezerwacji" at bounding box center [531, 26] width 947 height 43
click at [823, 37] on h3 "Lista rezerwacji" at bounding box center [537, 39] width 936 height 18
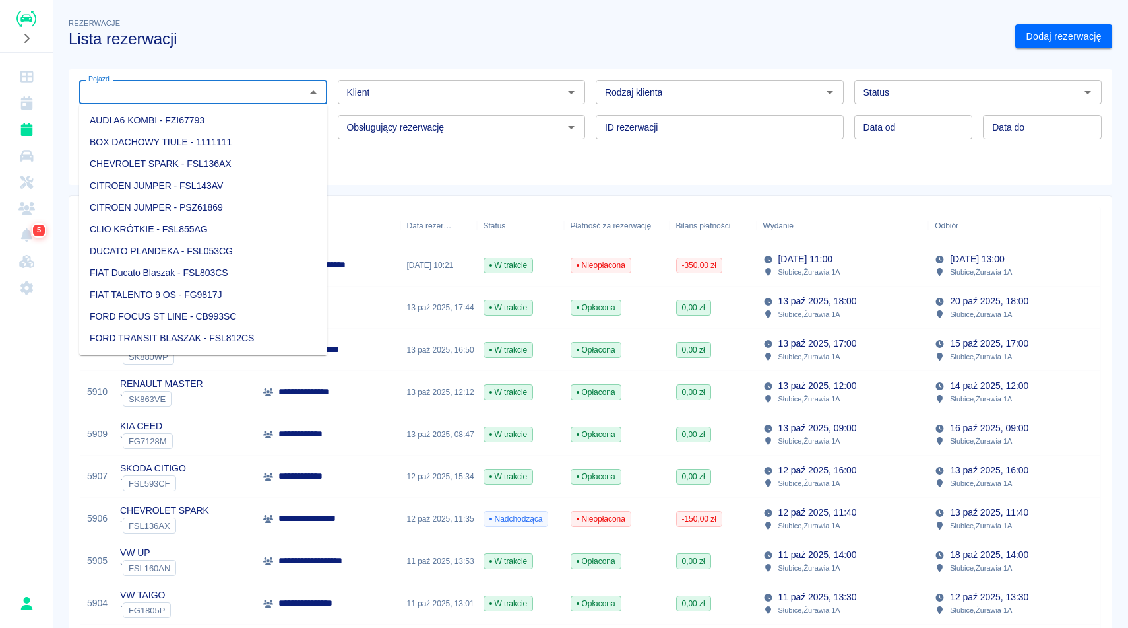
click at [177, 96] on input "Pojazd" at bounding box center [192, 92] width 218 height 16
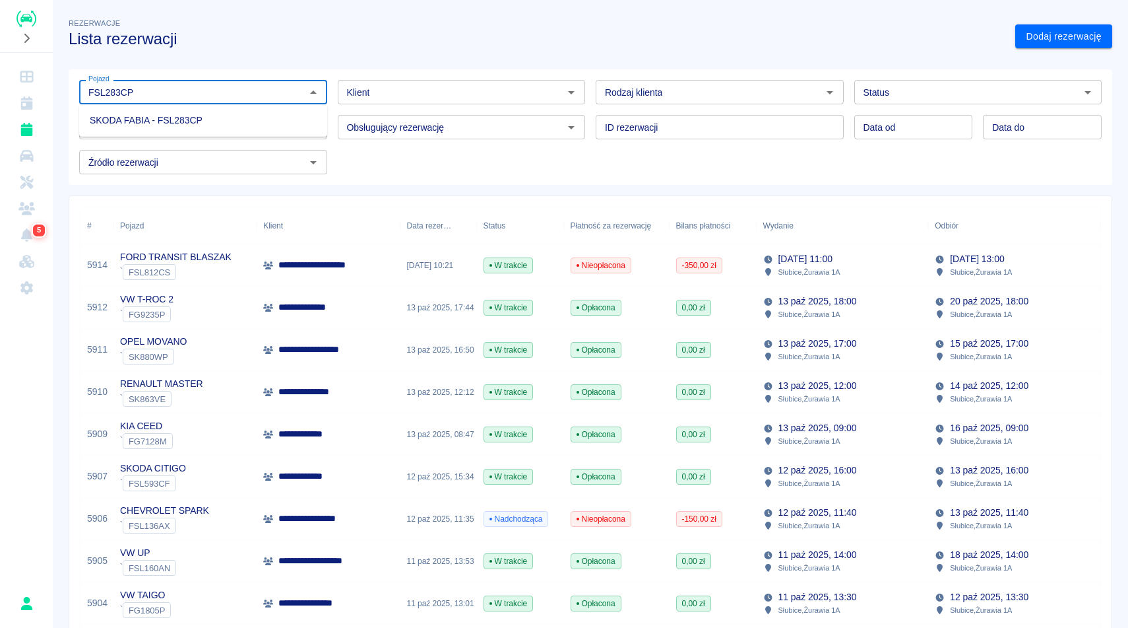
click at [114, 115] on li "SKODA FABIA - FSL283CP" at bounding box center [203, 121] width 248 height 22
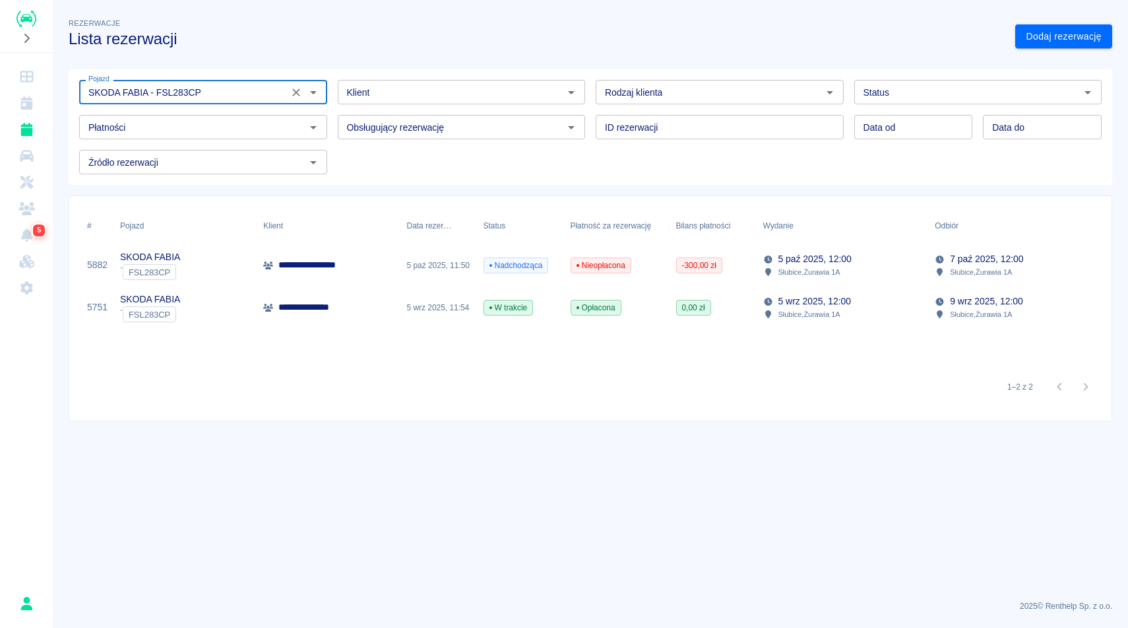
type input "SKODA FABIA - FSL283CP"
click at [855, 304] on div "[DATE] 12:00 Słubice , Żurawia 1A" at bounding box center [843, 307] width 172 height 42
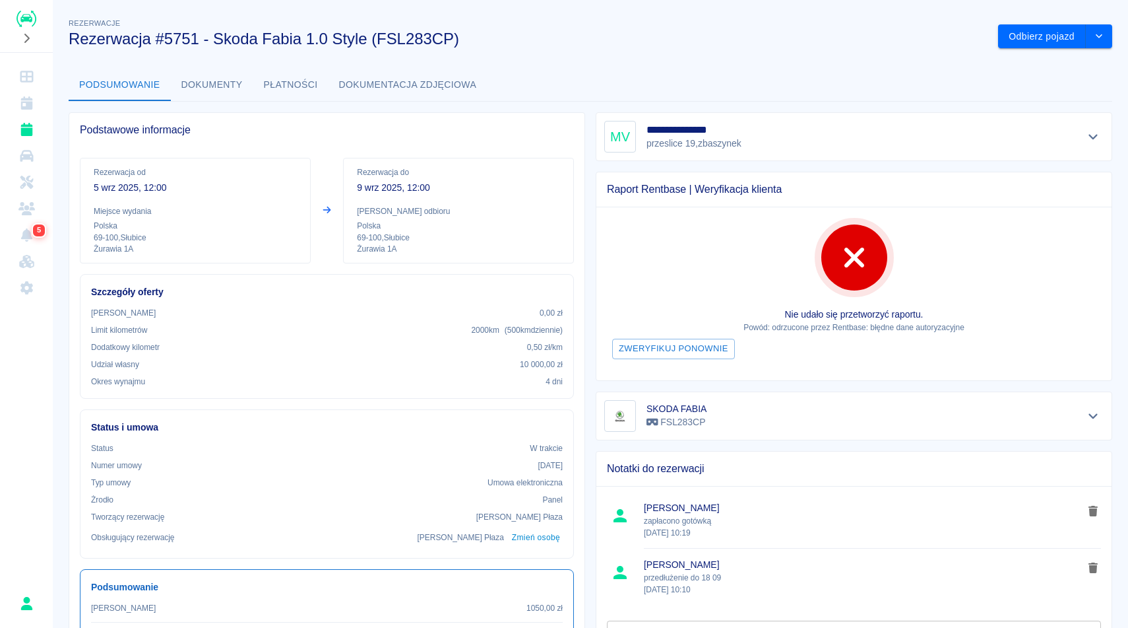
click at [201, 86] on button "Dokumenty" at bounding box center [212, 85] width 82 height 32
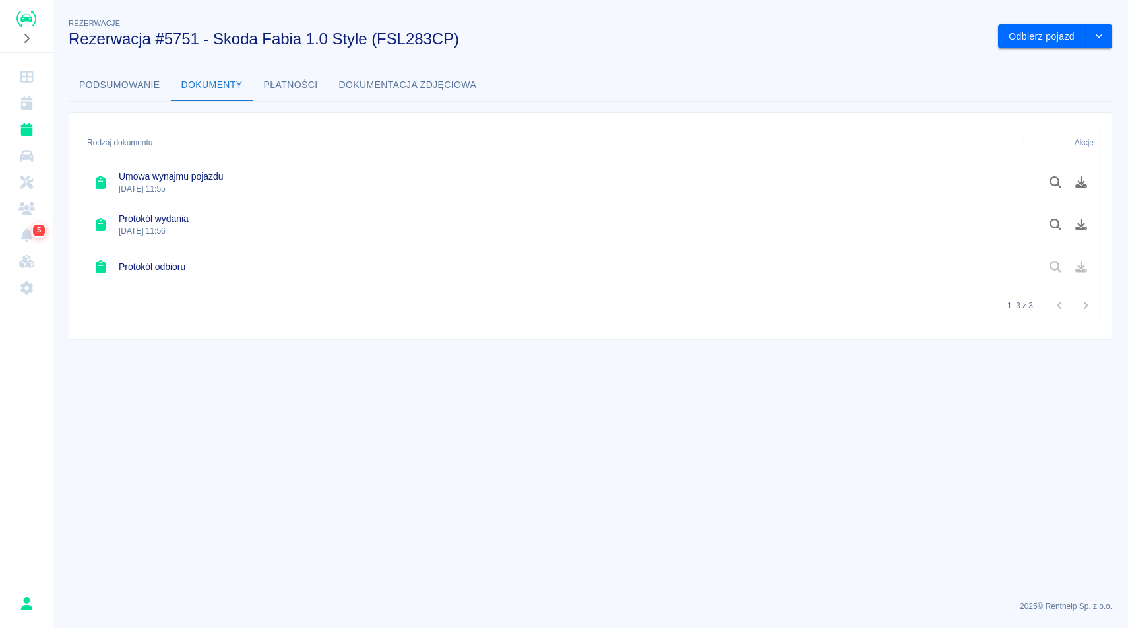
click at [189, 277] on div "Protokół odbioru" at bounding box center [552, 266] width 943 height 42
click at [131, 77] on button "Podsumowanie" at bounding box center [120, 85] width 102 height 32
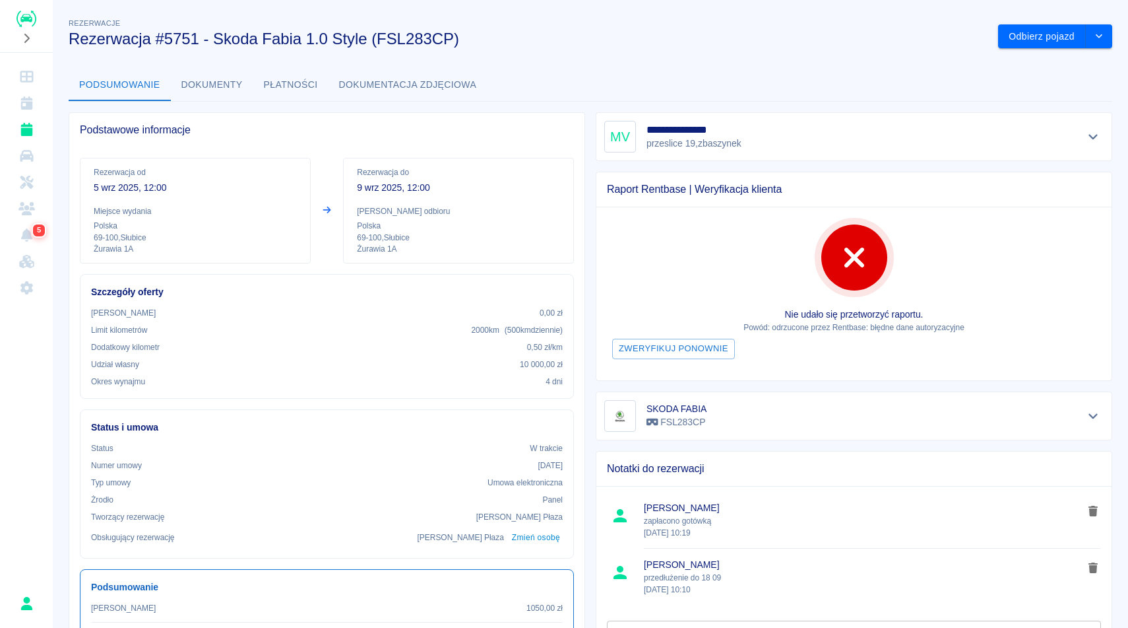
click at [325, 136] on span "Podstawowe informacje" at bounding box center [327, 129] width 494 height 13
click at [325, 135] on span "Podstawowe informacje" at bounding box center [327, 129] width 494 height 13
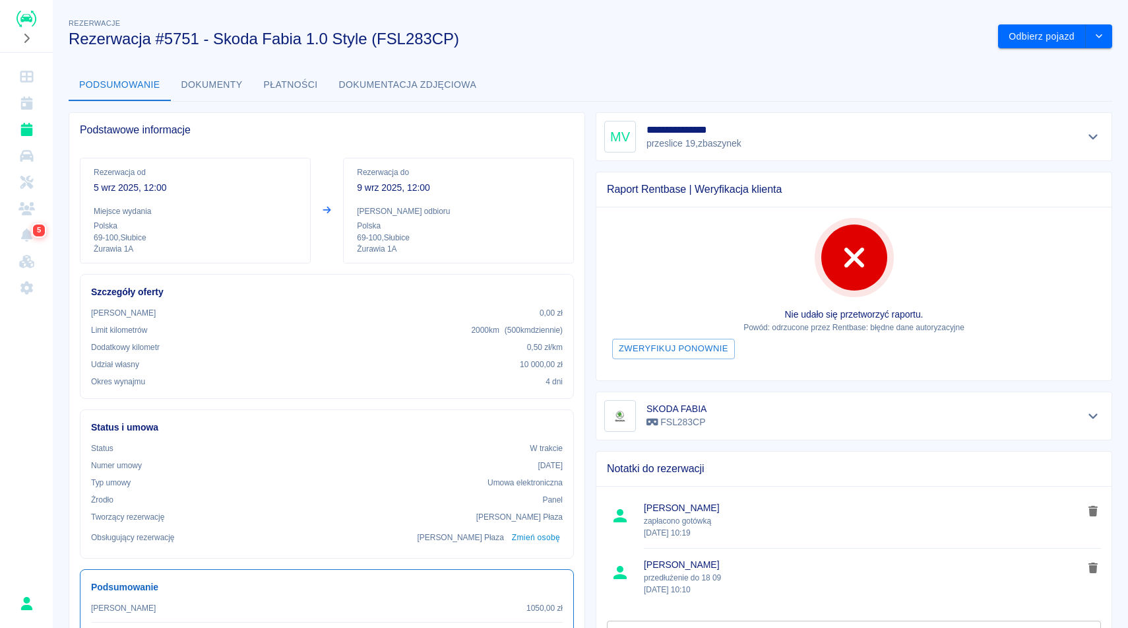
click at [242, 143] on div "Podstawowe informacje" at bounding box center [326, 130] width 515 height 34
click at [242, 140] on div "Podstawowe informacje" at bounding box center [326, 130] width 515 height 34
click at [286, 59] on div "**********" at bounding box center [591, 468] width 1076 height 927
click at [284, 57] on div "**********" at bounding box center [591, 468] width 1076 height 927
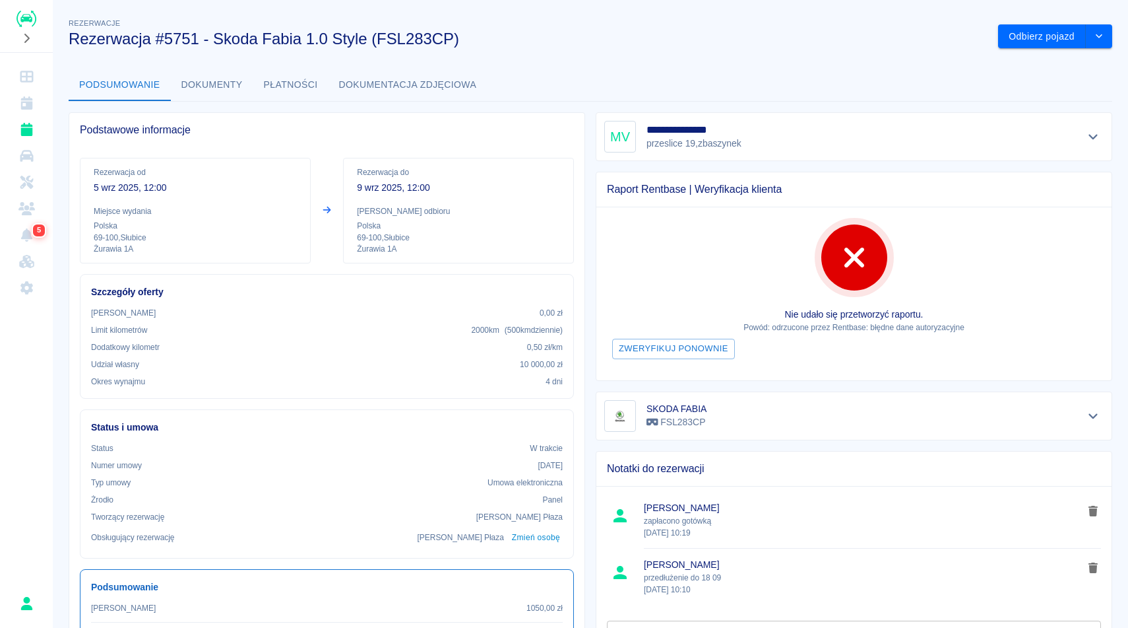
click at [278, 59] on div "**********" at bounding box center [591, 468] width 1076 height 927
click at [276, 59] on div "**********" at bounding box center [591, 468] width 1076 height 927
click at [228, 89] on button "Dokumenty" at bounding box center [212, 85] width 82 height 32
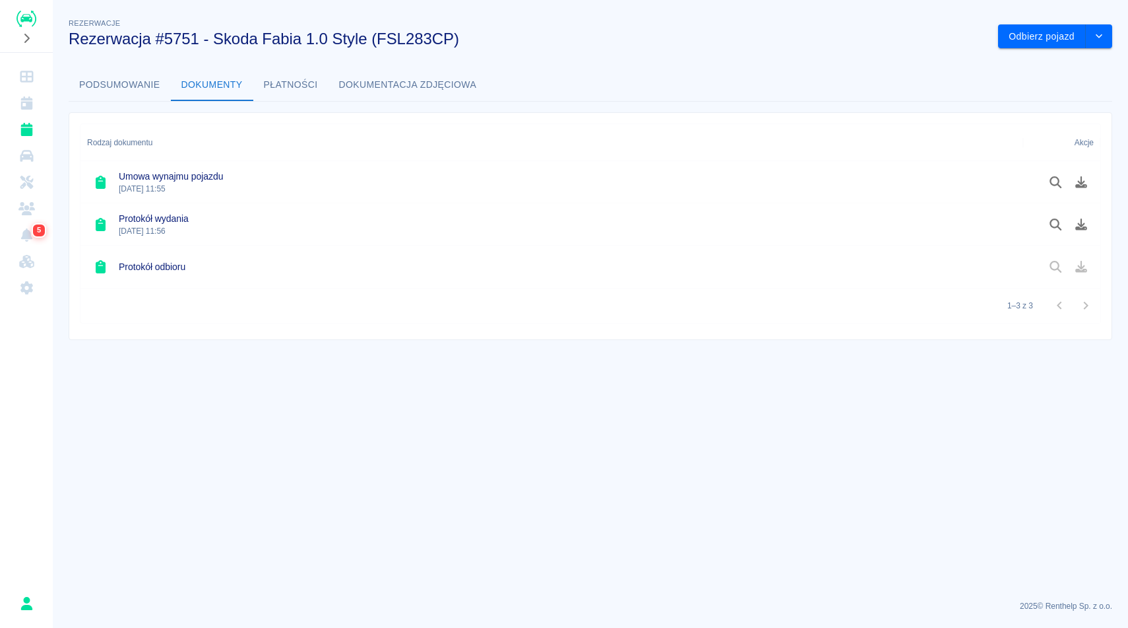
click at [158, 79] on button "Podsumowanie" at bounding box center [120, 85] width 102 height 32
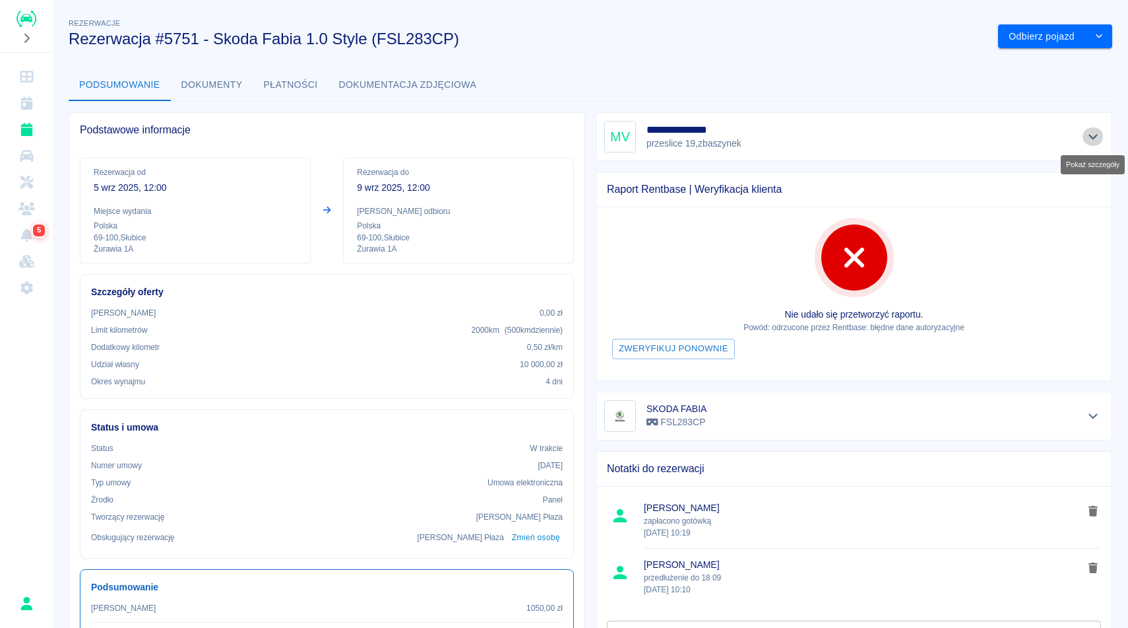
click at [1094, 128] on button "Pokaż szczegóły" at bounding box center [1094, 136] width 22 height 18
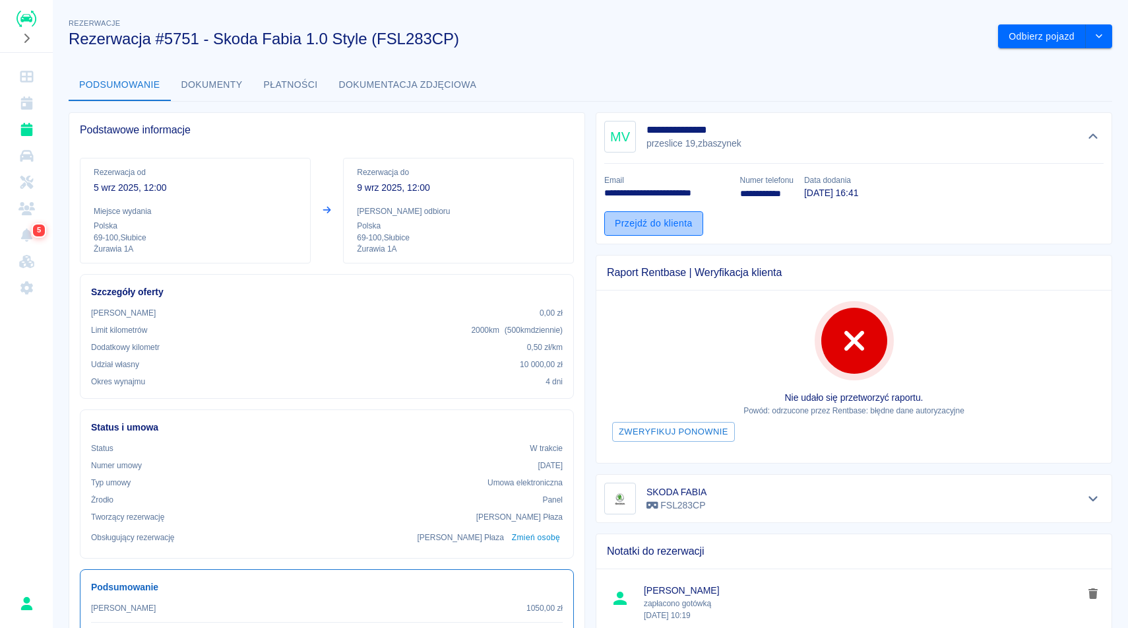
click at [691, 214] on link "Przejdź do klienta" at bounding box center [653, 223] width 99 height 24
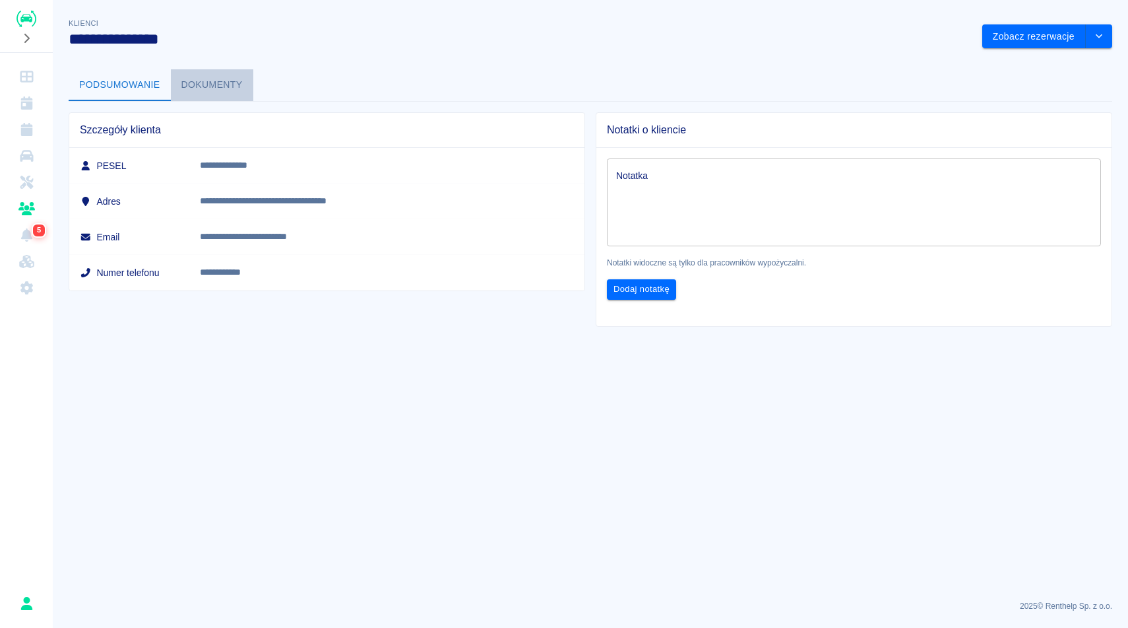
click at [233, 89] on button "Dokumenty" at bounding box center [212, 85] width 82 height 32
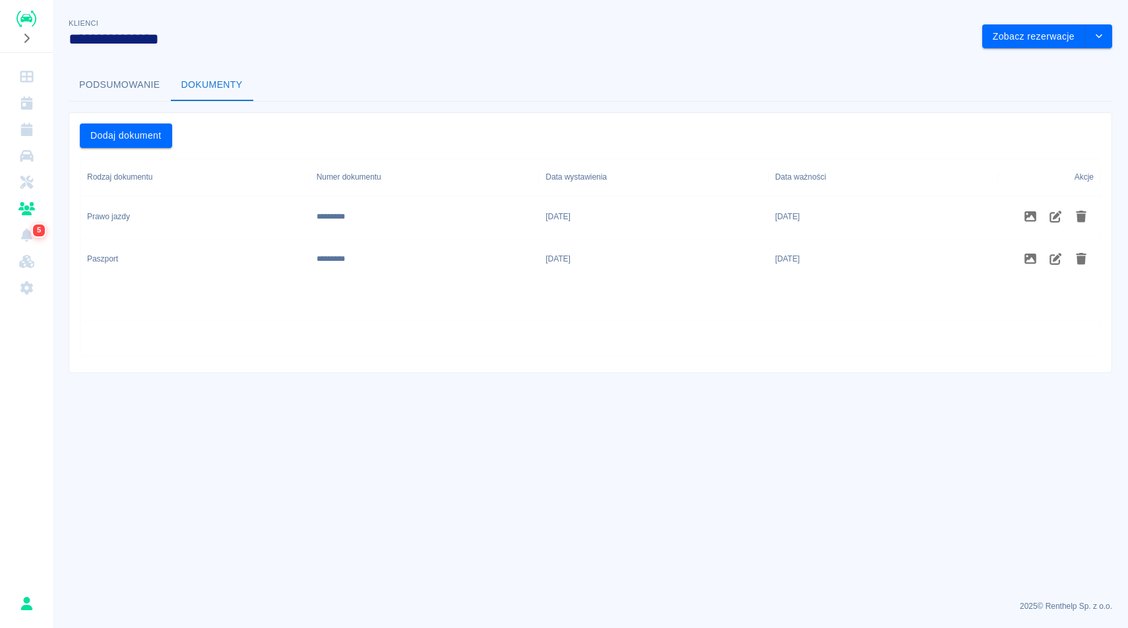
click at [245, 35] on h3 "**********" at bounding box center [520, 39] width 903 height 18
click at [246, 36] on h3 "**********" at bounding box center [520, 39] width 903 height 18
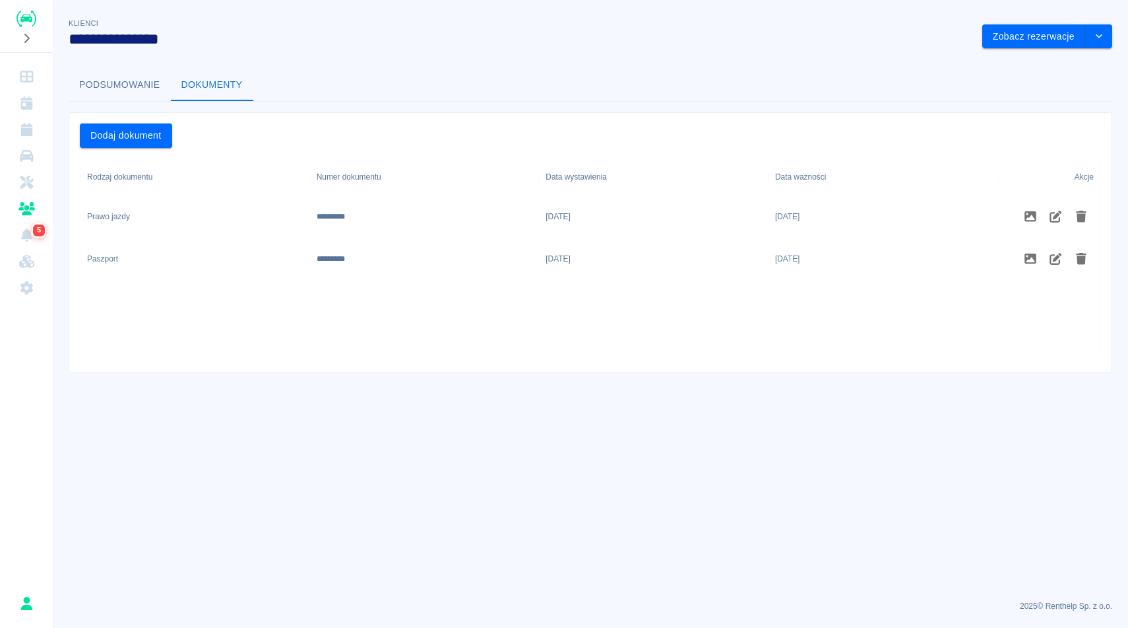
click at [246, 36] on h3 "**********" at bounding box center [520, 39] width 903 height 18
click at [240, 39] on h3 "**********" at bounding box center [520, 39] width 903 height 18
click at [238, 39] on h3 "**********" at bounding box center [520, 39] width 903 height 18
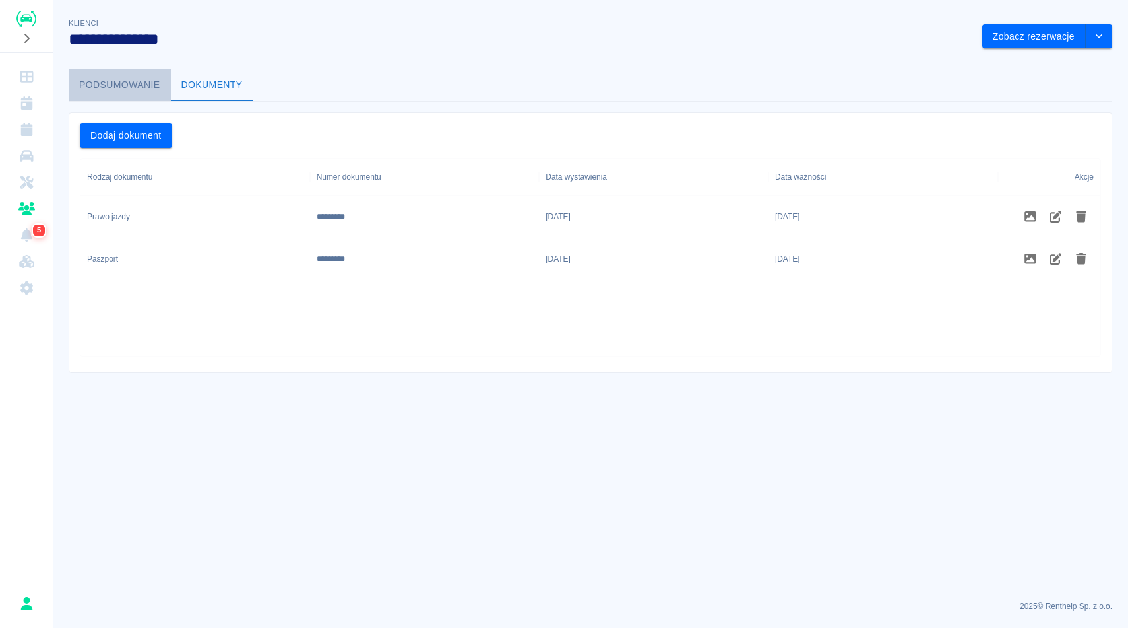
click at [125, 73] on button "Podsumowanie" at bounding box center [120, 85] width 102 height 32
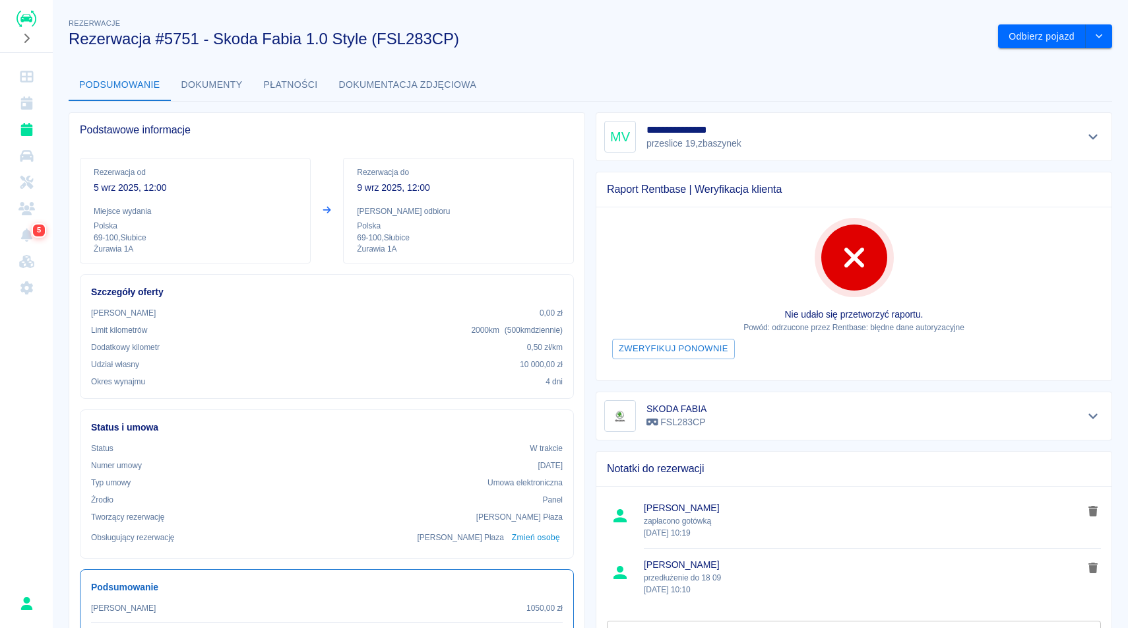
click at [516, 52] on div "**********" at bounding box center [591, 468] width 1076 height 927
click at [511, 48] on h3 "Rezerwacja #5751 - Skoda Fabia 1.0 Style (FSL283CP)" at bounding box center [528, 39] width 919 height 18
click at [488, 52] on div "**********" at bounding box center [591, 468] width 1076 height 927
click at [872, 79] on div "Podsumowanie Dokumenty Płatności Dokumentacja zdjęciowa" at bounding box center [591, 85] width 1044 height 32
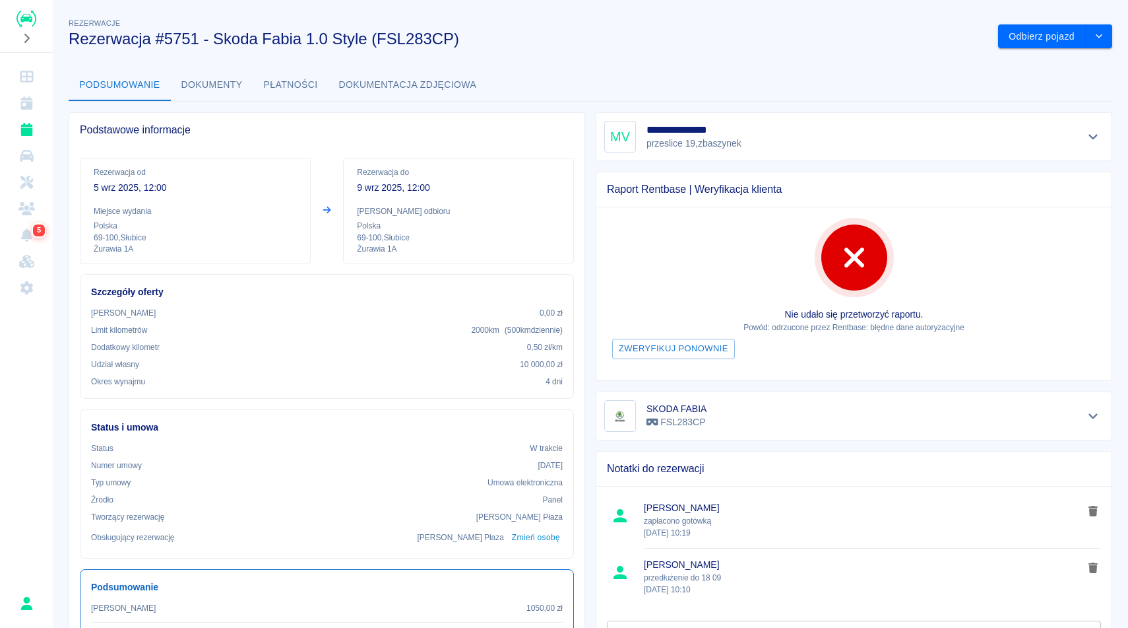
click at [859, 34] on h3 "Rezerwacja #5751 - Skoda Fabia 1.0 Style (FSL283CP)" at bounding box center [528, 39] width 919 height 18
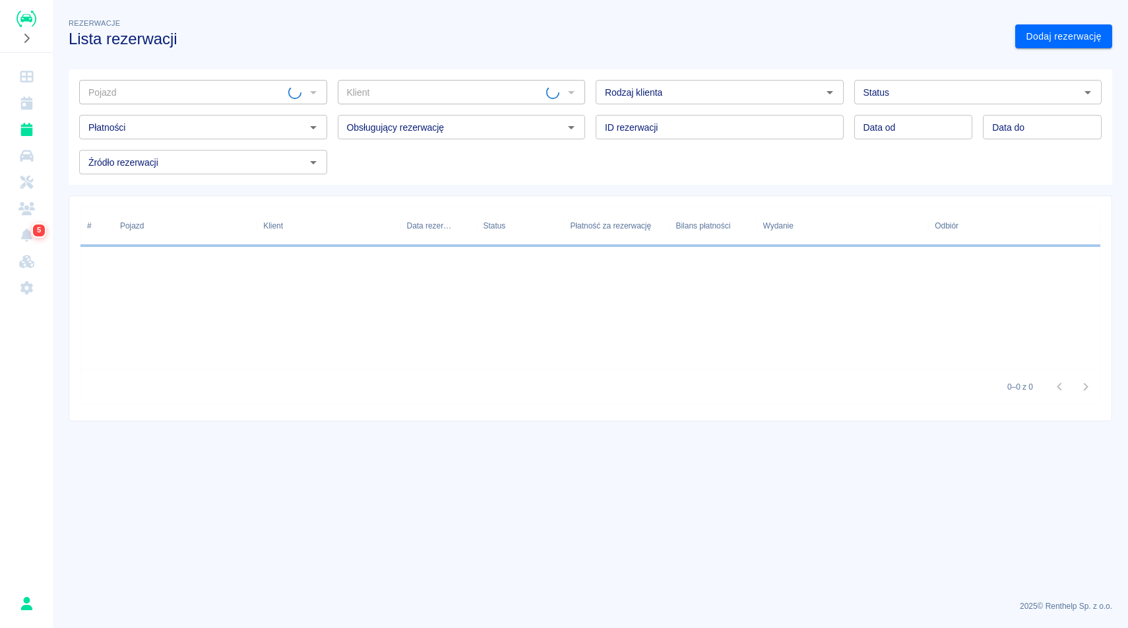
type input "SKODA FABIA - FSL283CP"
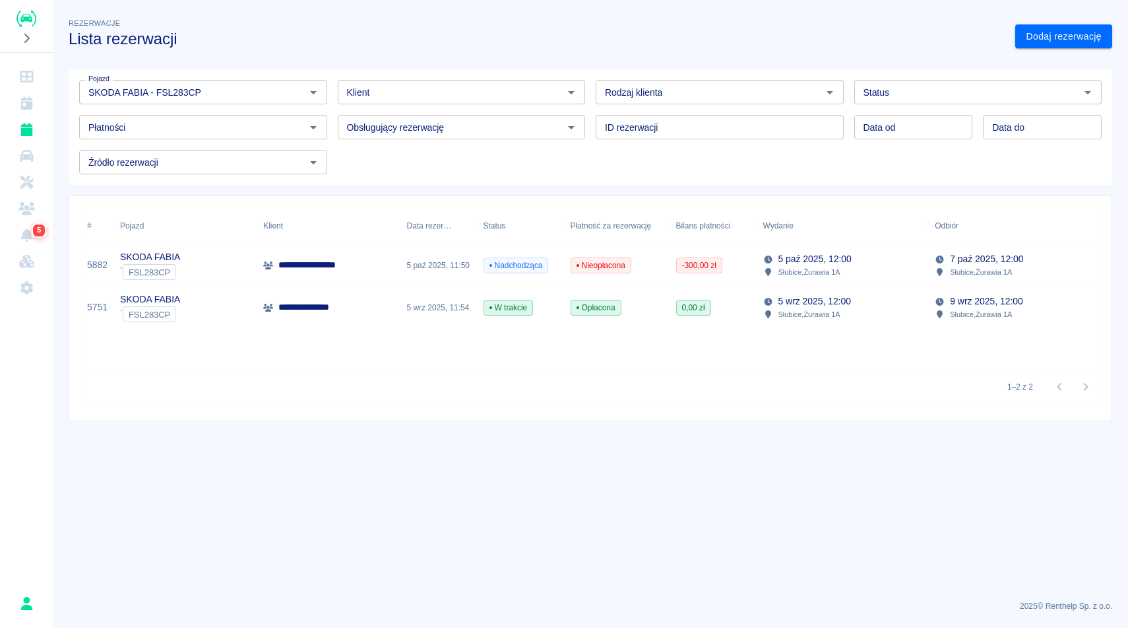
click at [217, 28] on div "Rezerwacje Lista rezerwacji" at bounding box center [531, 26] width 947 height 43
click at [857, 95] on div "Status" at bounding box center [979, 92] width 248 height 24
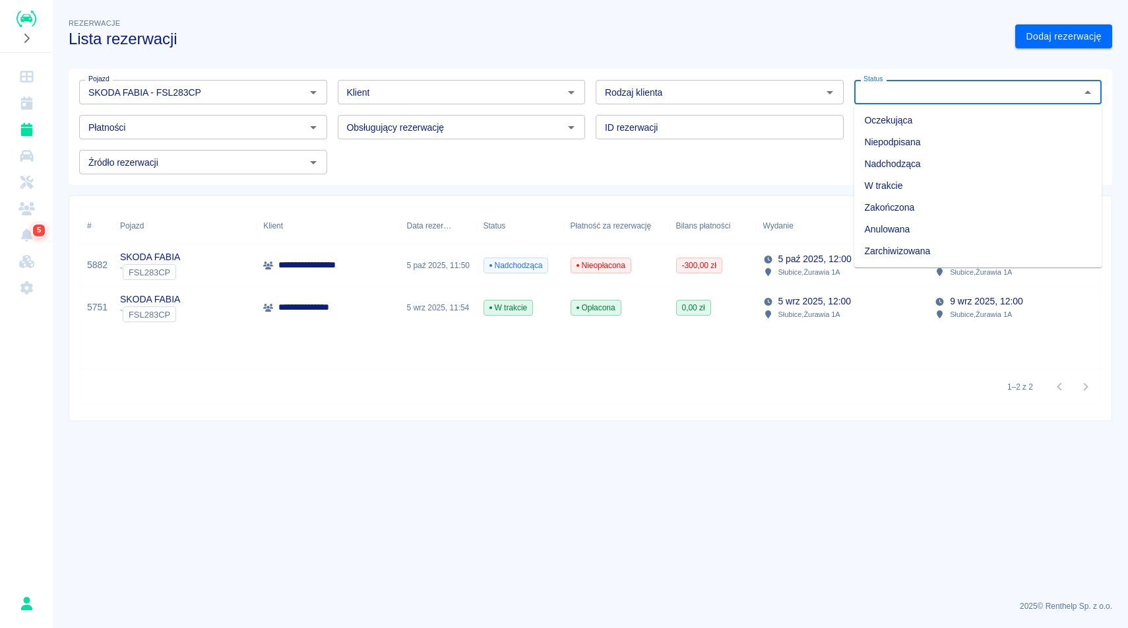
click at [886, 244] on li "Zarchiwizowana" at bounding box center [979, 251] width 248 height 22
type input "Zarchiwizowana"
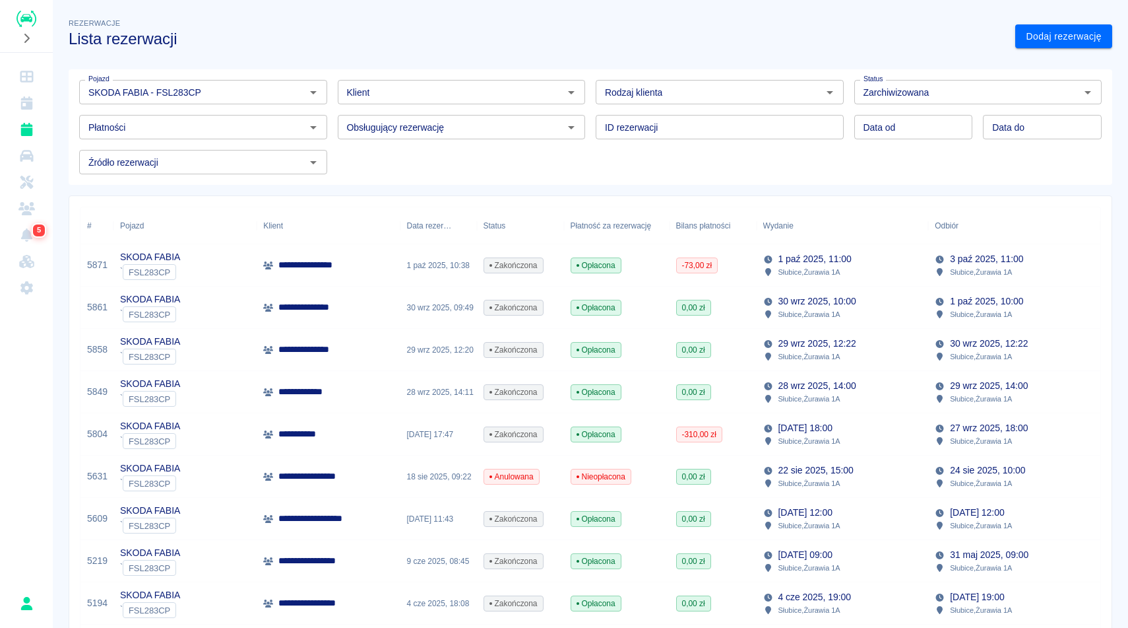
click at [917, 484] on div "[DATE] 15:00 Słubice , Żurawia 1A" at bounding box center [843, 476] width 172 height 42
click at [352, 524] on p "**********" at bounding box center [318, 518] width 81 height 14
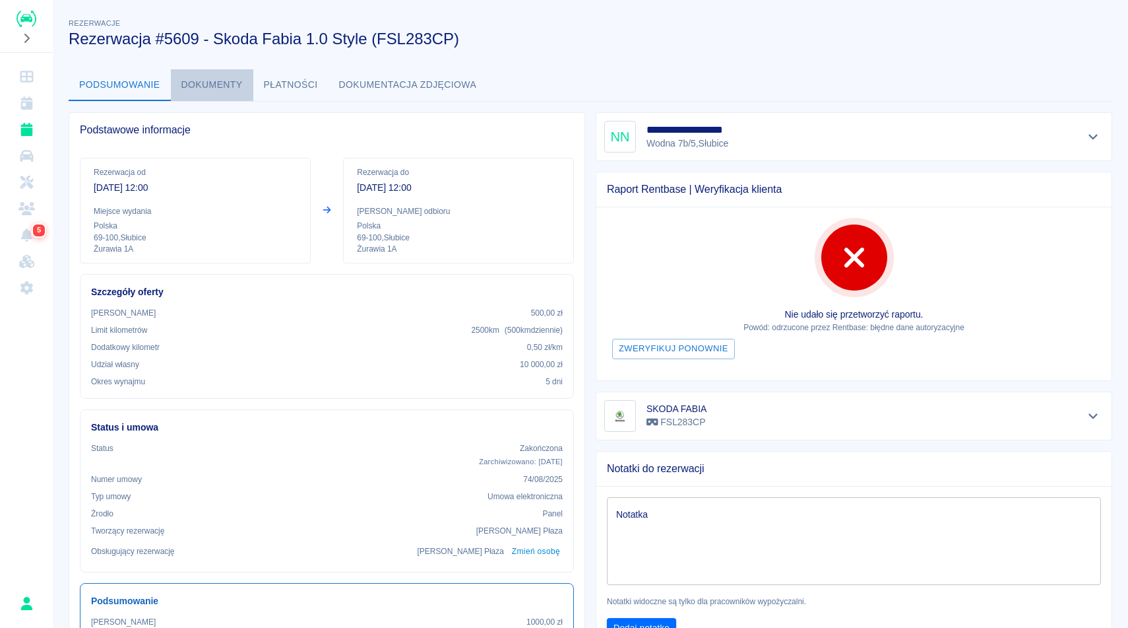
click at [234, 87] on button "Dokumenty" at bounding box center [212, 85] width 82 height 32
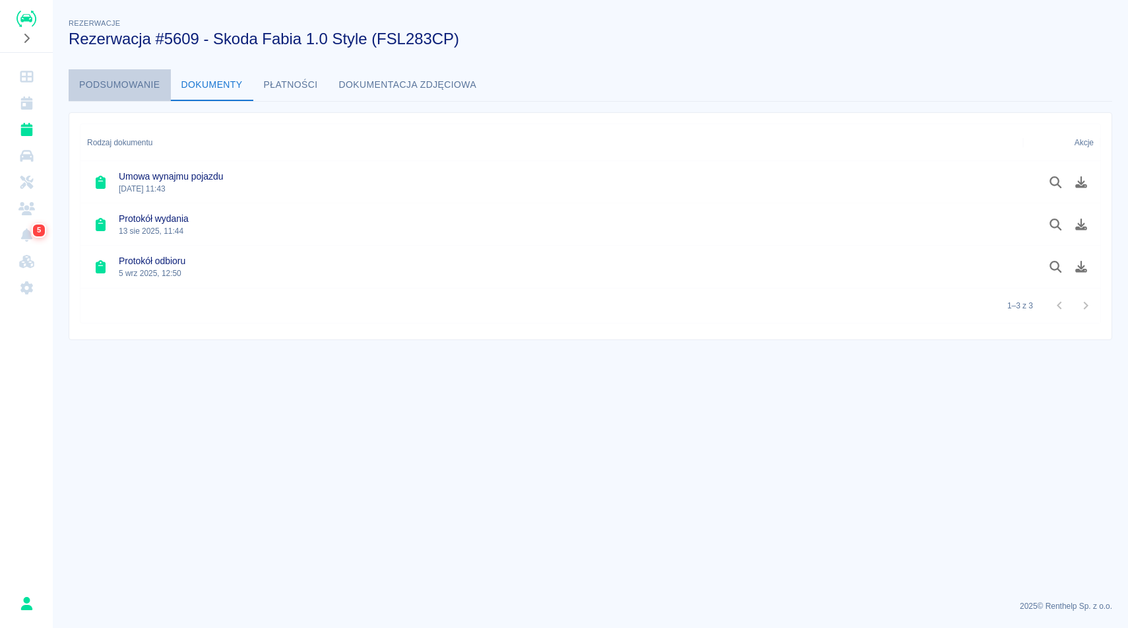
click at [134, 79] on button "Podsumowanie" at bounding box center [120, 85] width 102 height 32
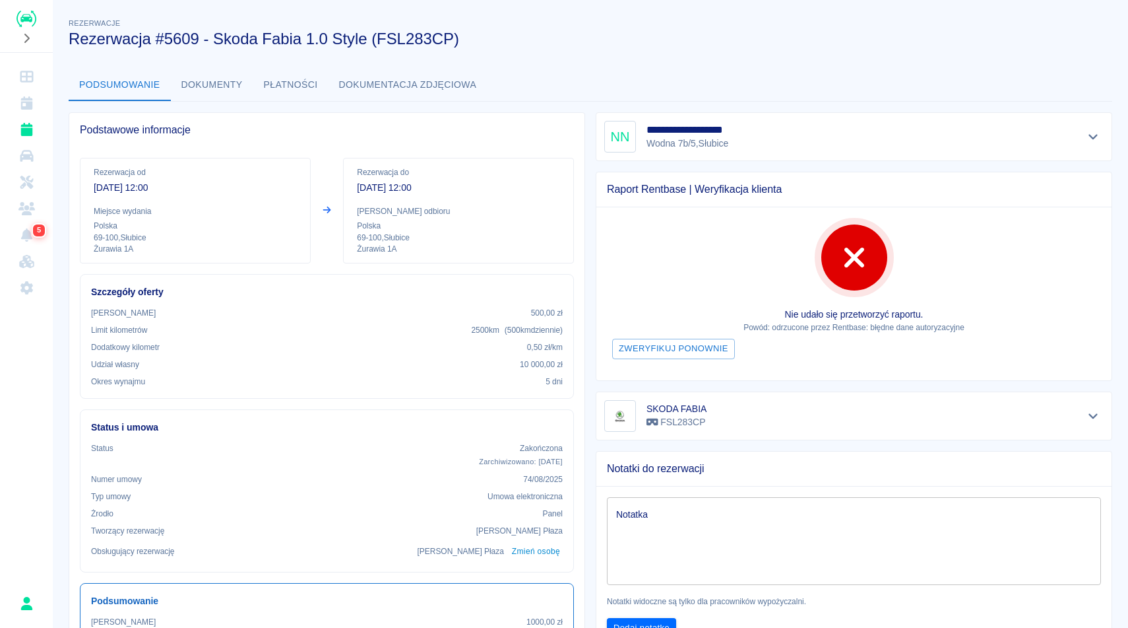
click at [240, 422] on h6 "Status i umowa" at bounding box center [327, 427] width 472 height 14
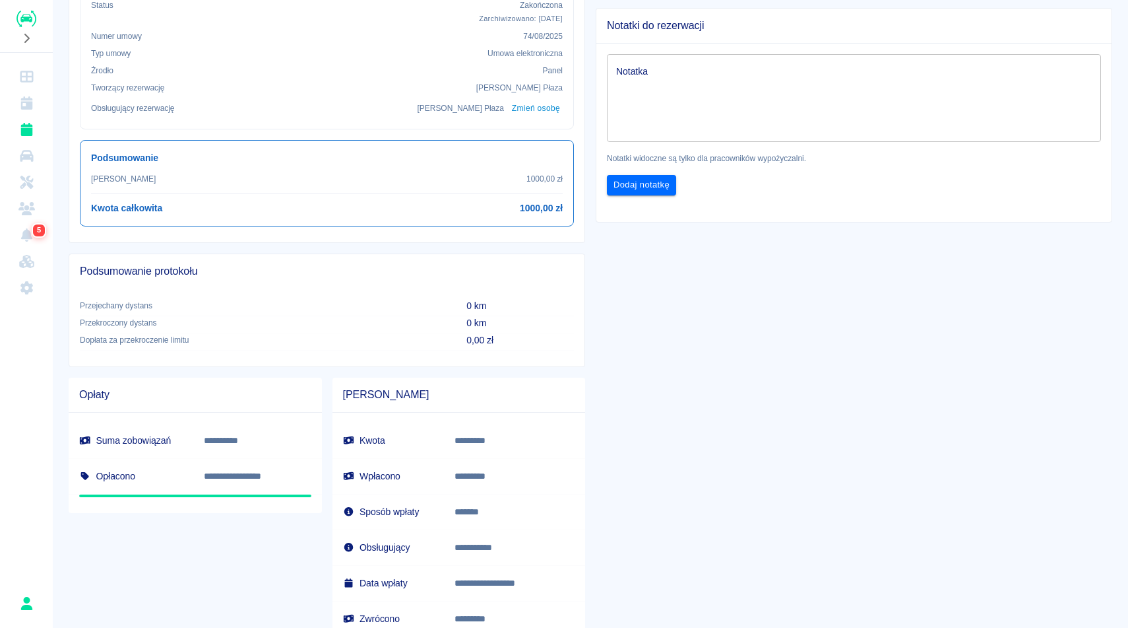
scroll to position [428, 0]
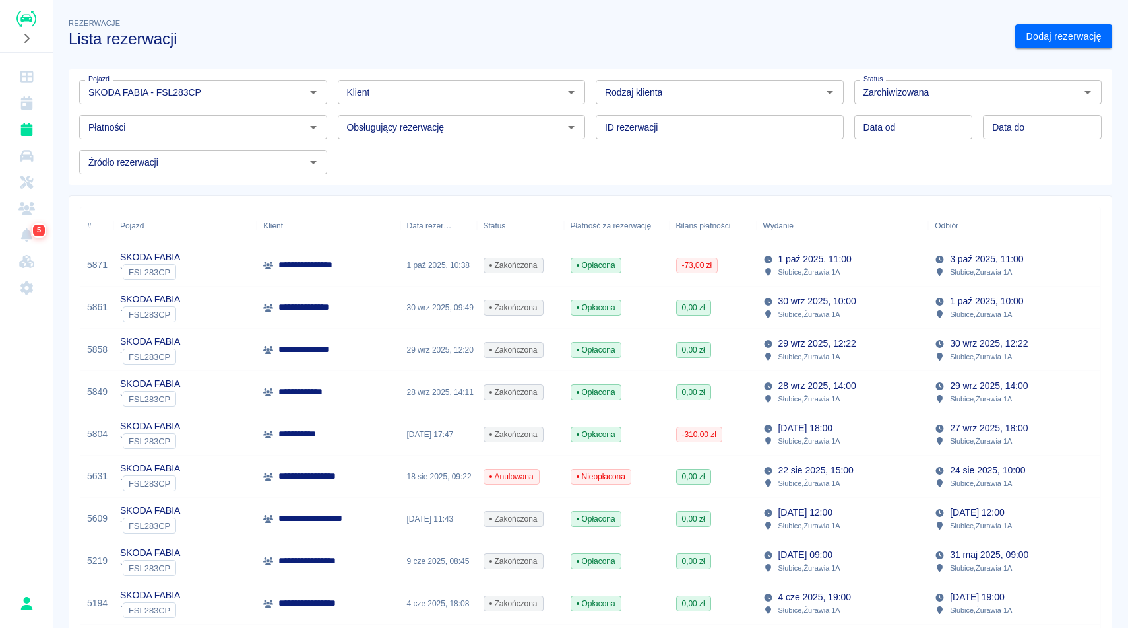
click at [237, 24] on div "Rezerwacje Lista rezerwacji" at bounding box center [531, 26] width 947 height 43
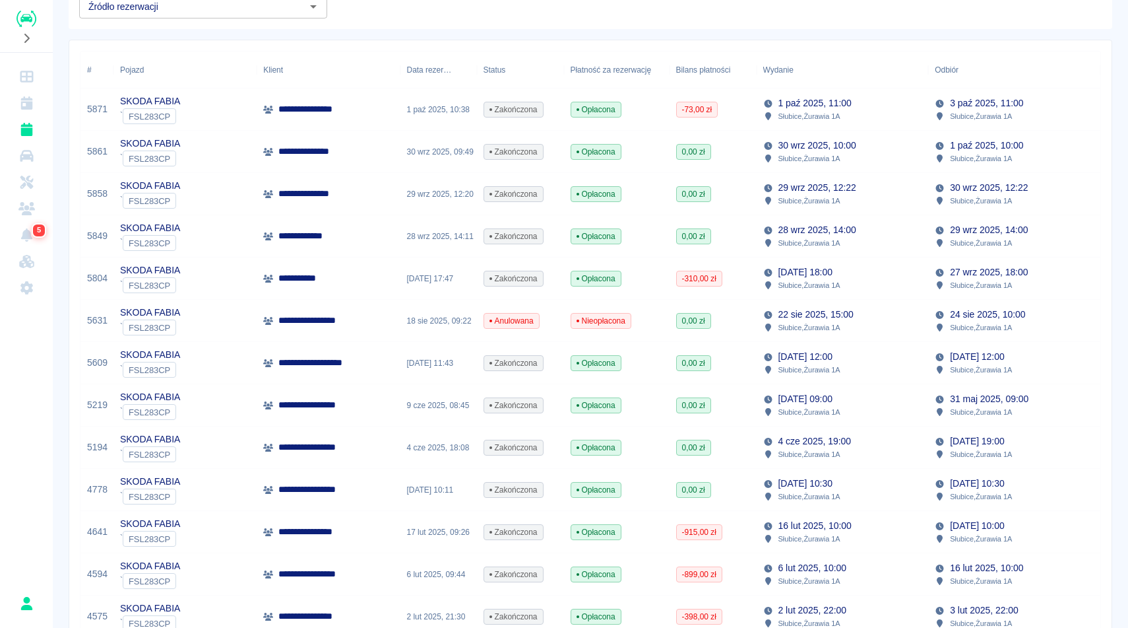
scroll to position [158, 0]
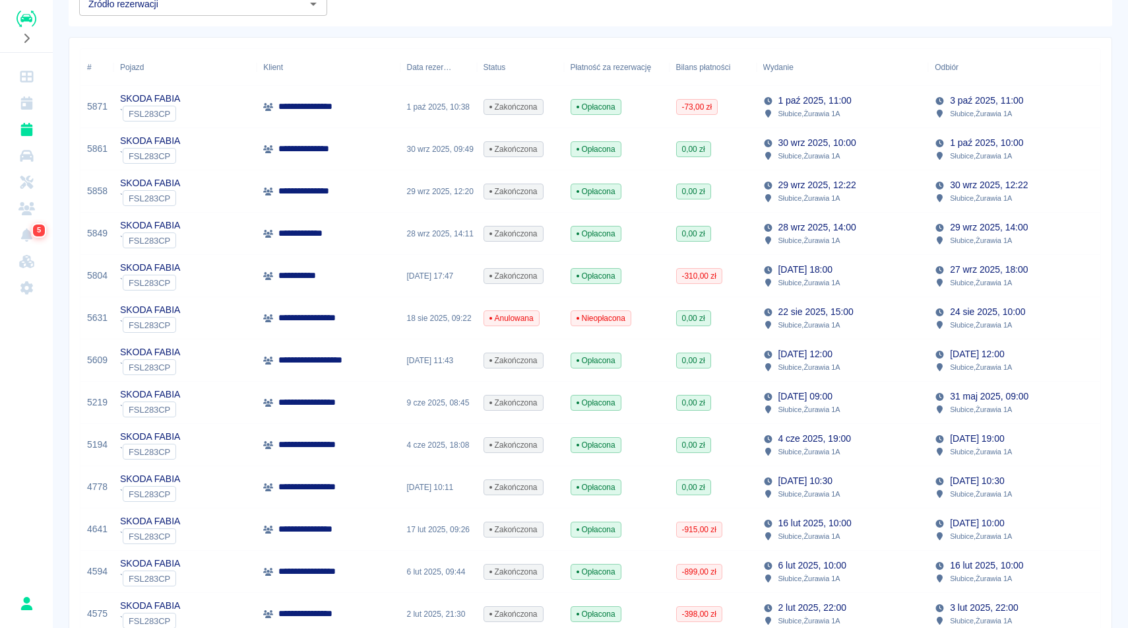
click at [567, 38] on div "**********" at bounding box center [585, 608] width 1032 height 1140
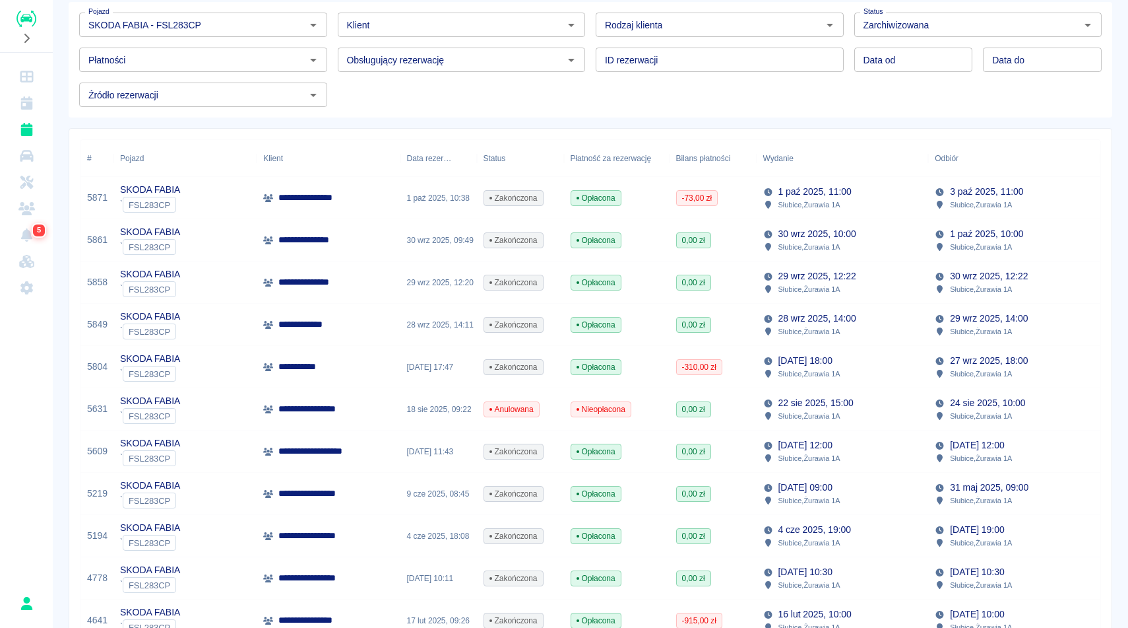
scroll to position [0, 0]
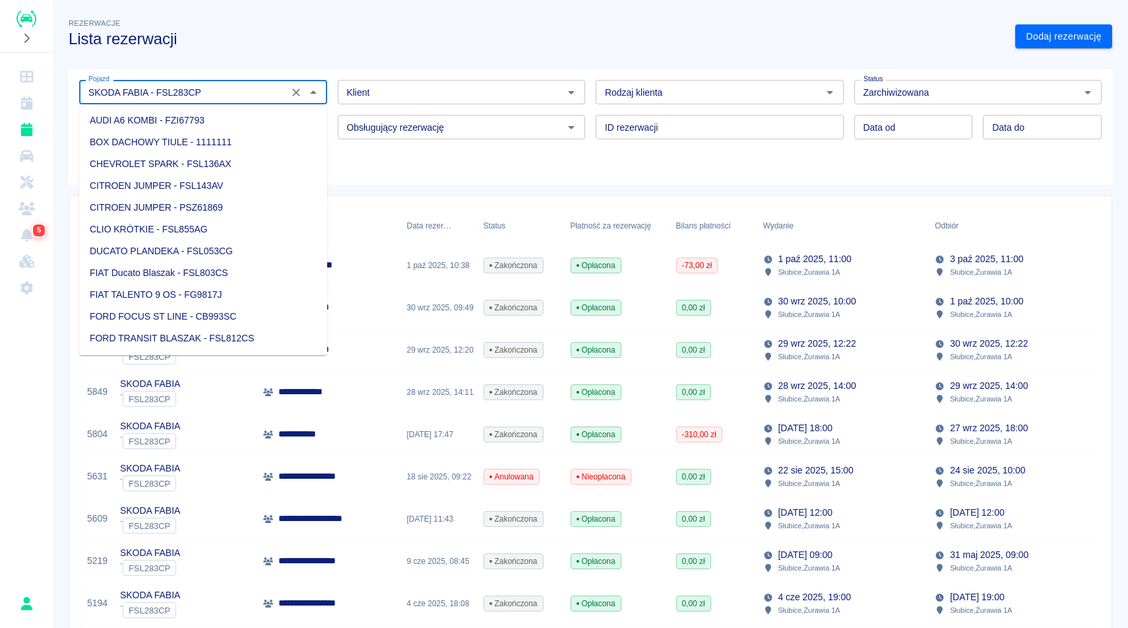
click at [243, 92] on input "SKODA FABIA - FSL283CP" at bounding box center [183, 92] width 201 height 16
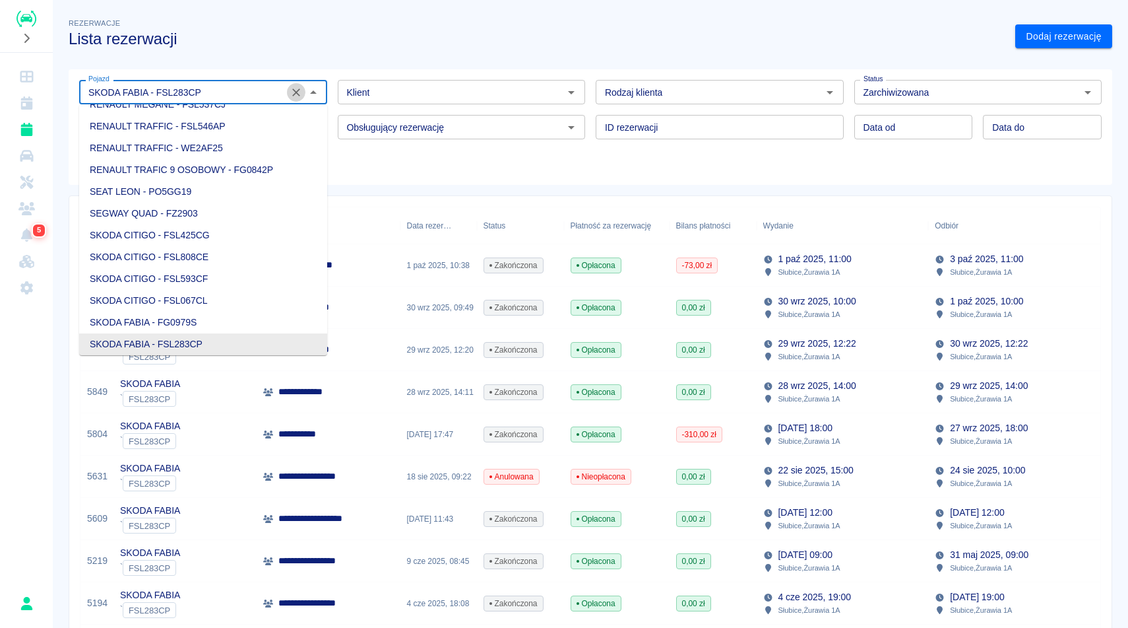
click at [294, 91] on icon "Wyczyść" at bounding box center [296, 92] width 8 height 8
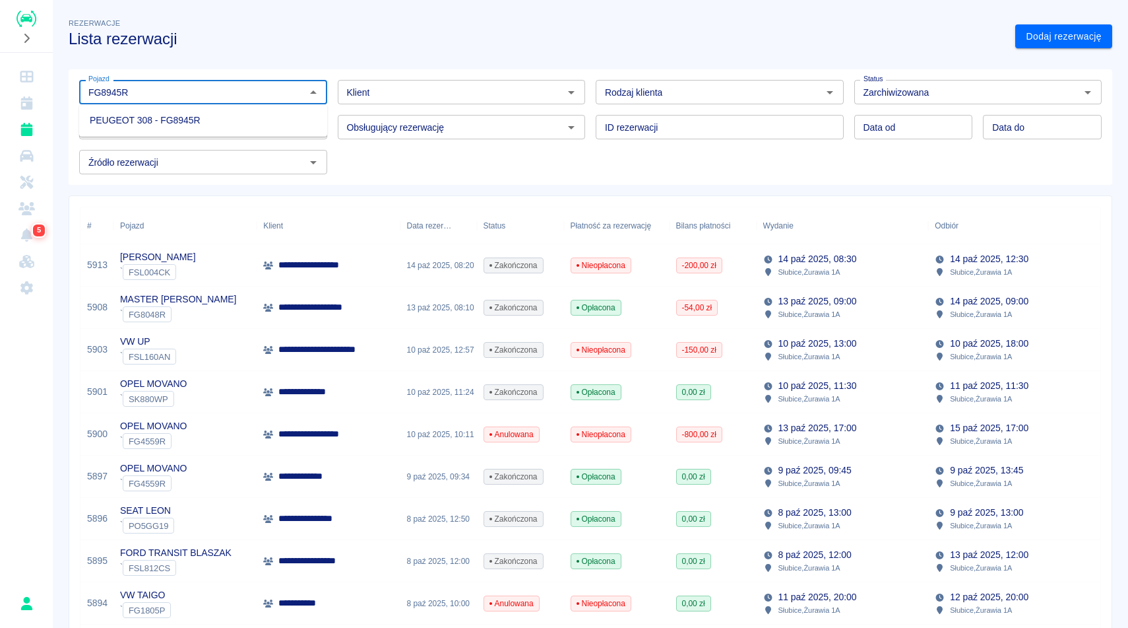
click at [172, 124] on li "PEUGEOT 308 - FG8945R" at bounding box center [203, 121] width 248 height 22
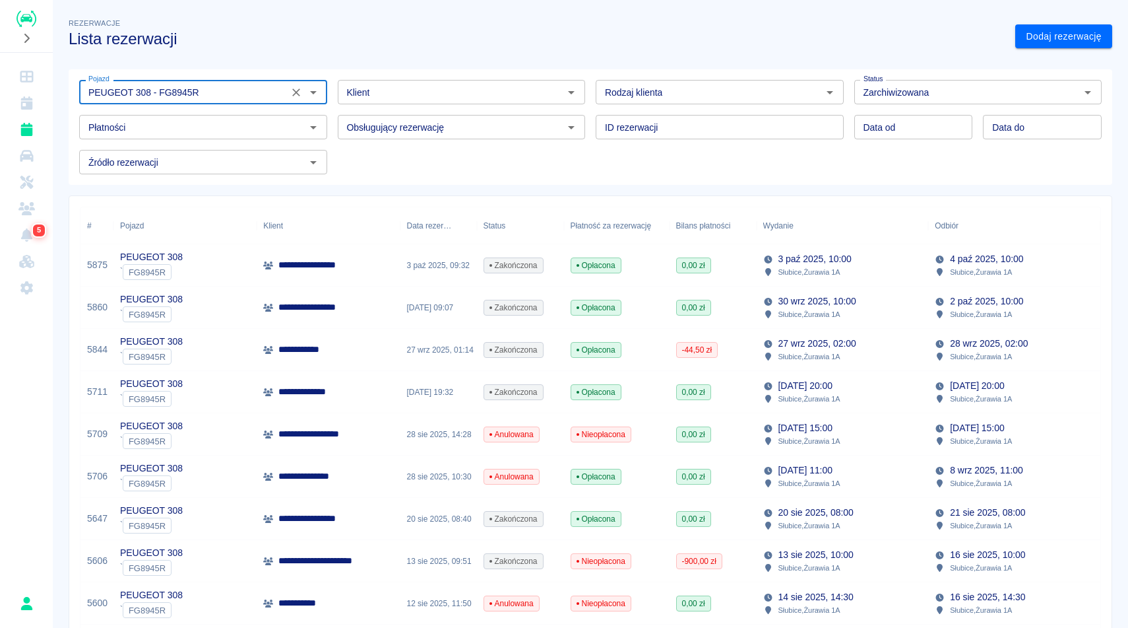
type input "PEUGEOT 308 - FG8945R"
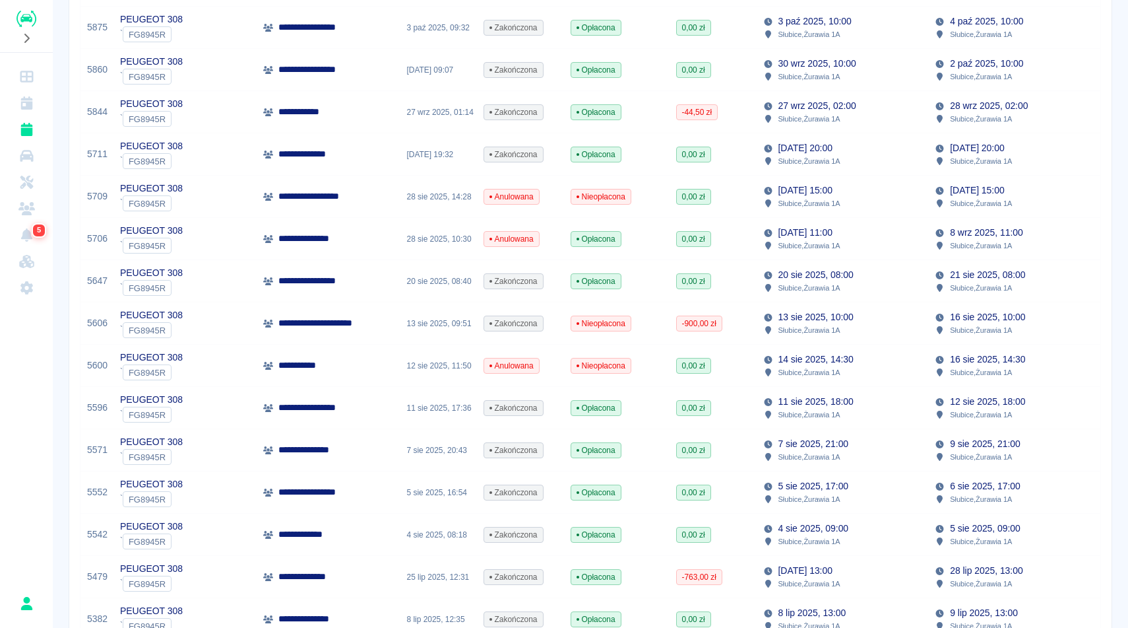
scroll to position [264, 0]
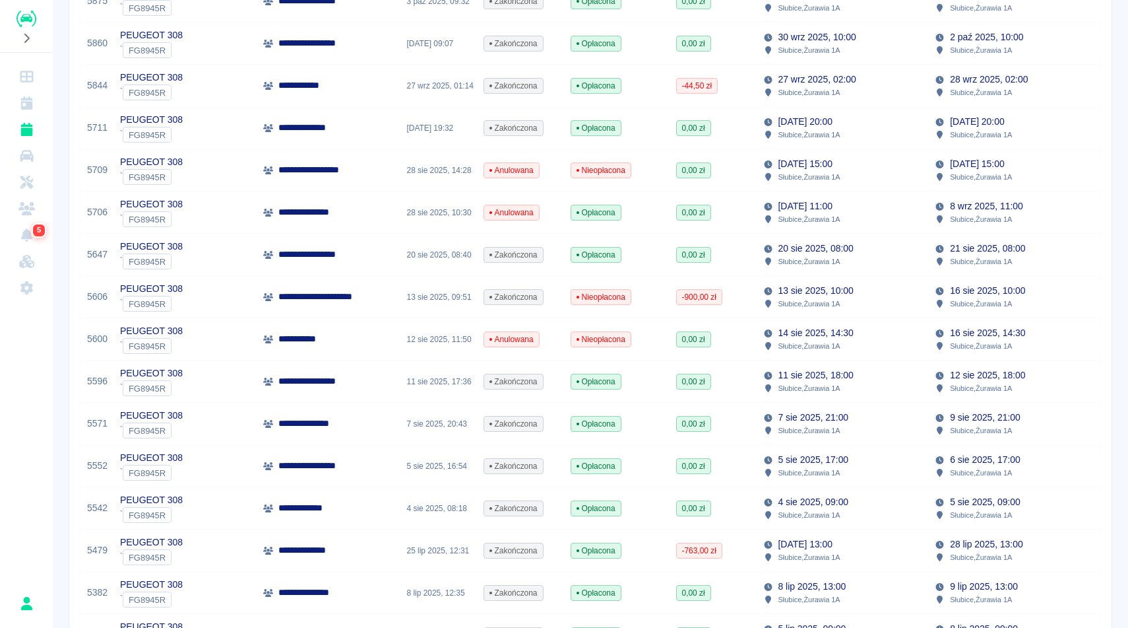
click at [843, 378] on p "11 sie 2025, 18:00" at bounding box center [816, 375] width 75 height 14
